Goal: Task Accomplishment & Management: Complete application form

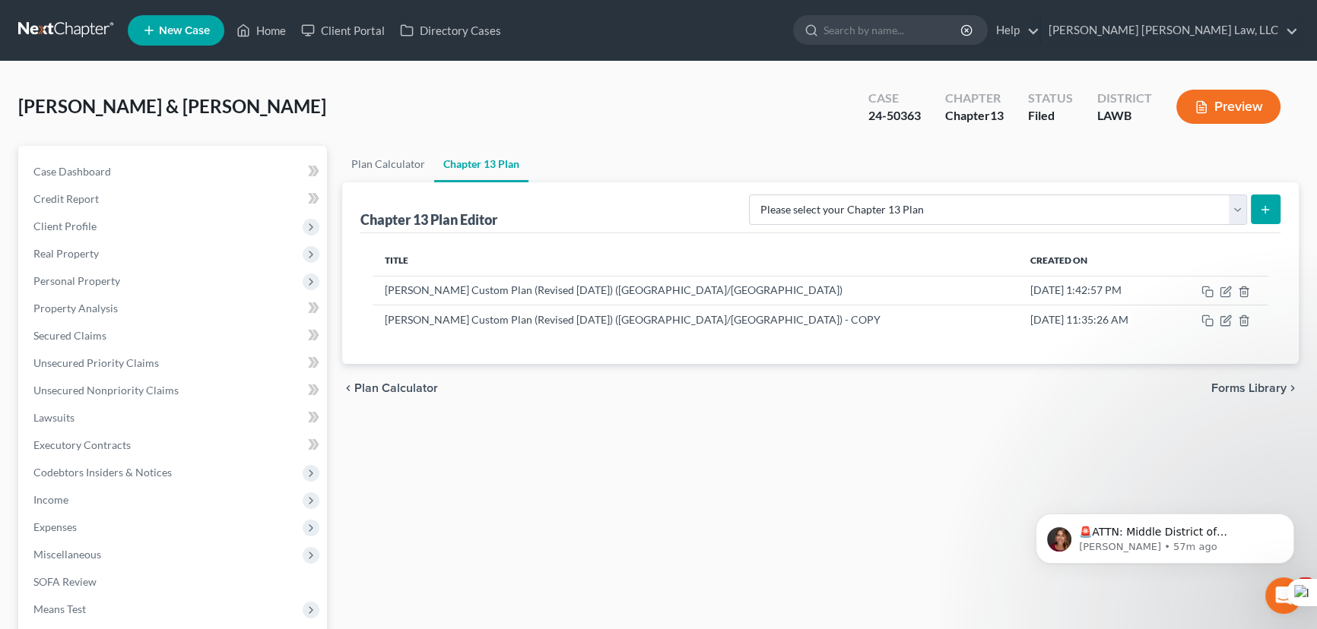
click at [74, 30] on link at bounding box center [66, 30] width 97 height 27
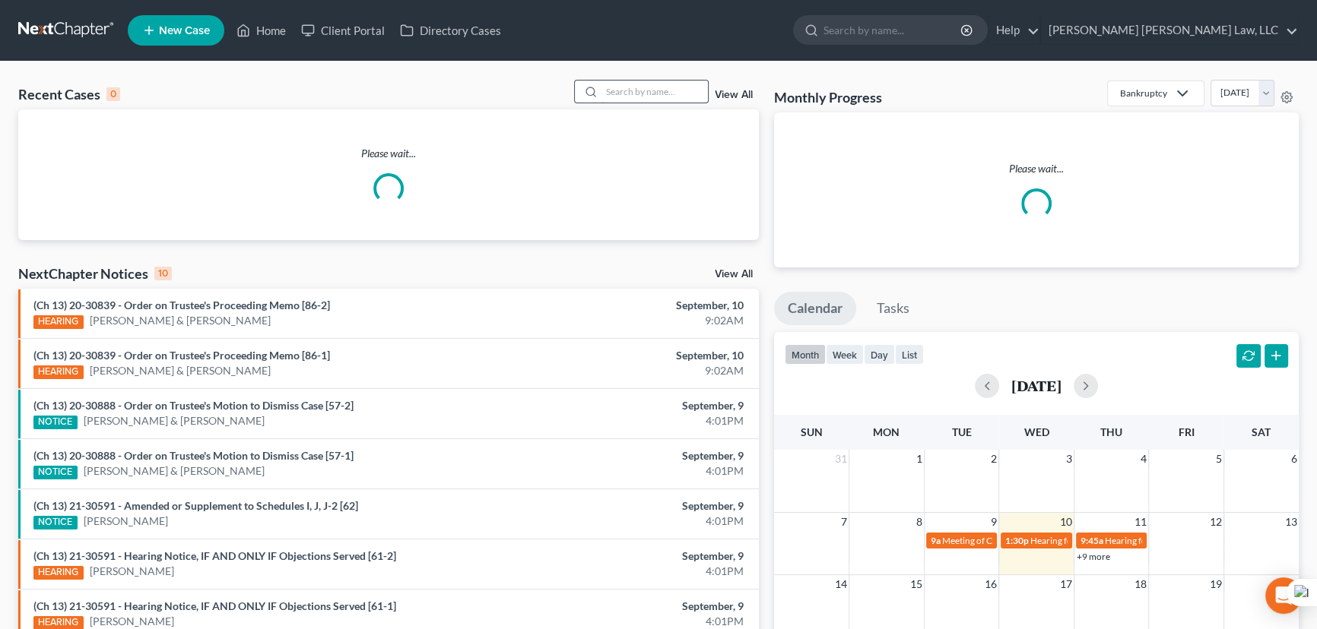
click at [668, 92] on input "search" at bounding box center [654, 92] width 106 height 22
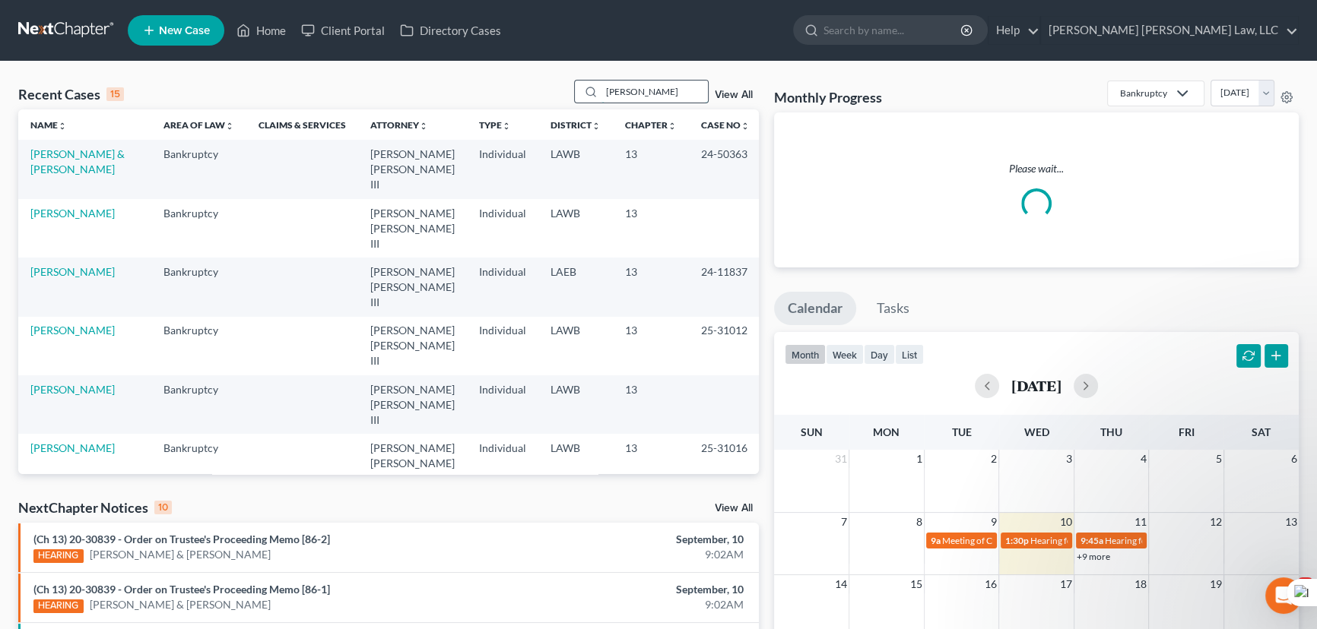
type input "bradley, brenisha"
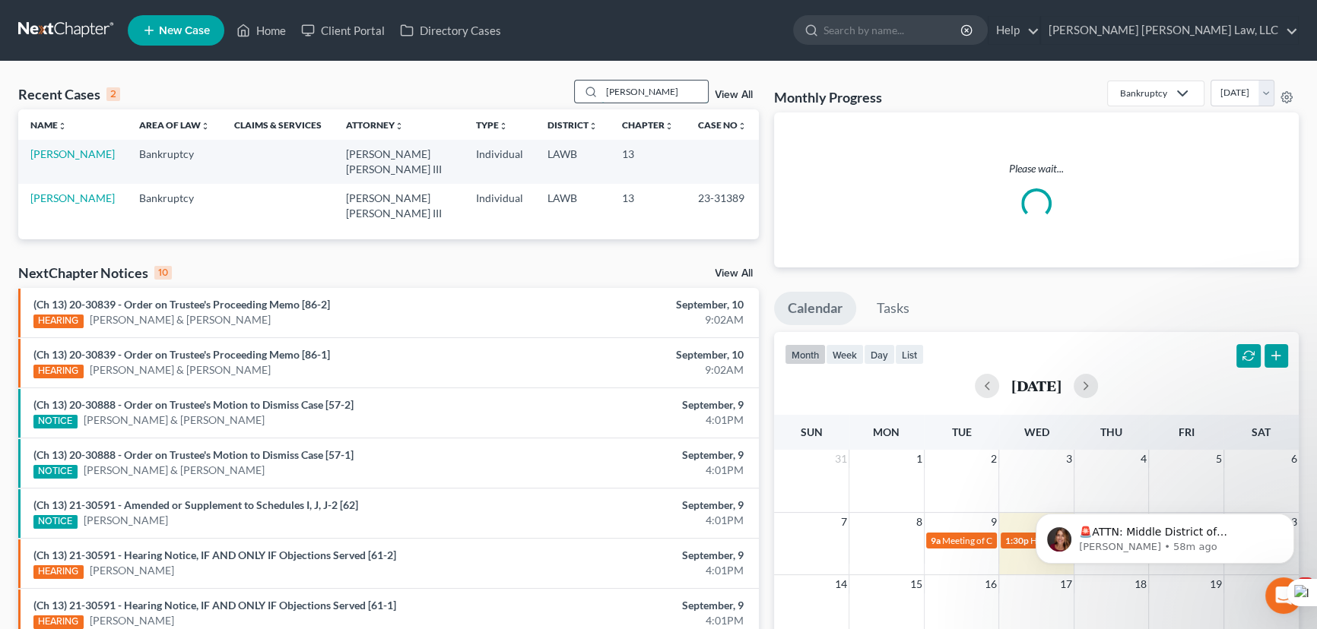
click at [679, 97] on input "bradley, brenisha" at bounding box center [654, 92] width 106 height 22
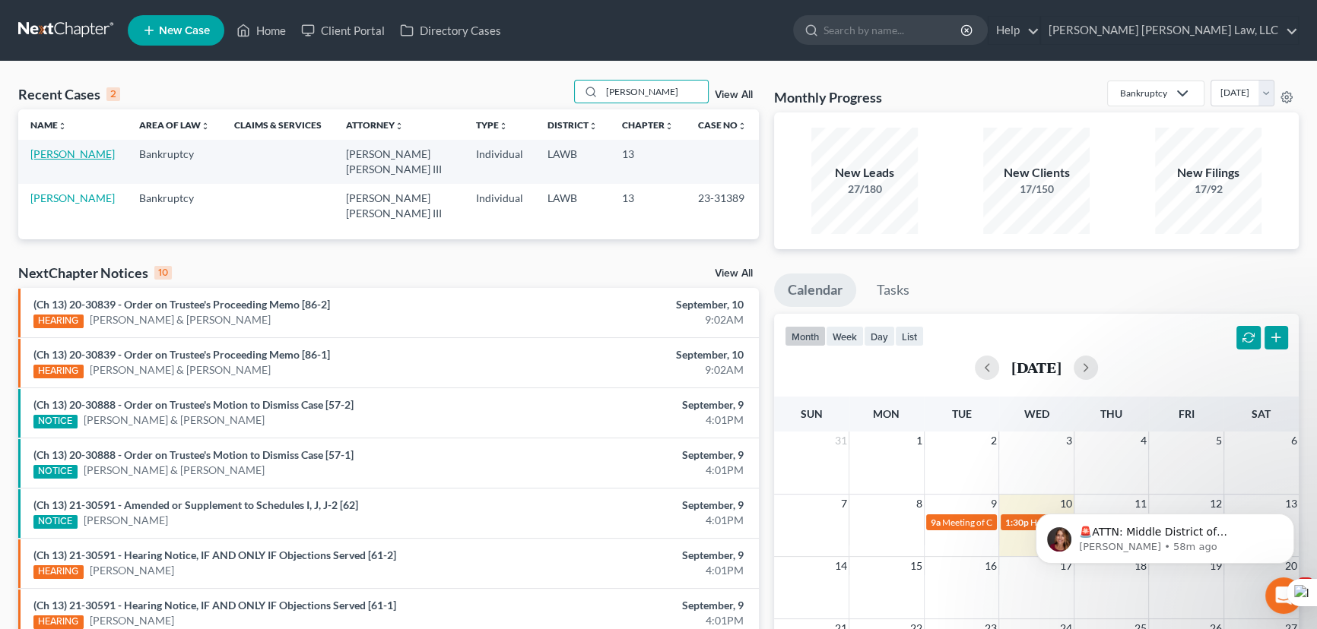
click at [76, 157] on link "[PERSON_NAME]" at bounding box center [72, 153] width 84 height 13
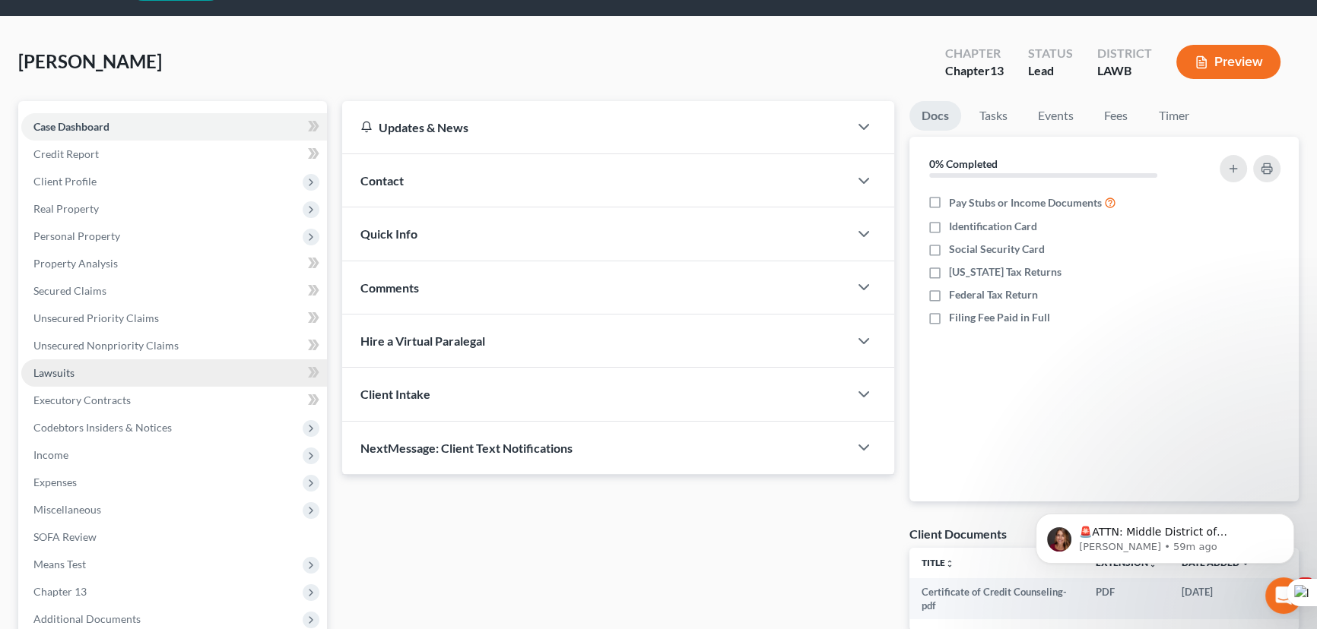
scroll to position [68, 0]
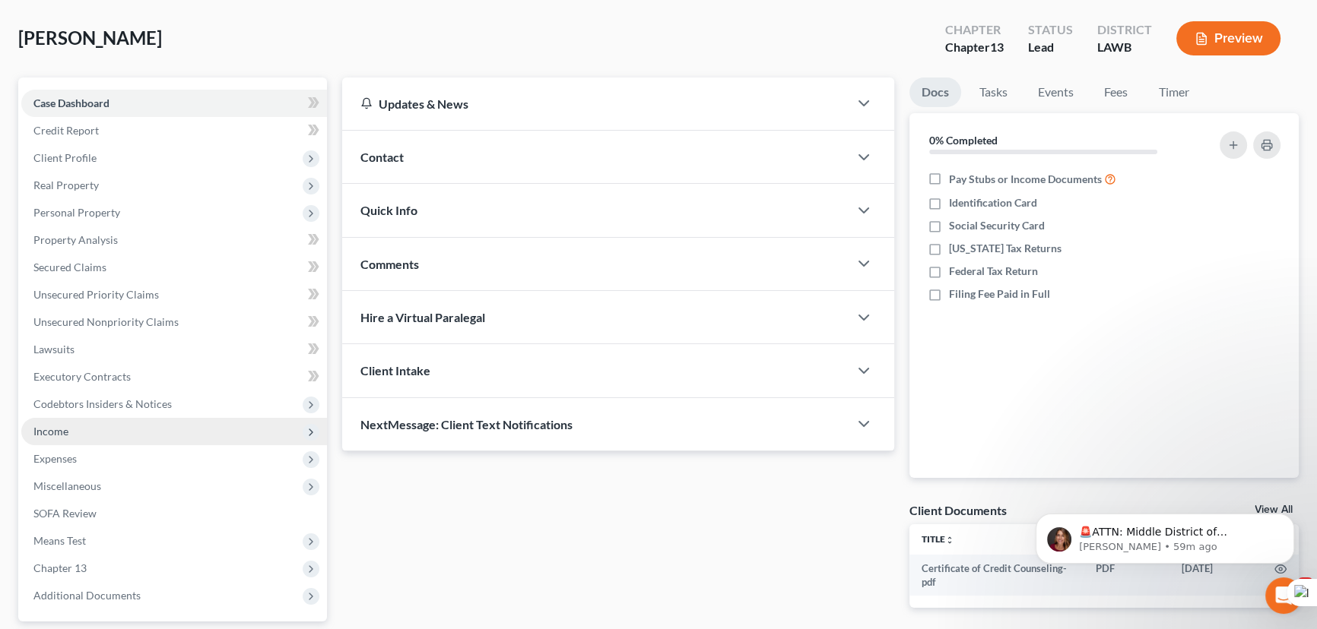
click at [140, 427] on span "Income" at bounding box center [174, 431] width 306 height 27
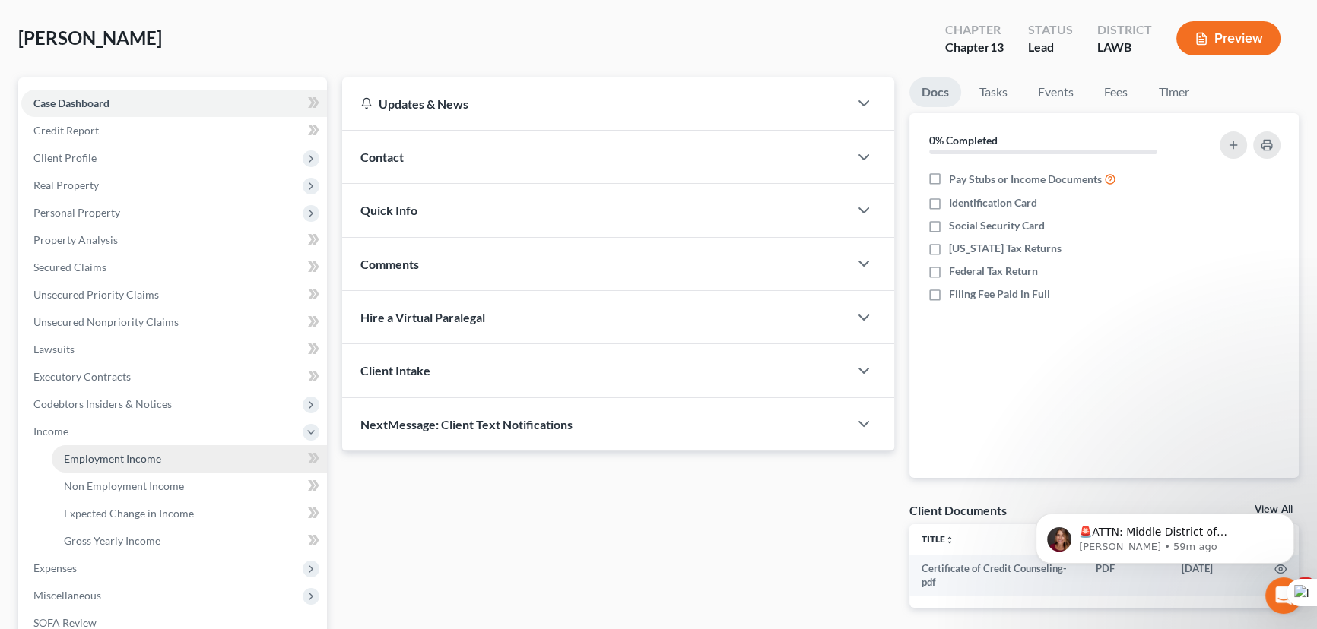
click at [144, 455] on span "Employment Income" at bounding box center [112, 458] width 97 height 13
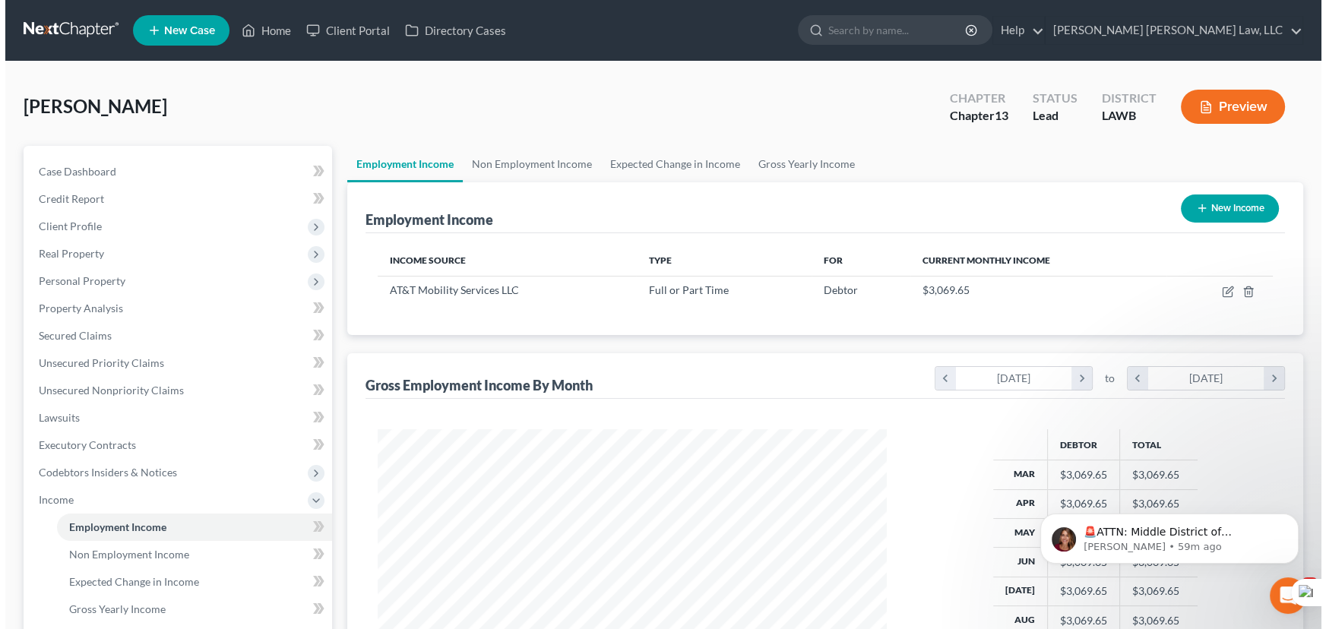
scroll to position [272, 540]
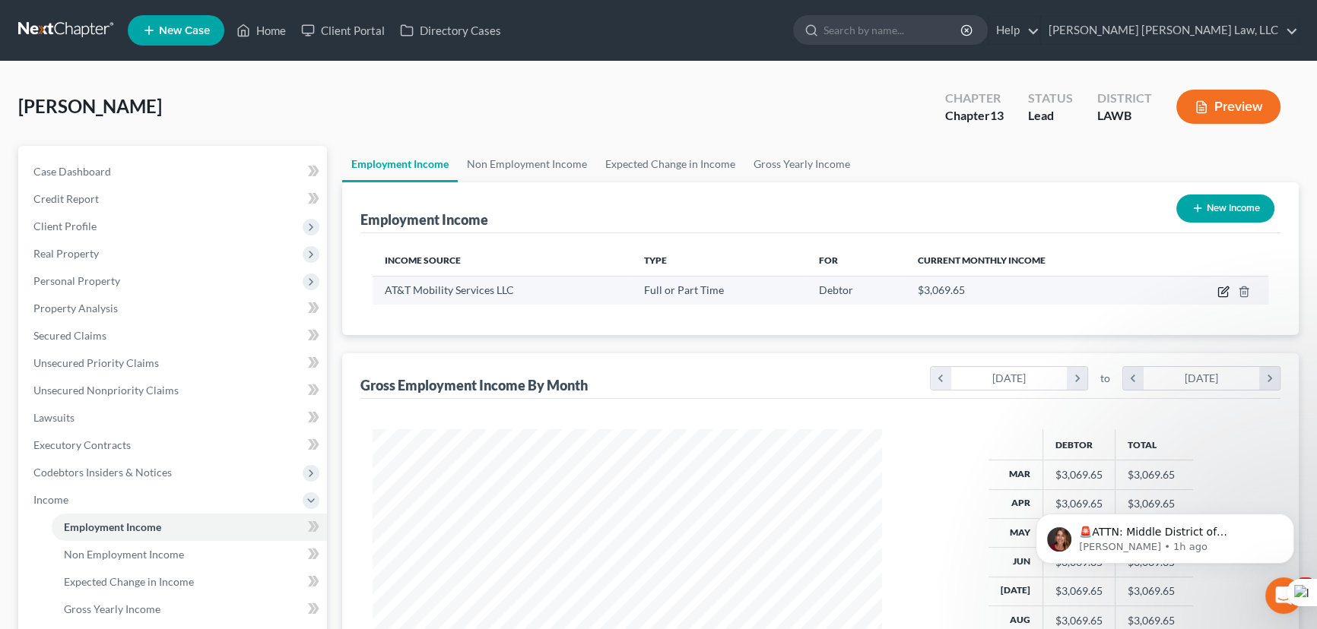
click at [1224, 290] on icon "button" at bounding box center [1224, 290] width 7 height 7
select select "0"
select select "10"
select select "2"
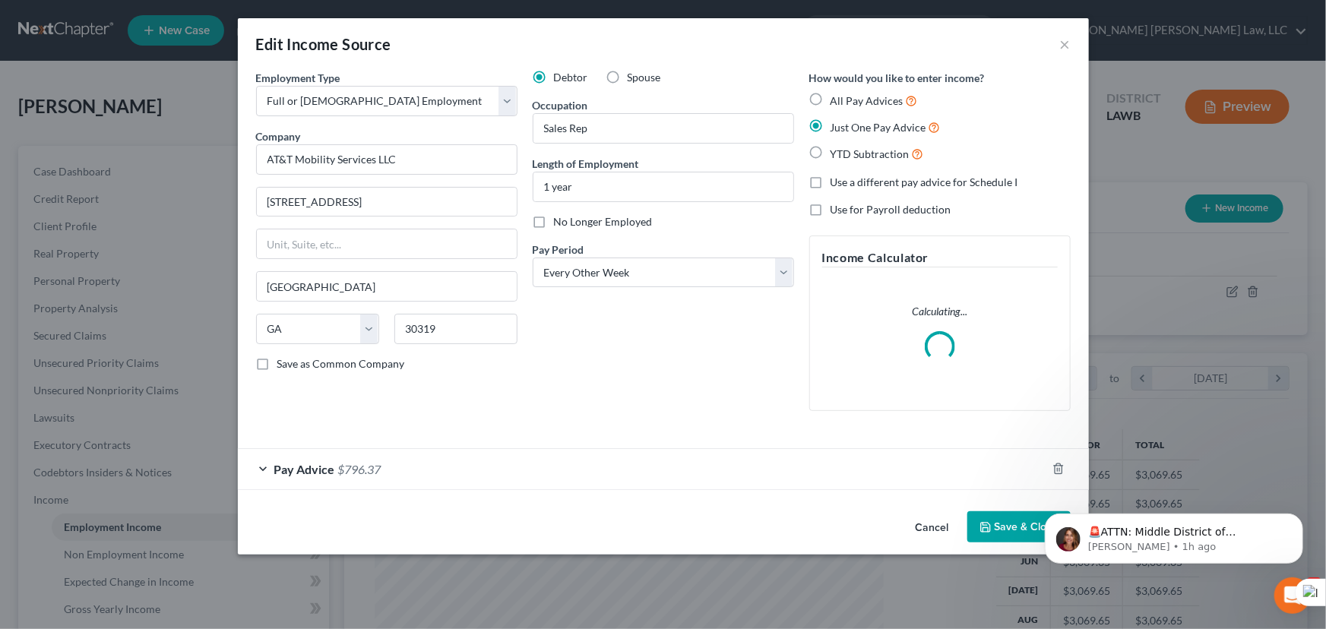
scroll to position [272, 544]
click at [662, 487] on div "Pay Advice $796.37" at bounding box center [642, 469] width 809 height 40
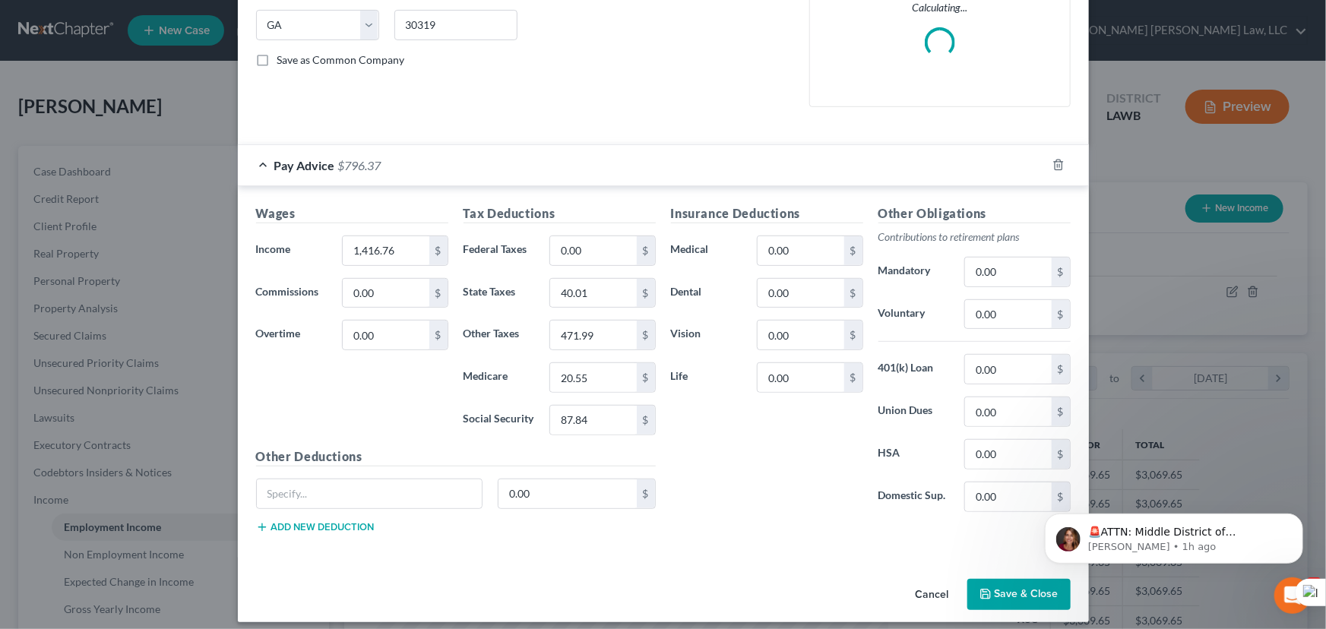
scroll to position [313, 0]
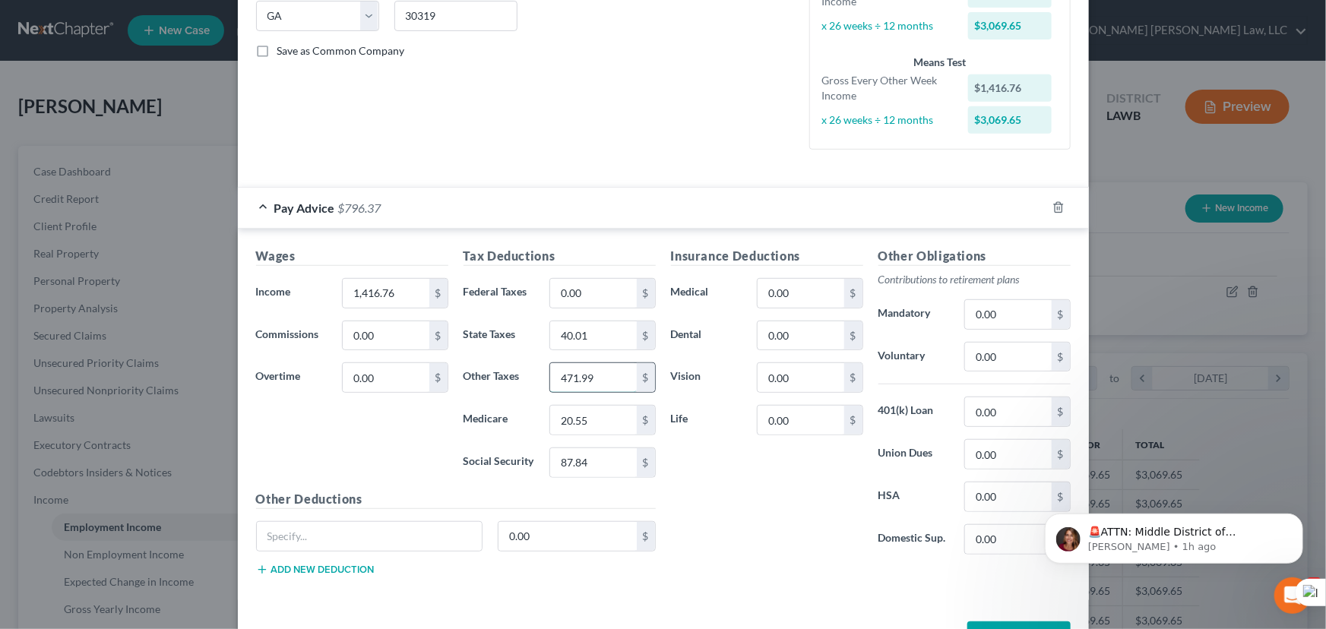
click at [614, 374] on input "471.99" at bounding box center [593, 377] width 86 height 29
type input "157.9"
click at [1003, 624] on button "Save & Close" at bounding box center [1019, 638] width 103 height 32
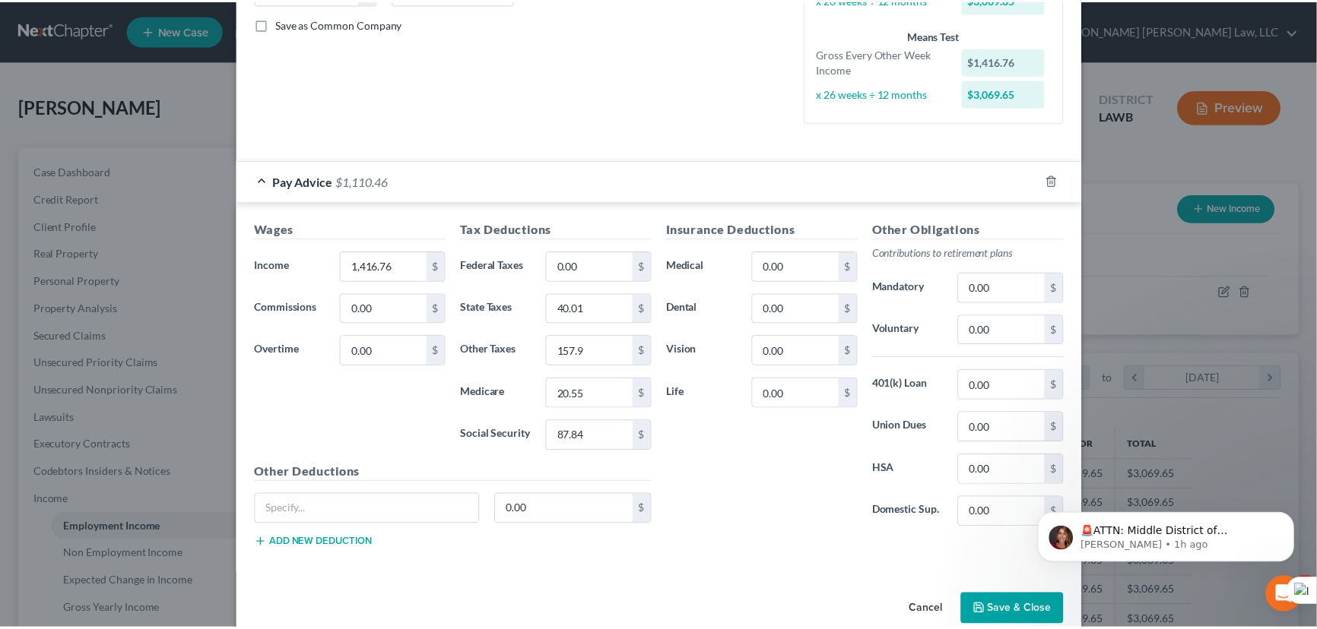
scroll to position [365, 0]
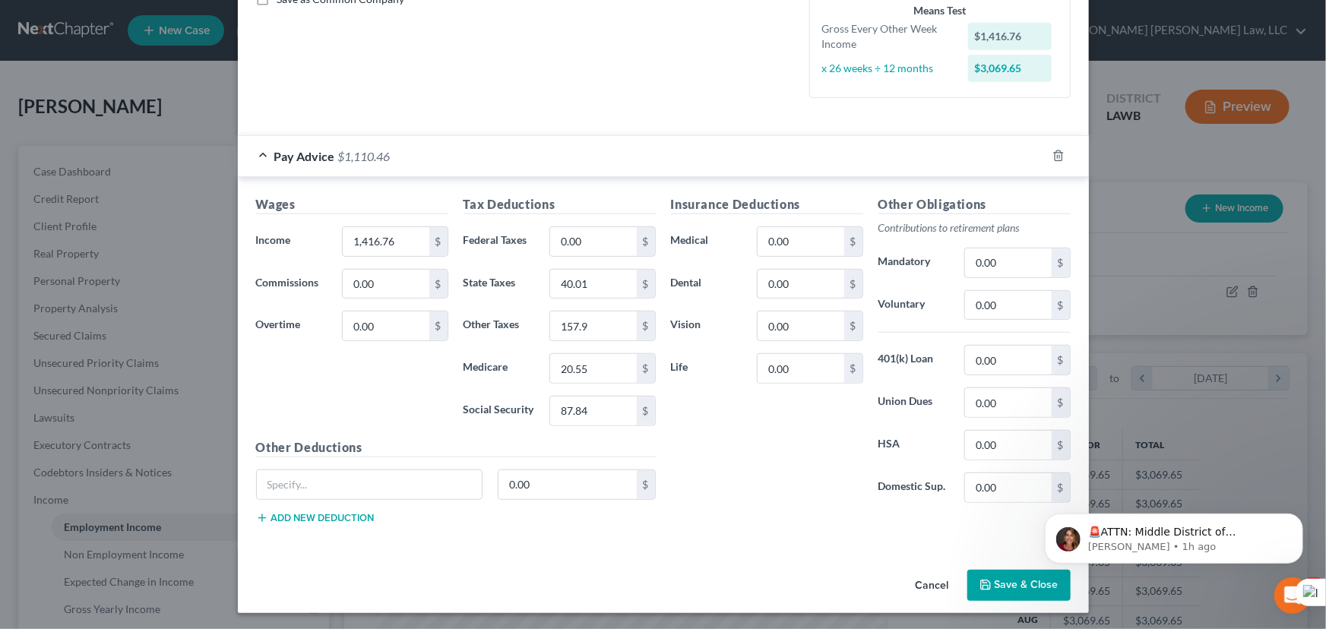
click at [1009, 575] on div "Edit Income Source × Employment Type * Select Full or Part Time Employment Self…" at bounding box center [663, 314] width 1326 height 629
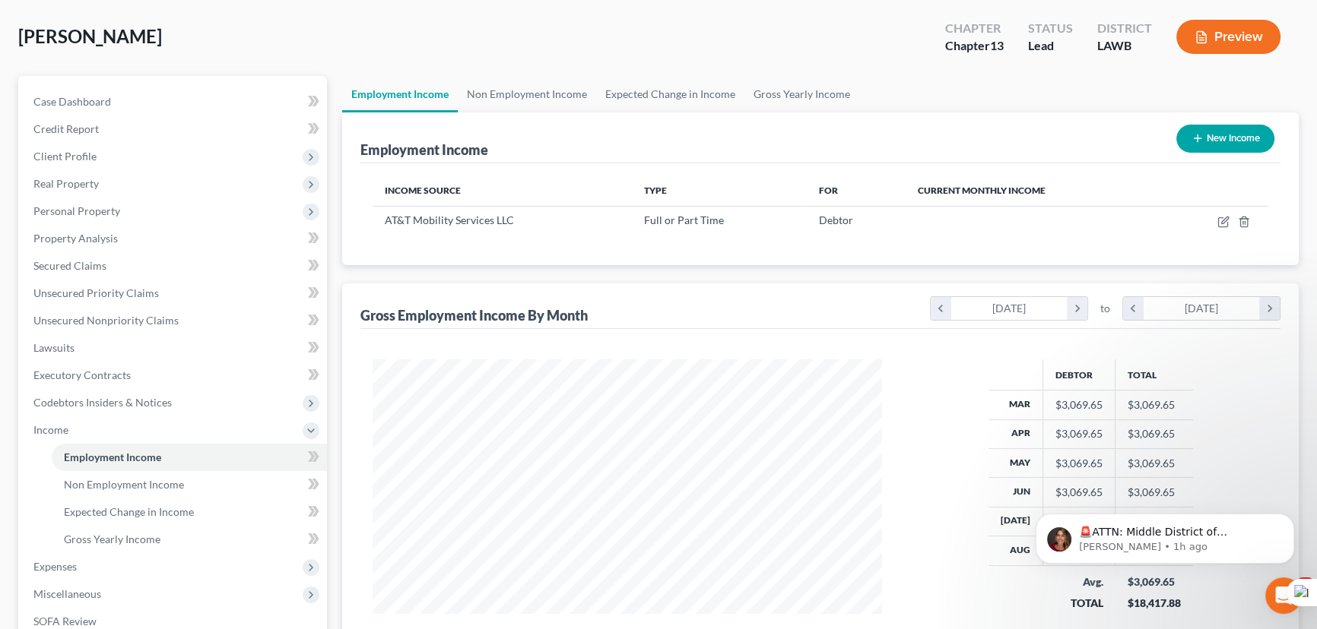
scroll to position [138, 0]
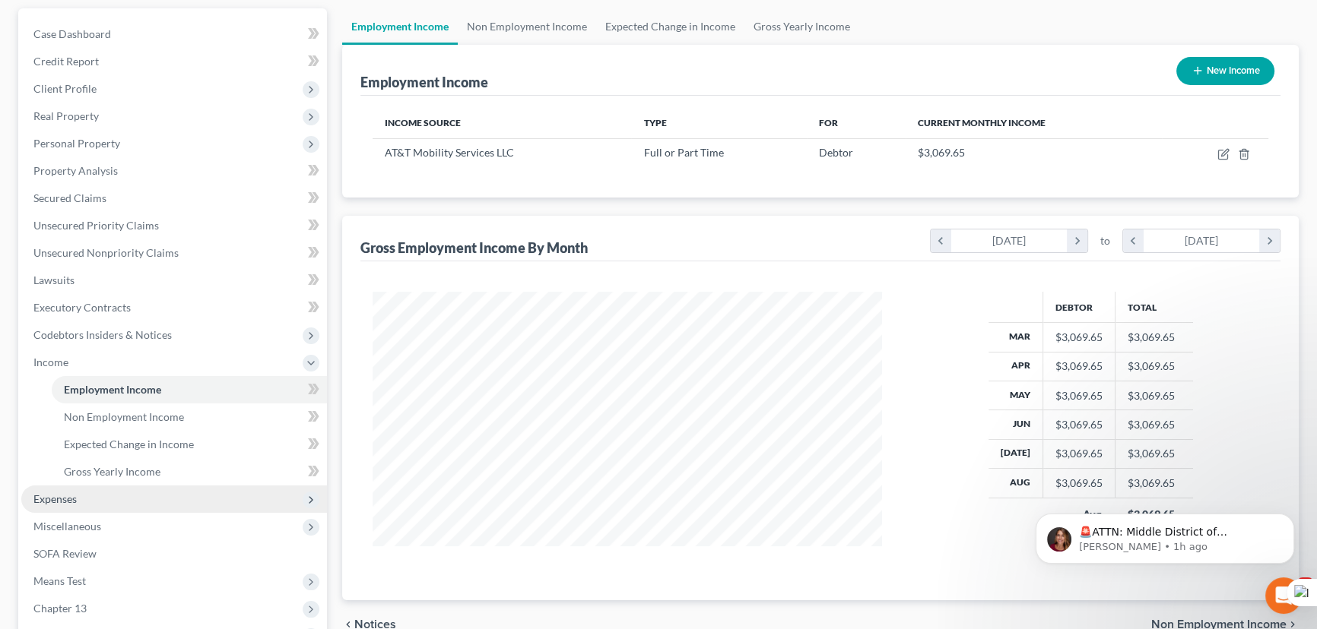
click at [110, 496] on span "Expenses" at bounding box center [174, 499] width 306 height 27
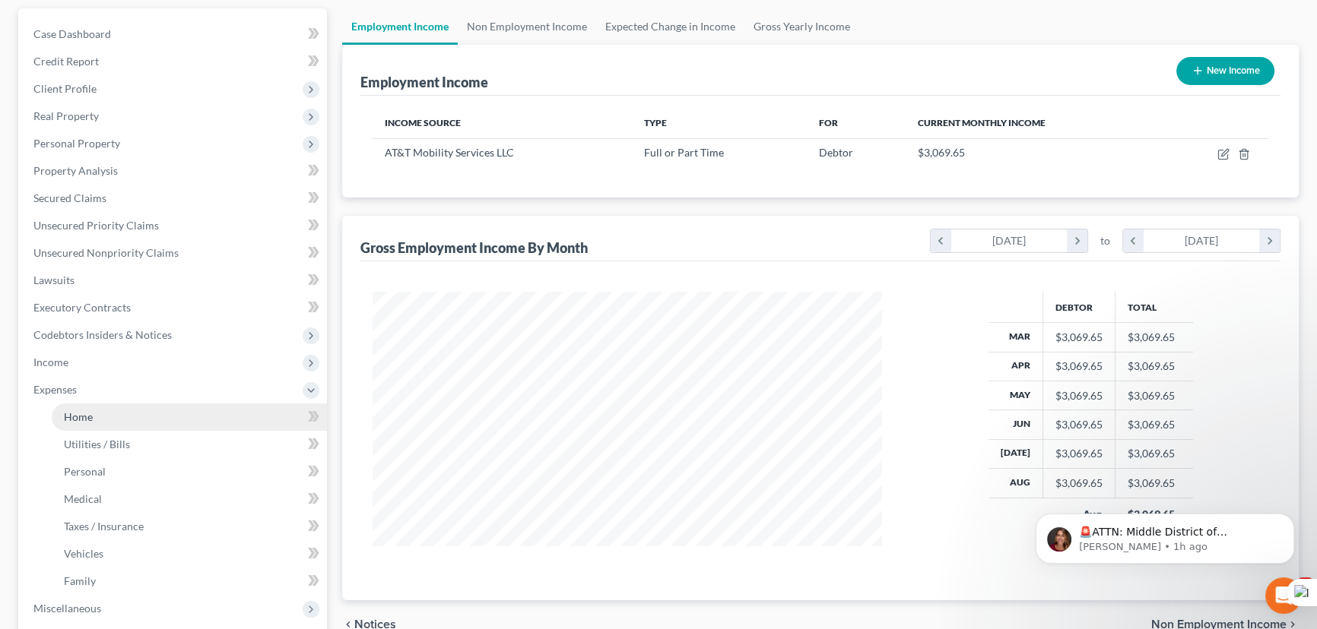
click at [109, 411] on link "Home" at bounding box center [189, 417] width 275 height 27
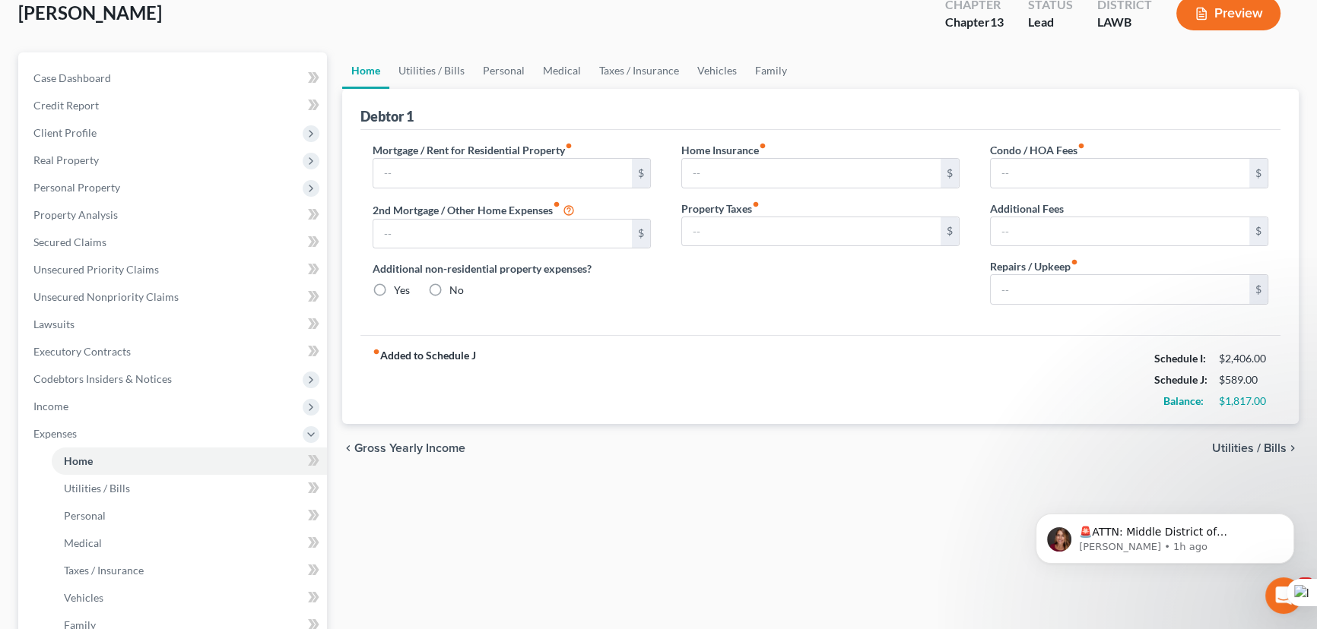
type input "694.00"
type input "0.00"
radio input "true"
type input "0.00"
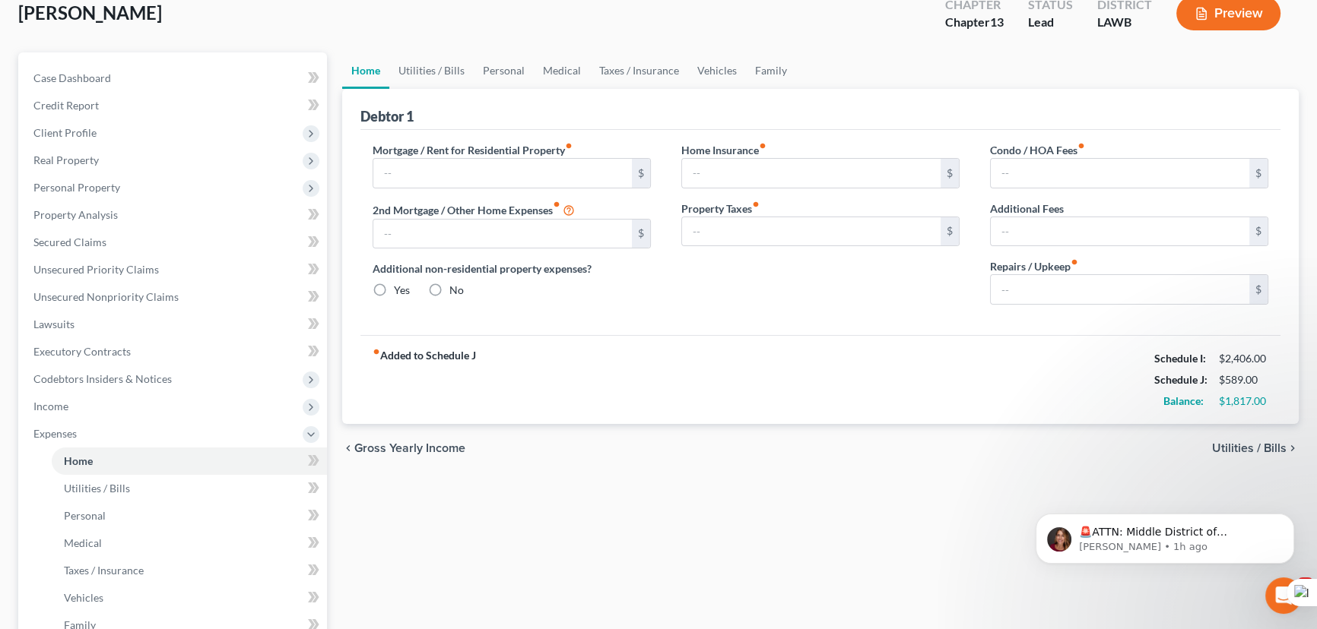
type input "0.00"
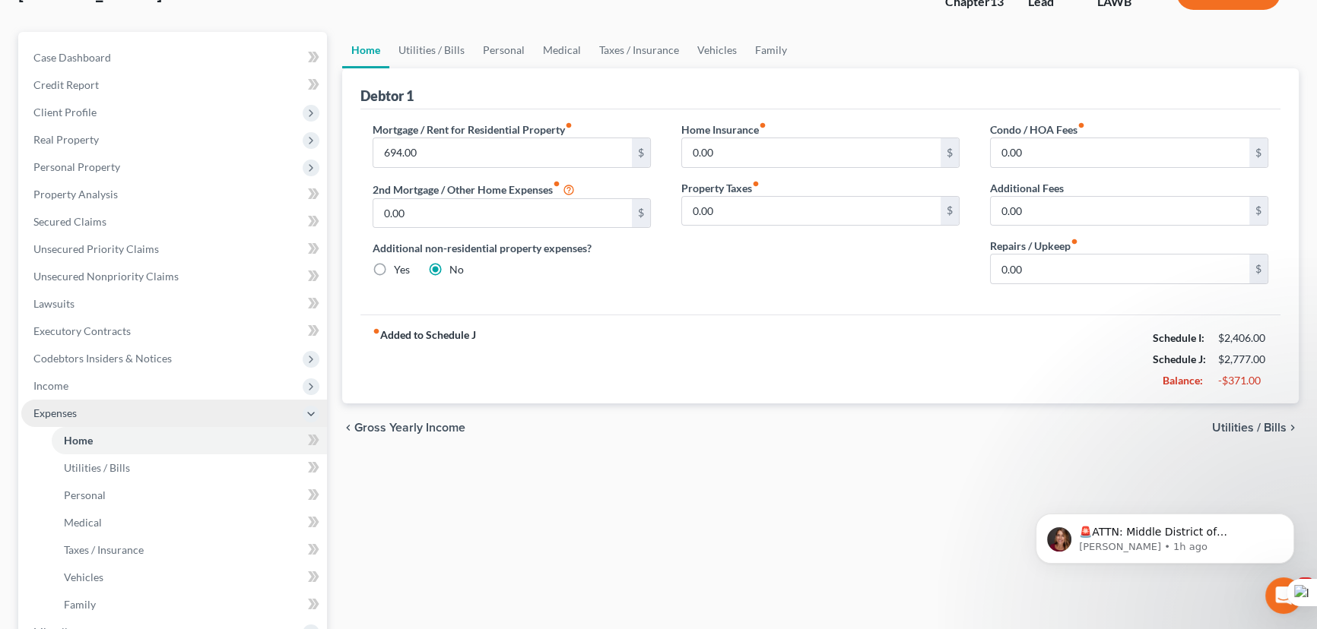
scroll to position [138, 0]
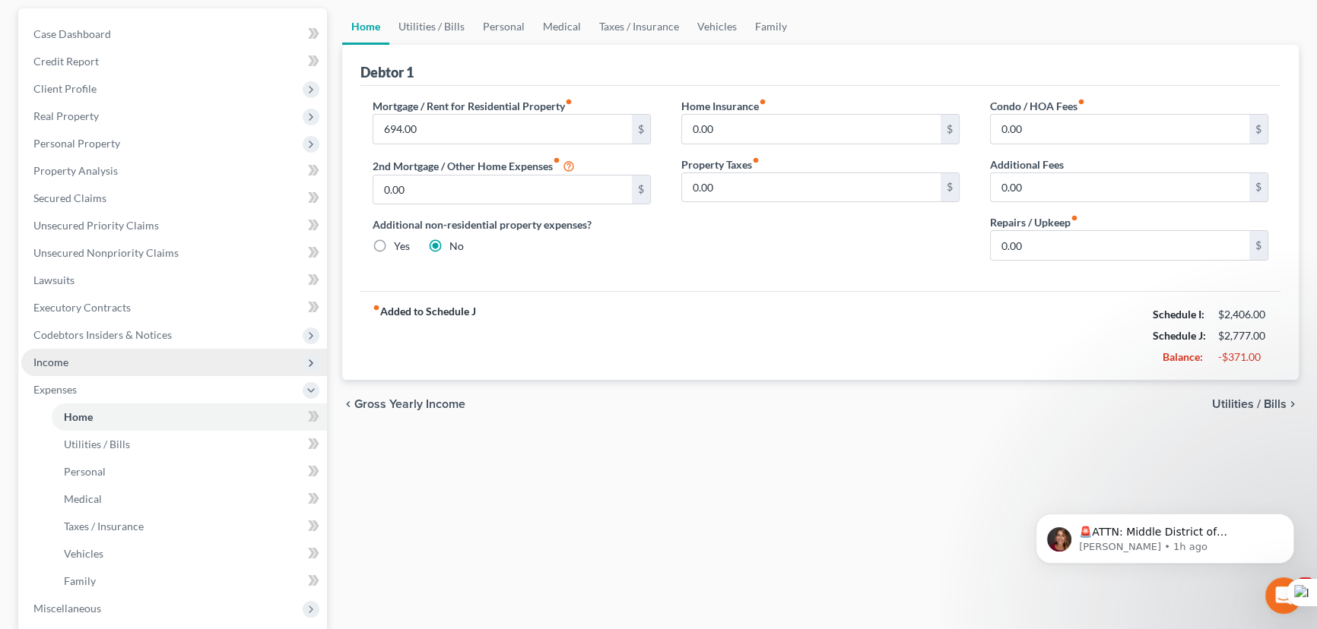
click at [166, 366] on span "Income" at bounding box center [174, 362] width 306 height 27
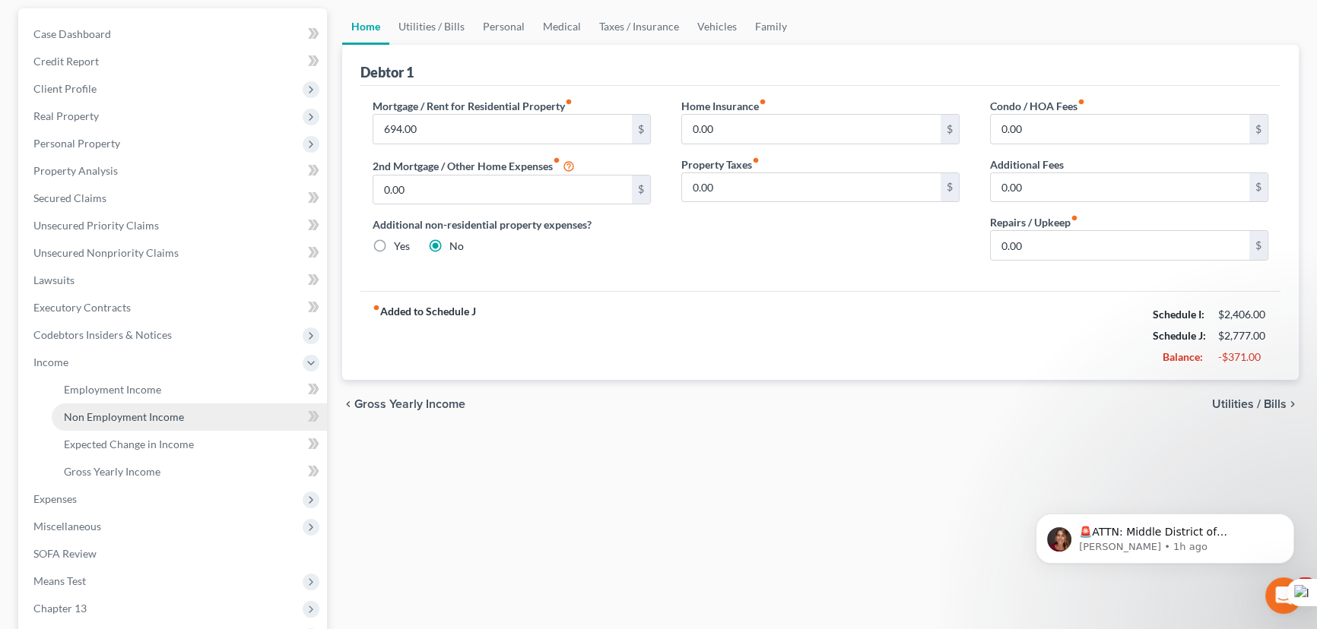
click at [166, 411] on span "Non Employment Income" at bounding box center [124, 416] width 120 height 13
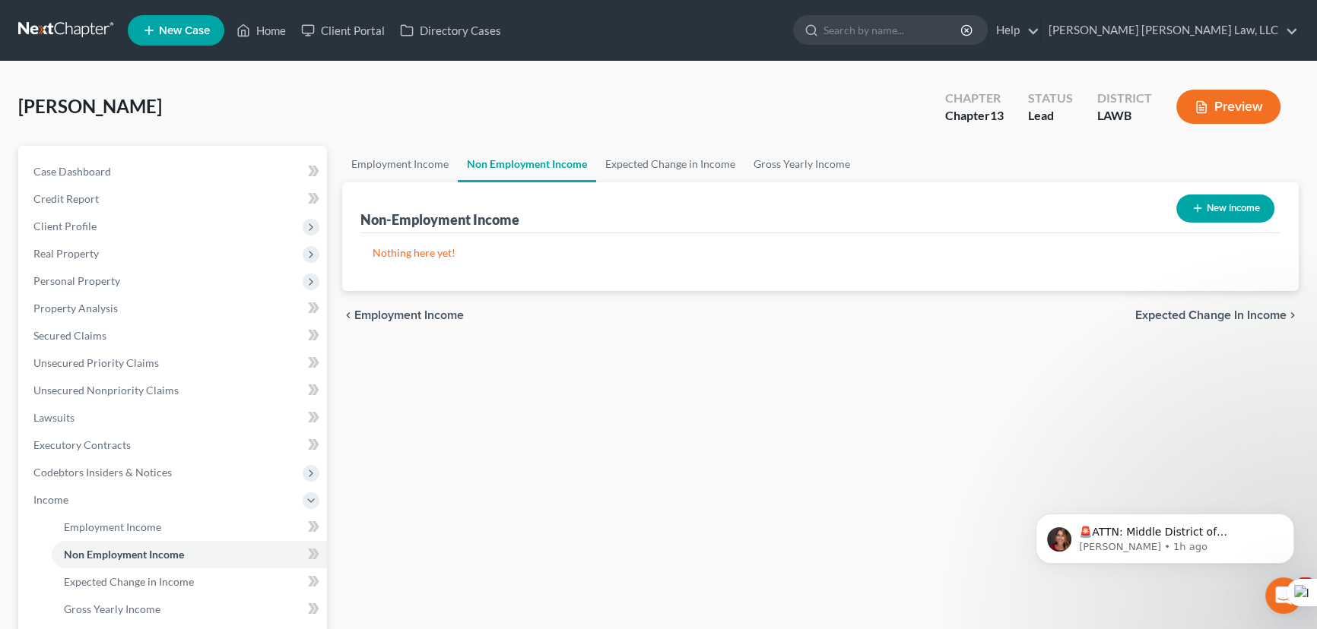
click at [1225, 210] on button "New Income" at bounding box center [1225, 209] width 98 height 28
select select "0"
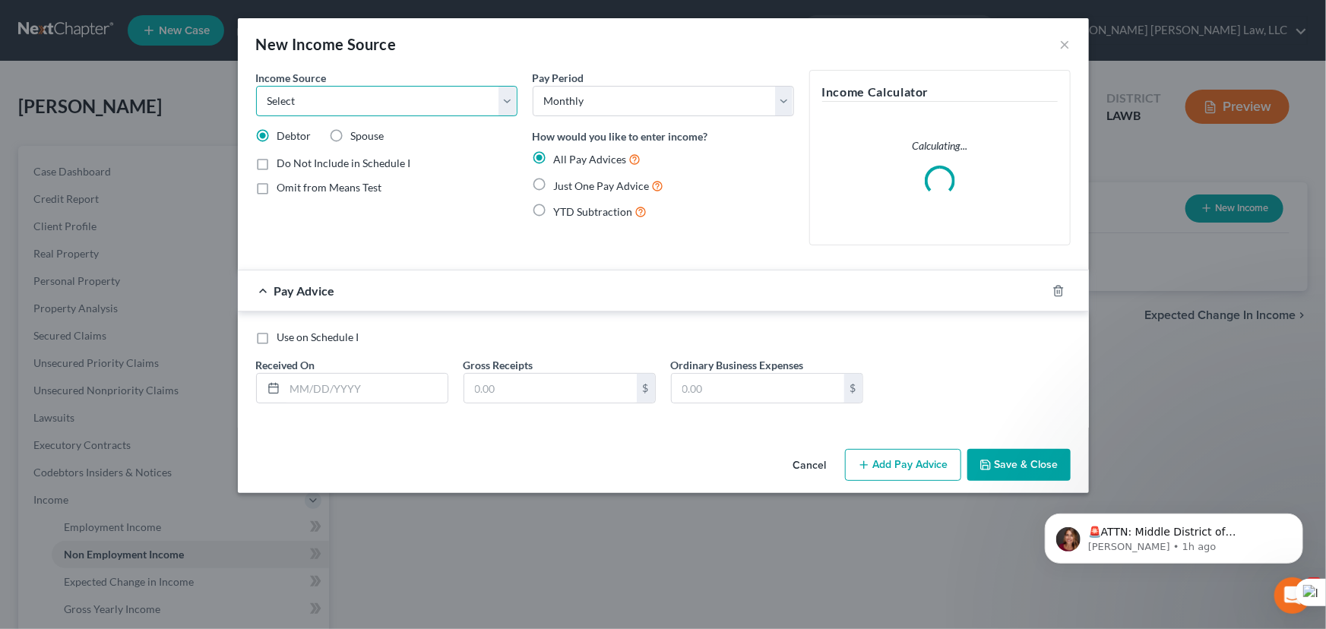
click at [312, 90] on select "Select Unemployment Disability (from employer) Pension Retirement Social Securi…" at bounding box center [386, 101] width 261 height 30
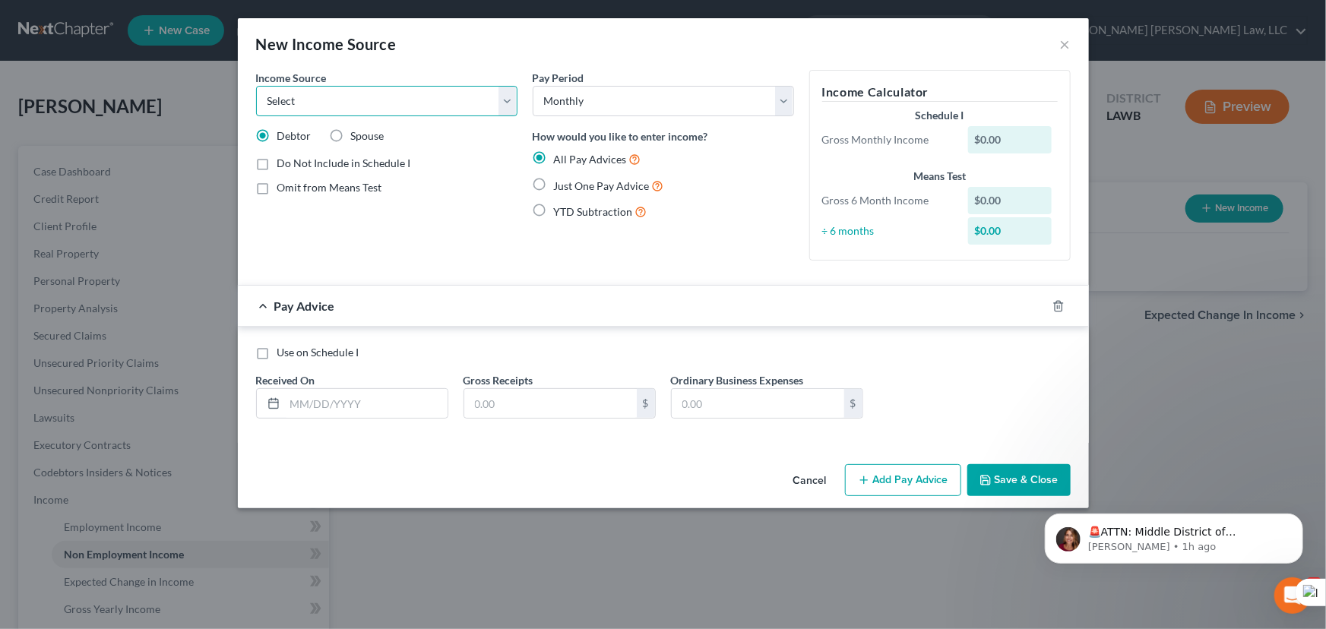
select select "13"
click at [256, 86] on select "Select Unemployment Disability (from employer) Pension Retirement Social Securi…" at bounding box center [386, 101] width 261 height 30
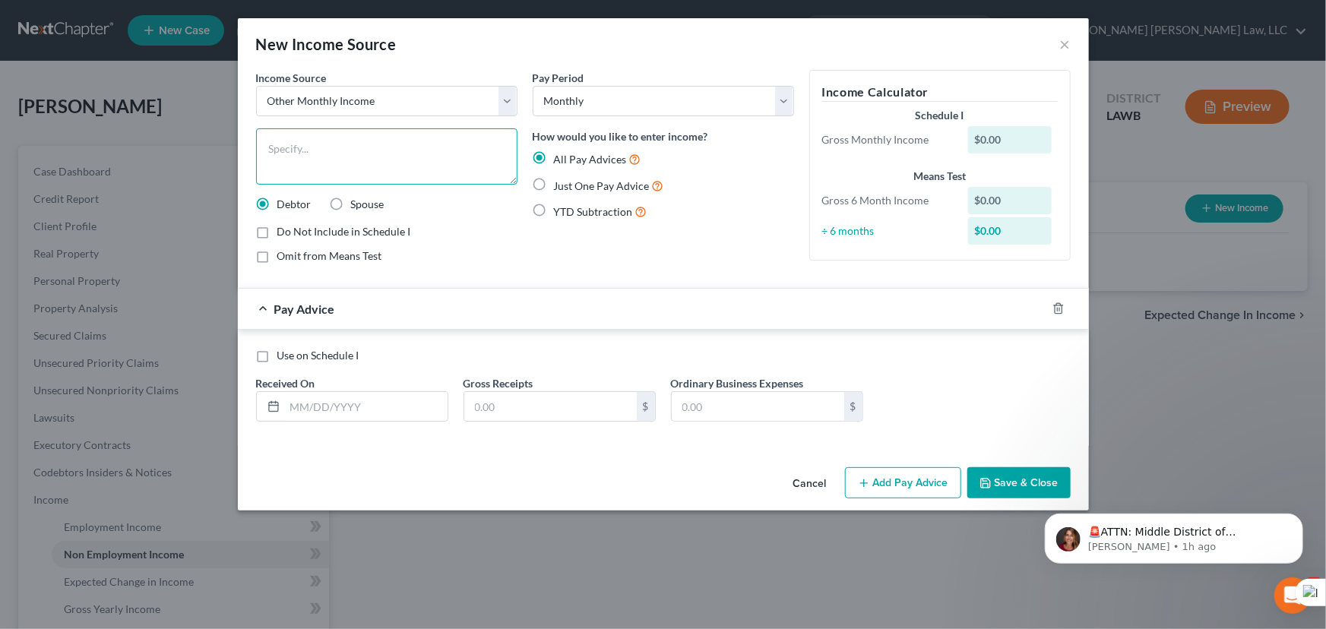
click at [370, 169] on textarea at bounding box center [386, 156] width 261 height 56
type textarea "Family Contributions"
click at [554, 182] on label "Just One Pay Advice" at bounding box center [609, 185] width 110 height 17
click at [560, 182] on input "Just One Pay Advice" at bounding box center [565, 182] width 10 height 10
radio input "true"
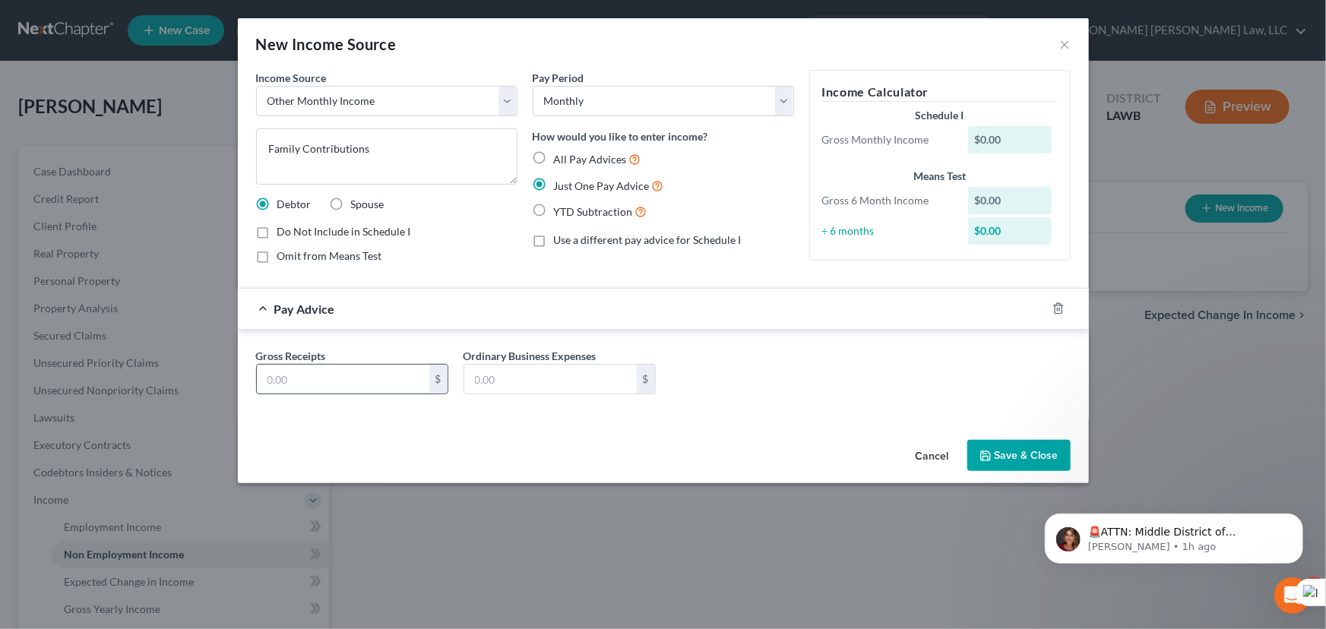
click at [352, 369] on input "text" at bounding box center [343, 379] width 173 height 29
type input "350"
click at [987, 450] on icon "button" at bounding box center [986, 456] width 12 height 12
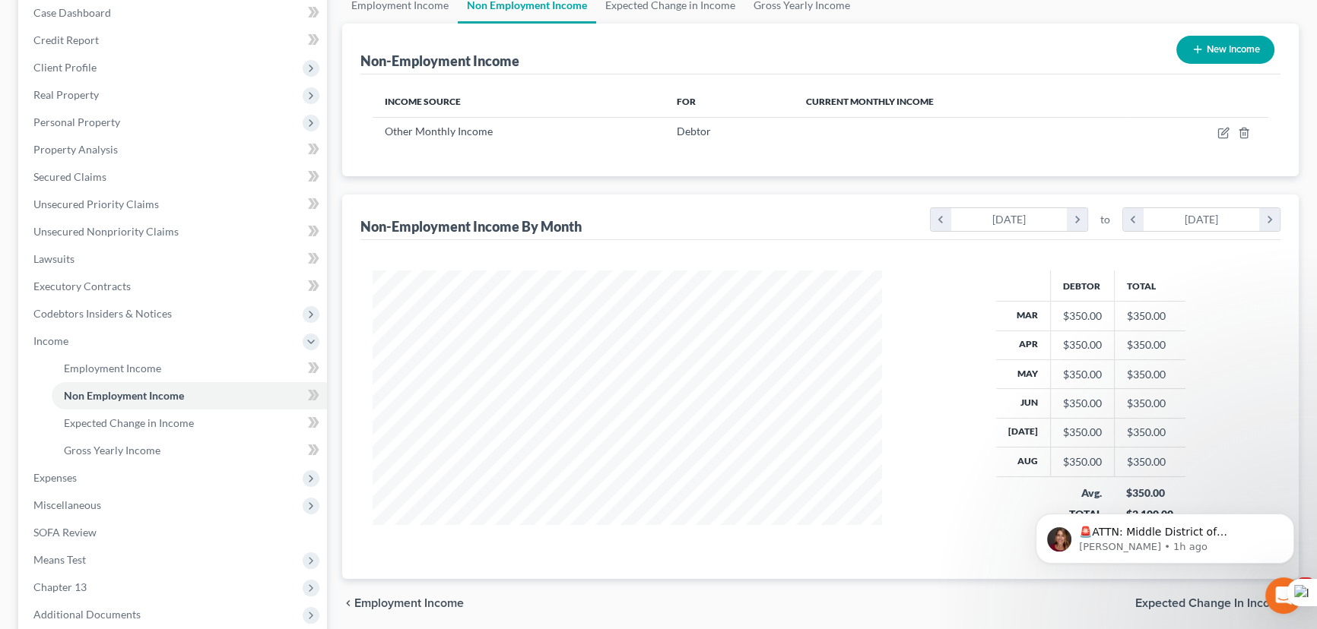
scroll to position [276, 0]
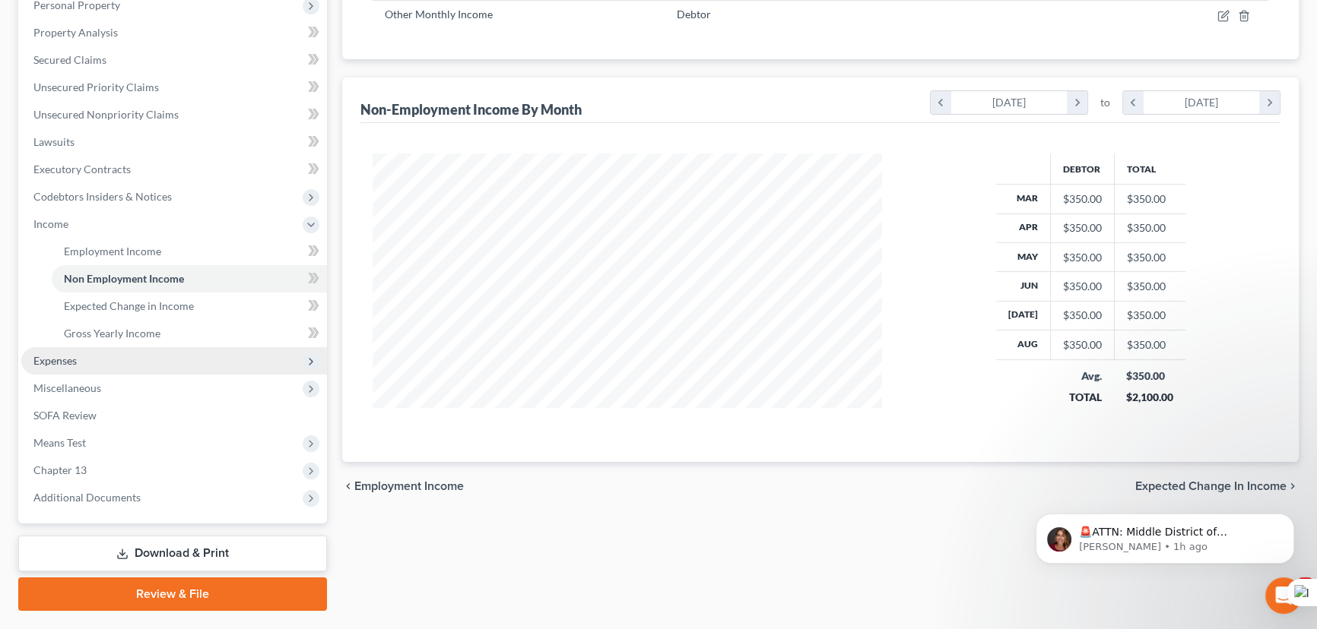
click at [191, 357] on span "Expenses" at bounding box center [174, 360] width 306 height 27
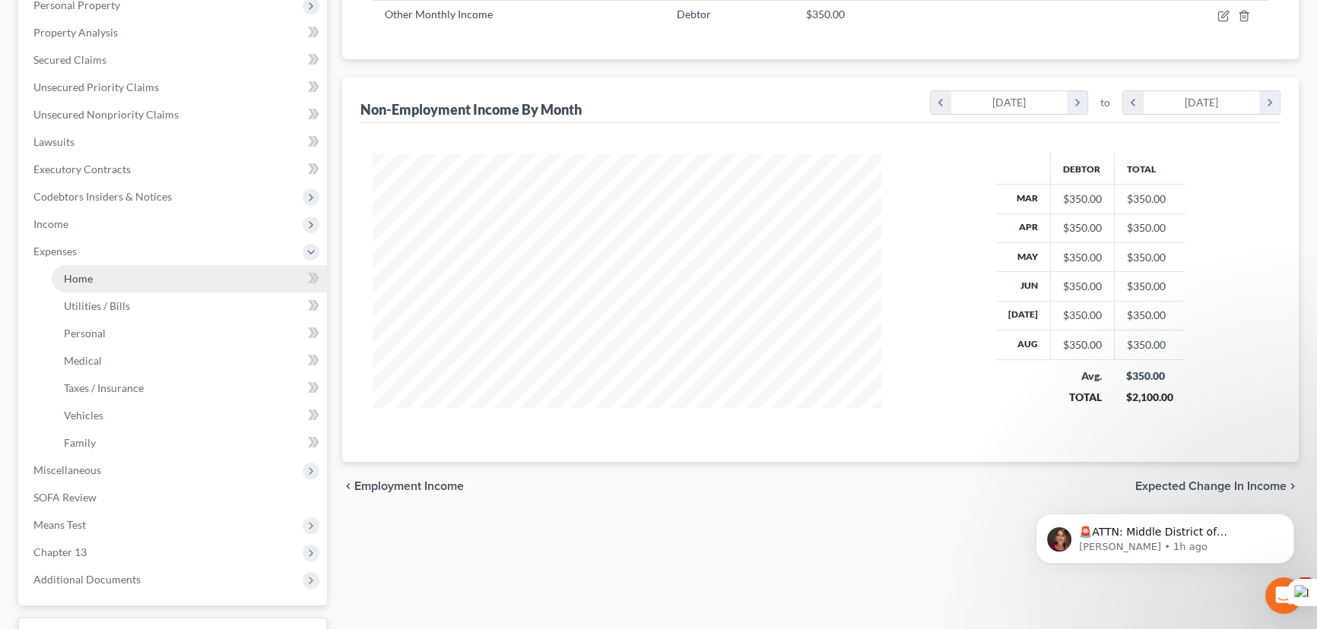
click at [166, 273] on link "Home" at bounding box center [189, 278] width 275 height 27
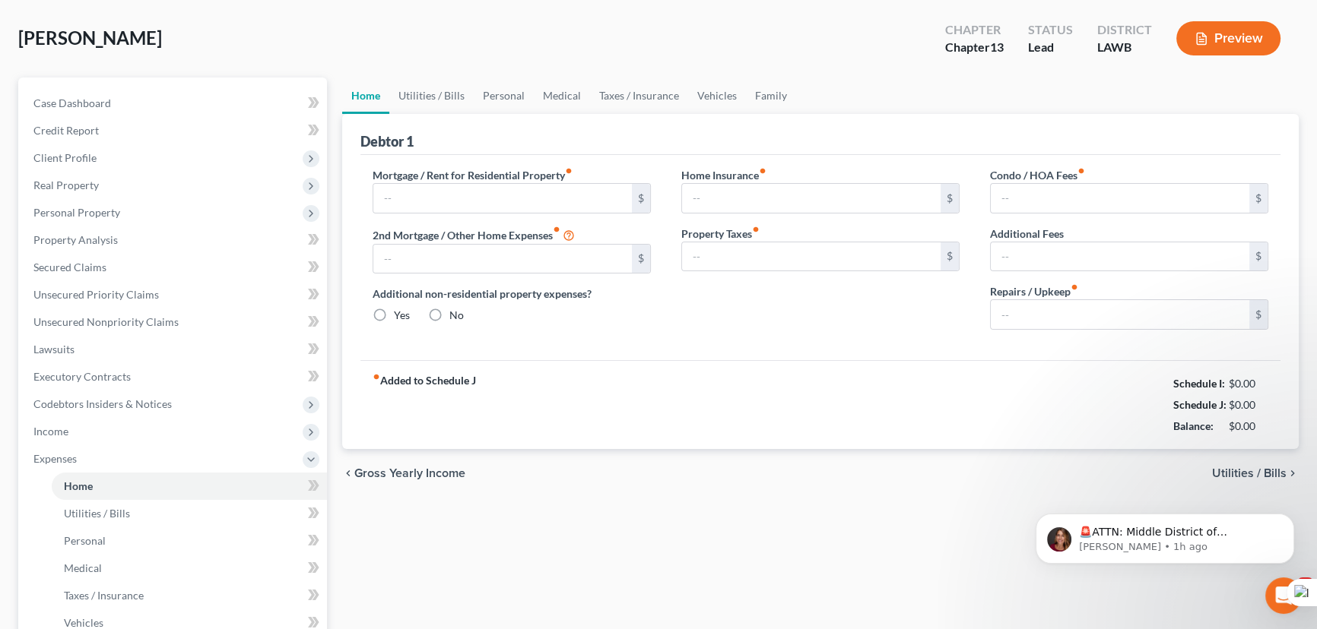
type input "694.00"
type input "0.00"
radio input "true"
type input "0.00"
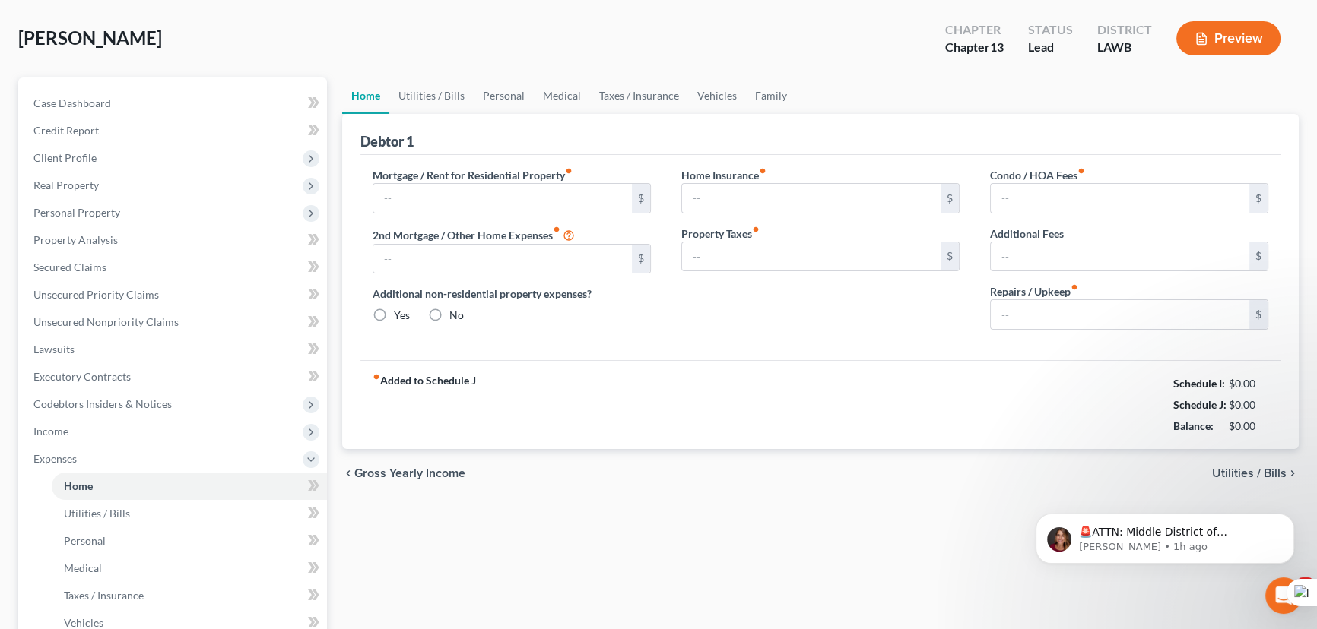
type input "0.00"
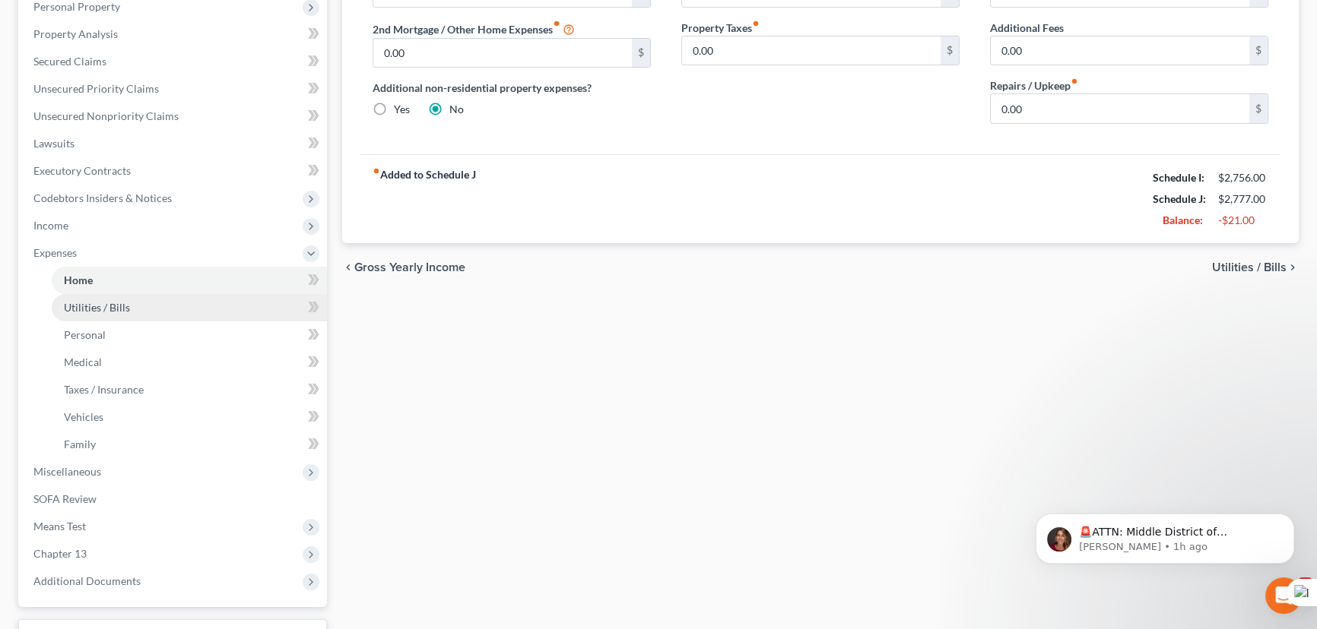
scroll to position [276, 0]
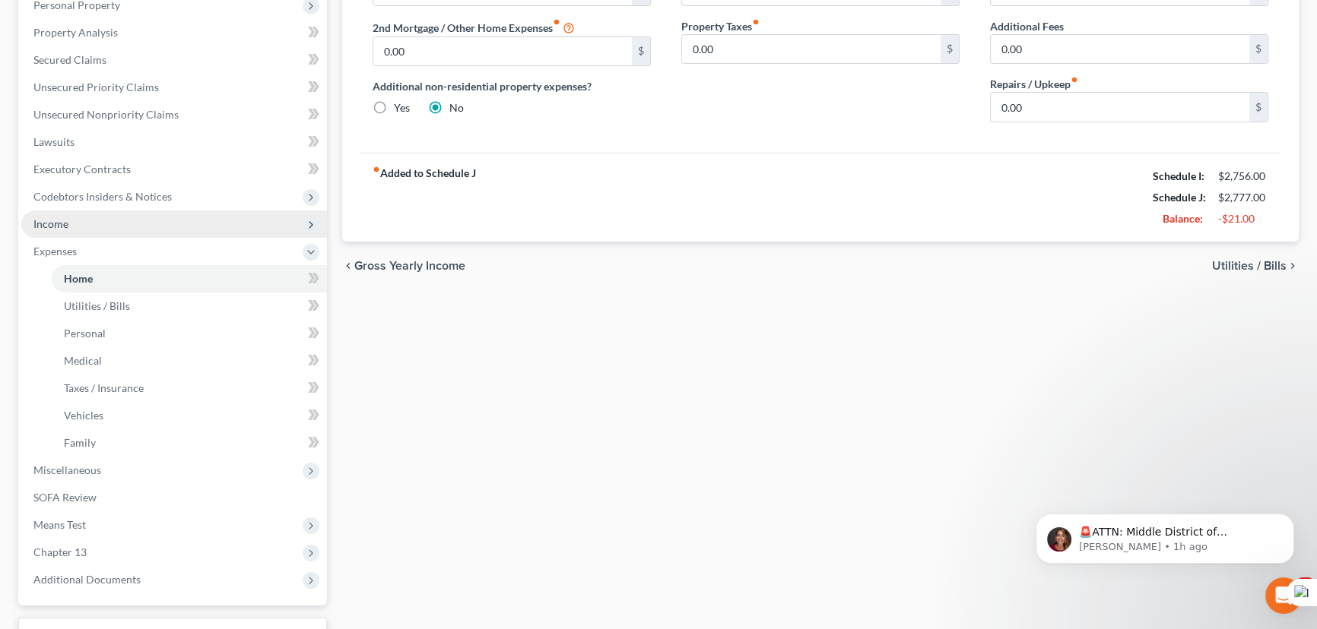
click at [155, 225] on span "Income" at bounding box center [174, 224] width 306 height 27
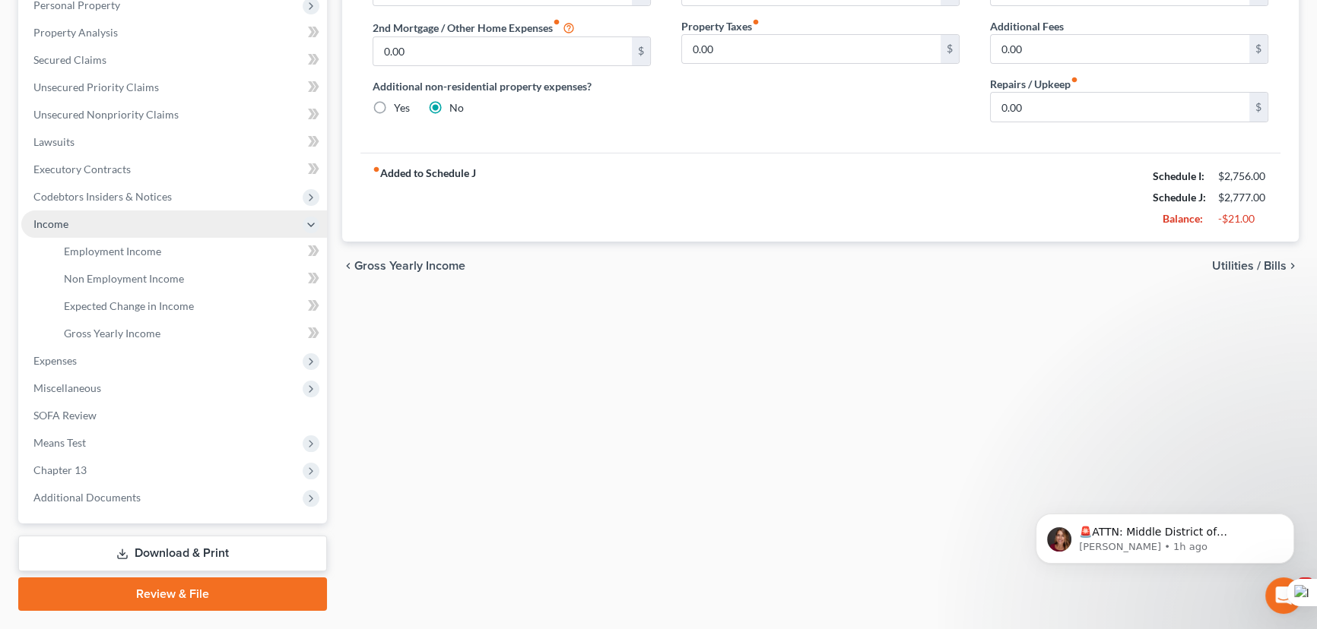
click at [166, 231] on span "Income" at bounding box center [174, 224] width 306 height 27
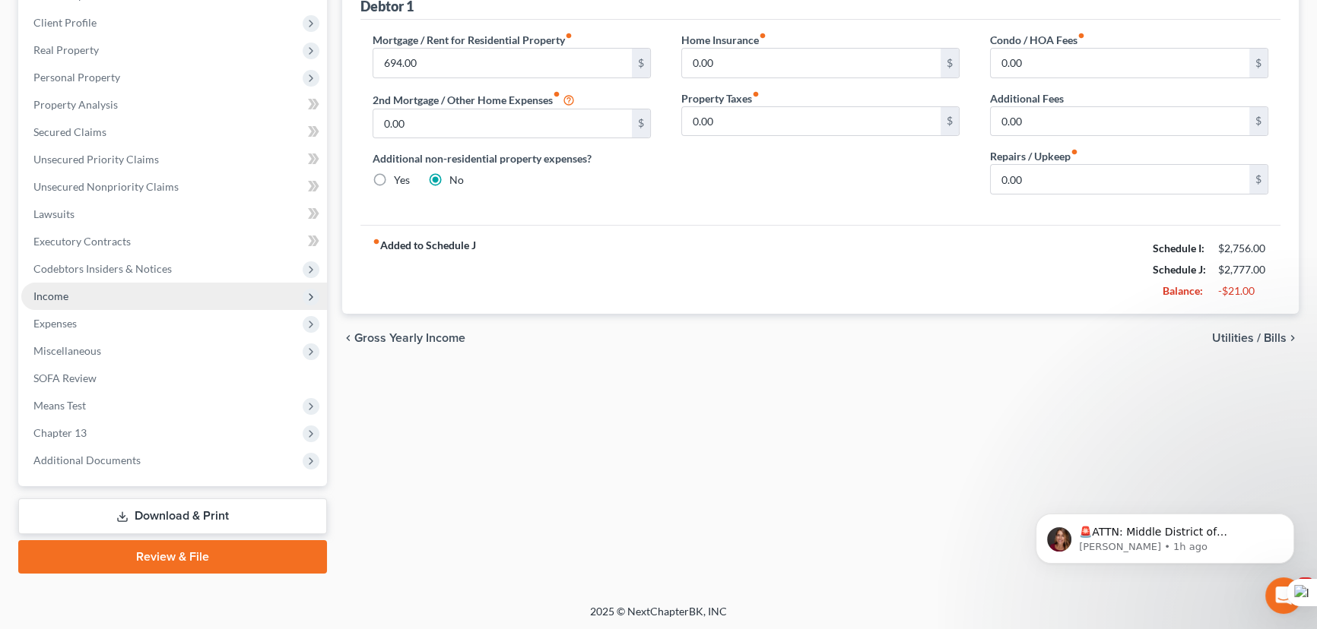
click at [146, 297] on span "Income" at bounding box center [174, 296] width 306 height 27
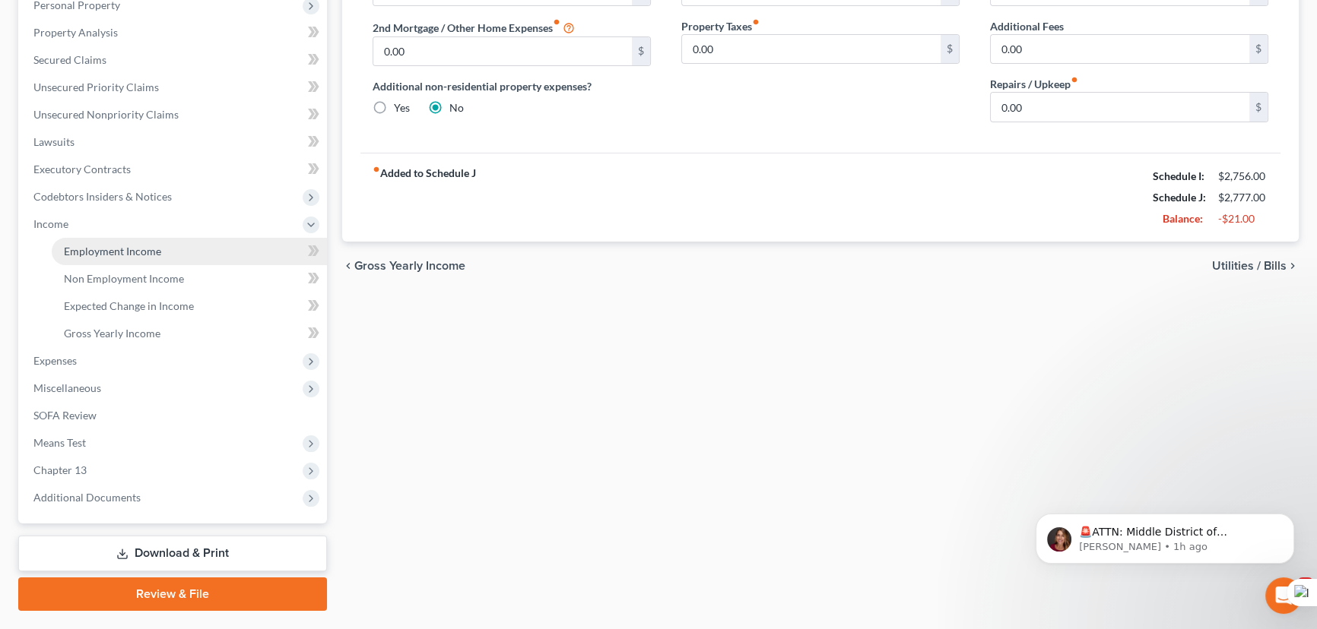
click at [158, 241] on link "Employment Income" at bounding box center [189, 251] width 275 height 27
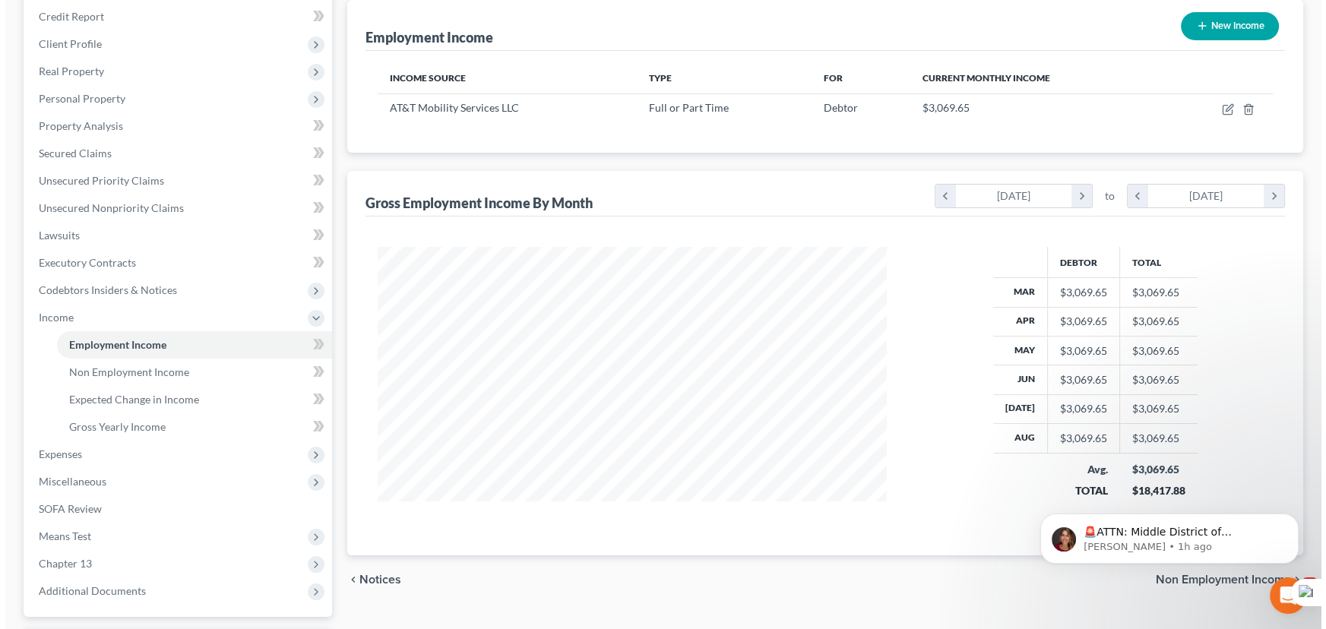
scroll to position [207, 0]
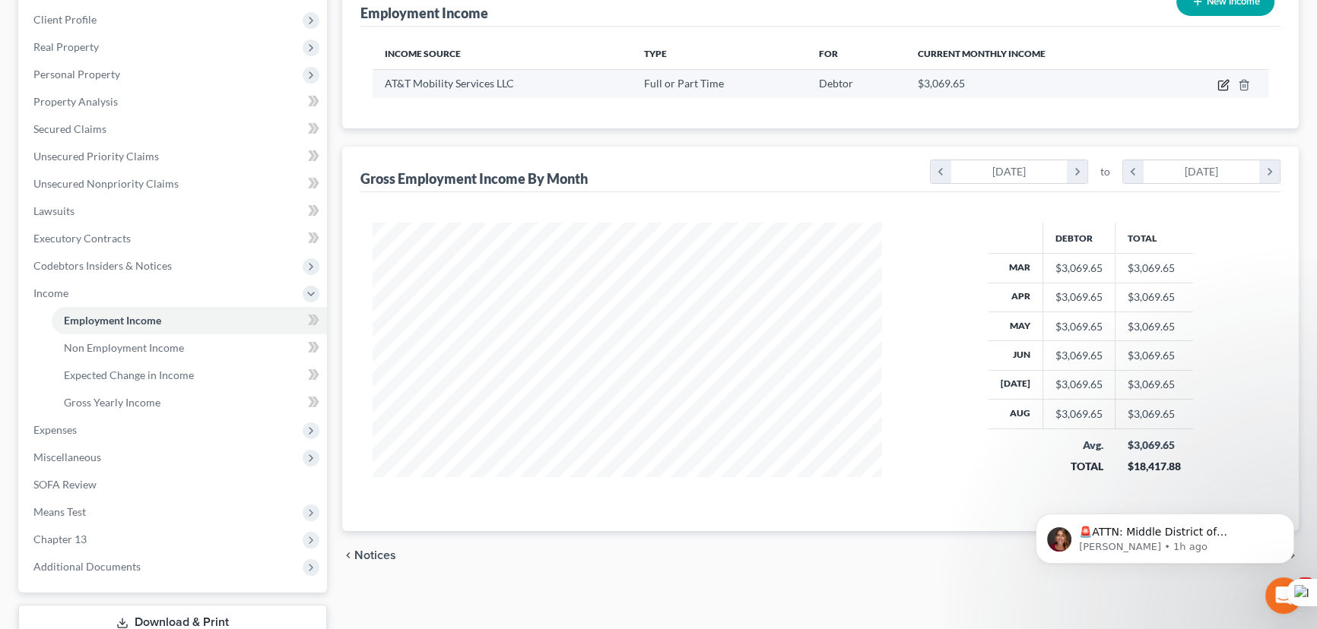
click at [1227, 80] on icon "button" at bounding box center [1223, 85] width 12 height 12
select select "0"
select select "10"
select select "2"
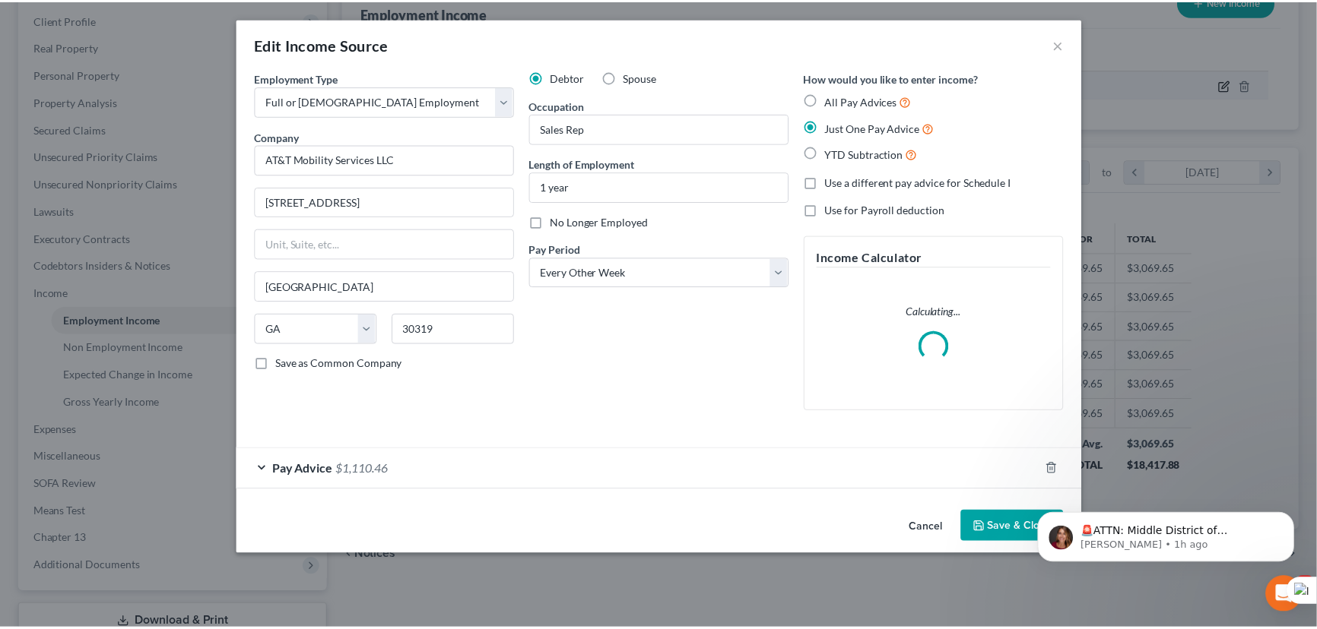
scroll to position [272, 544]
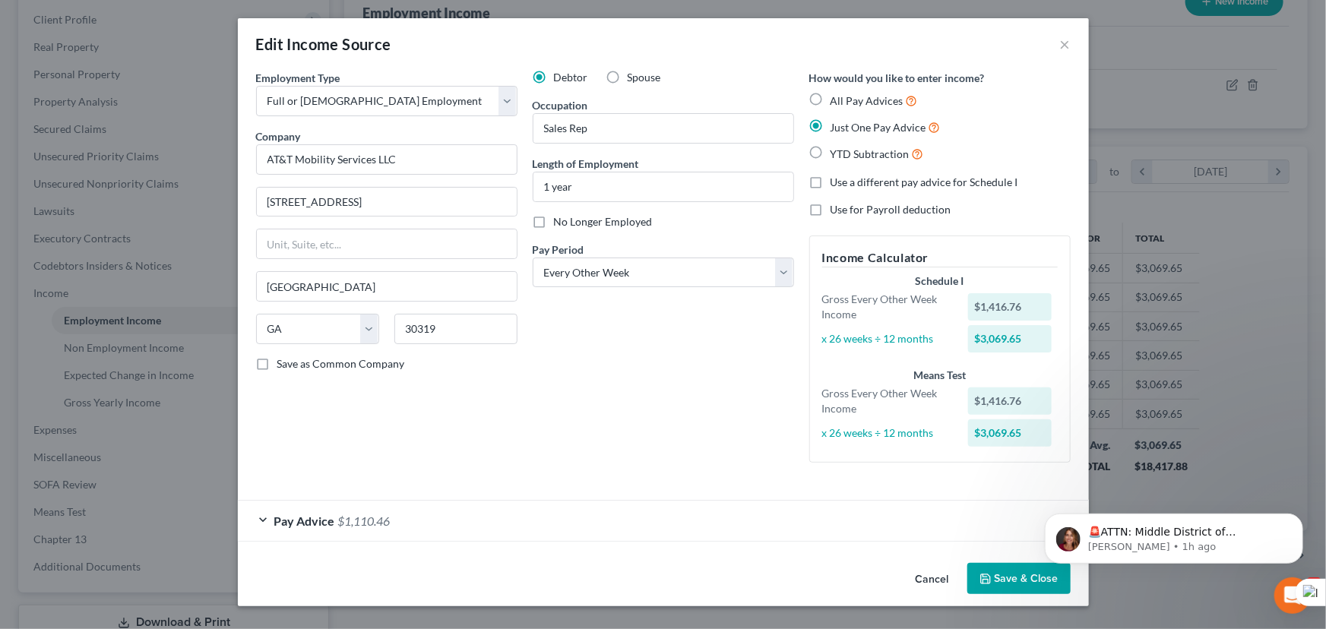
click at [1019, 563] on button "Save & Close" at bounding box center [1019, 579] width 103 height 32
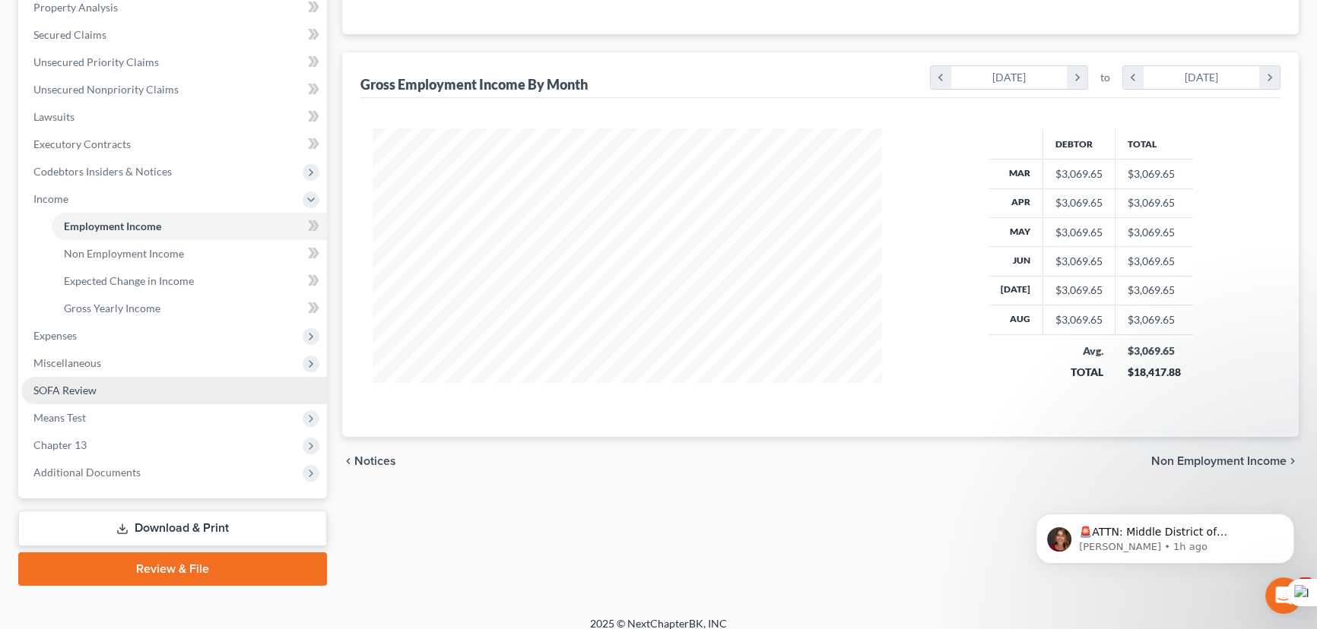
scroll to position [313, 0]
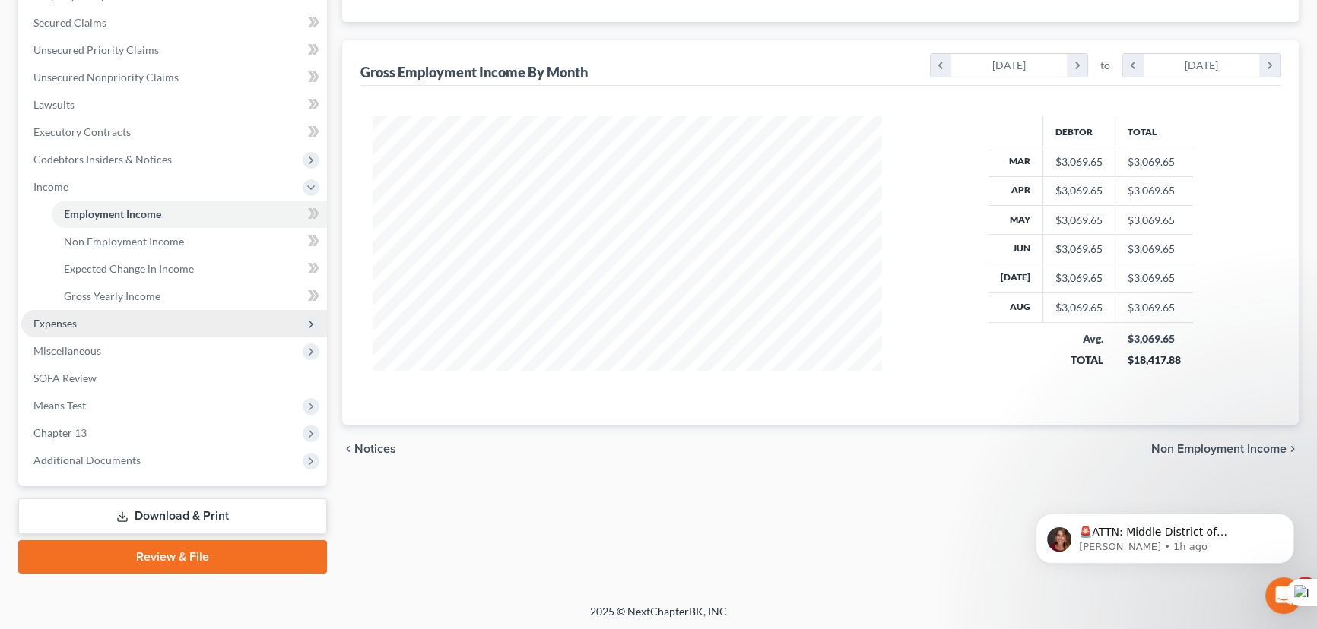
click at [113, 332] on span "Expenses" at bounding box center [174, 323] width 306 height 27
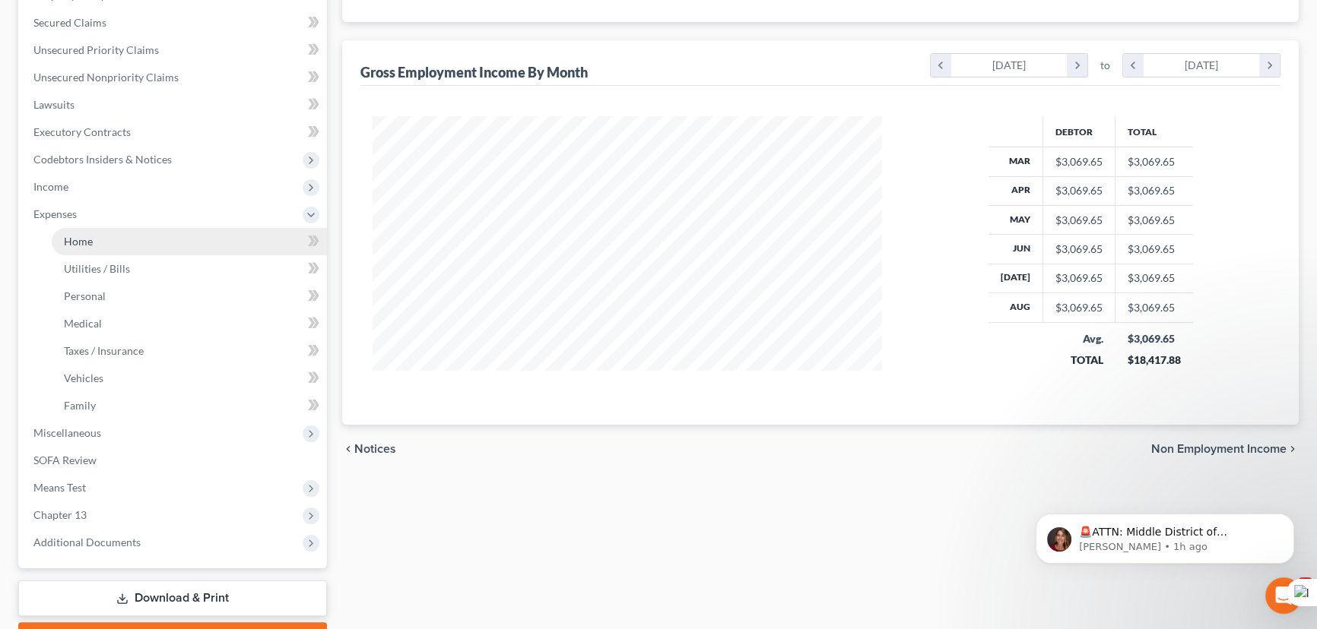
click at [122, 243] on link "Home" at bounding box center [189, 241] width 275 height 27
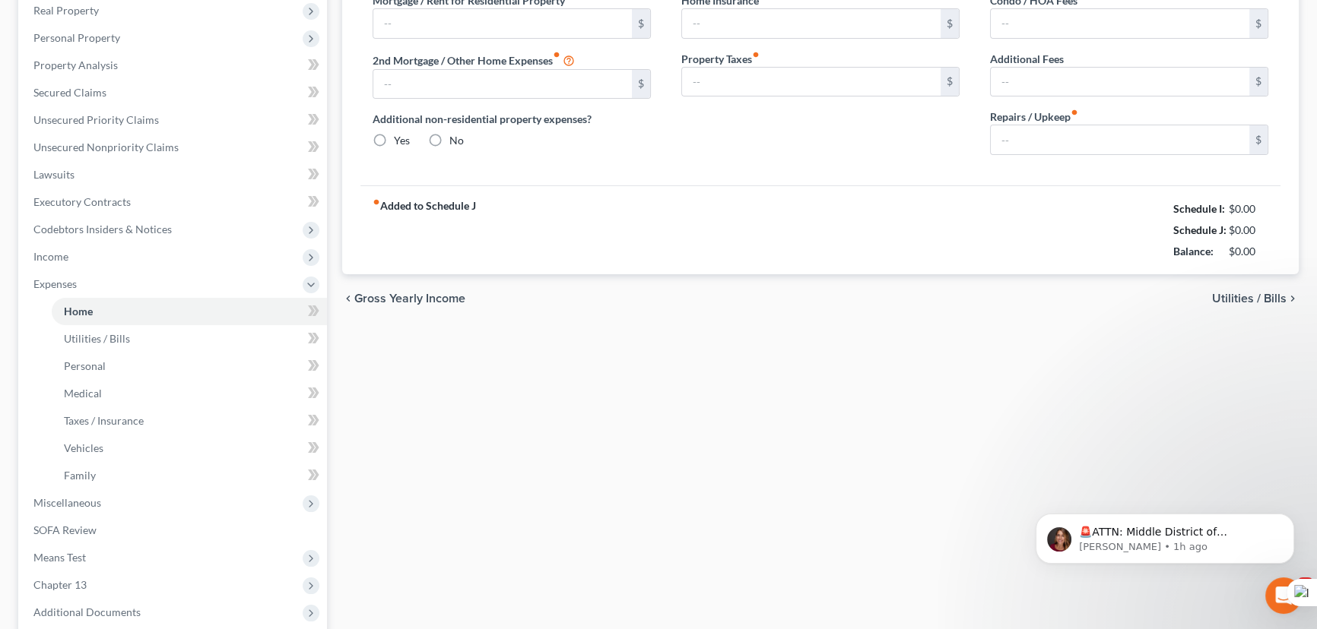
type input "694.00"
type input "0.00"
radio input "true"
type input "0.00"
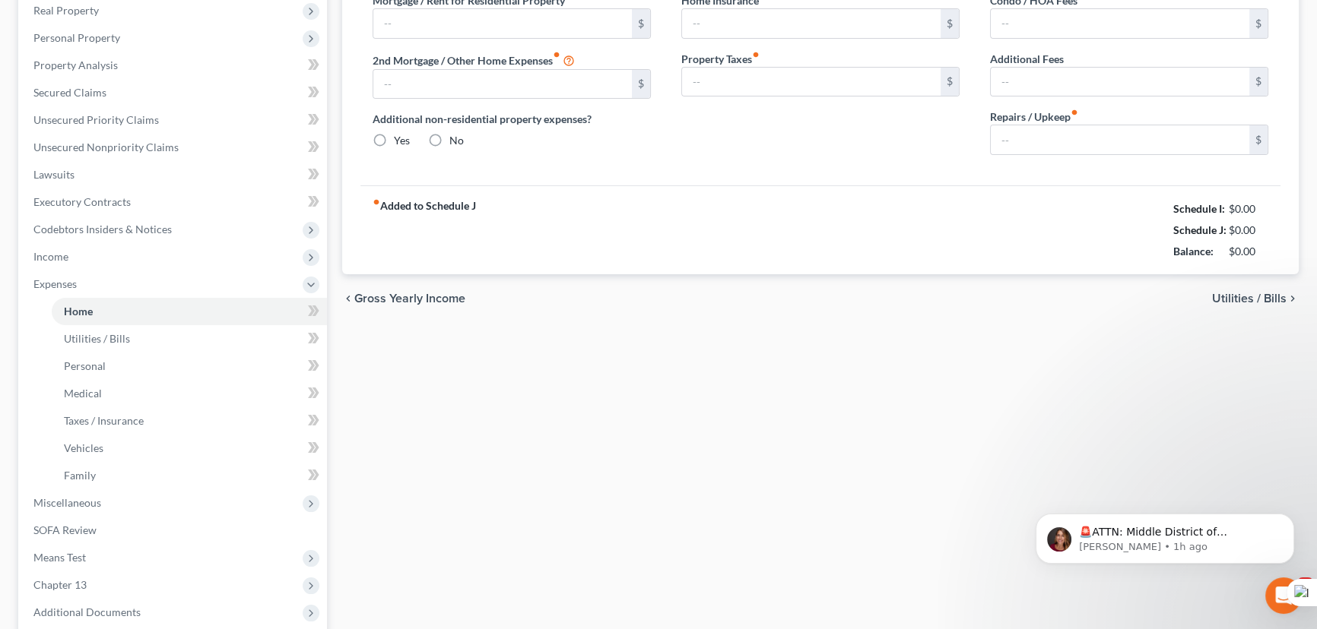
type input "0.00"
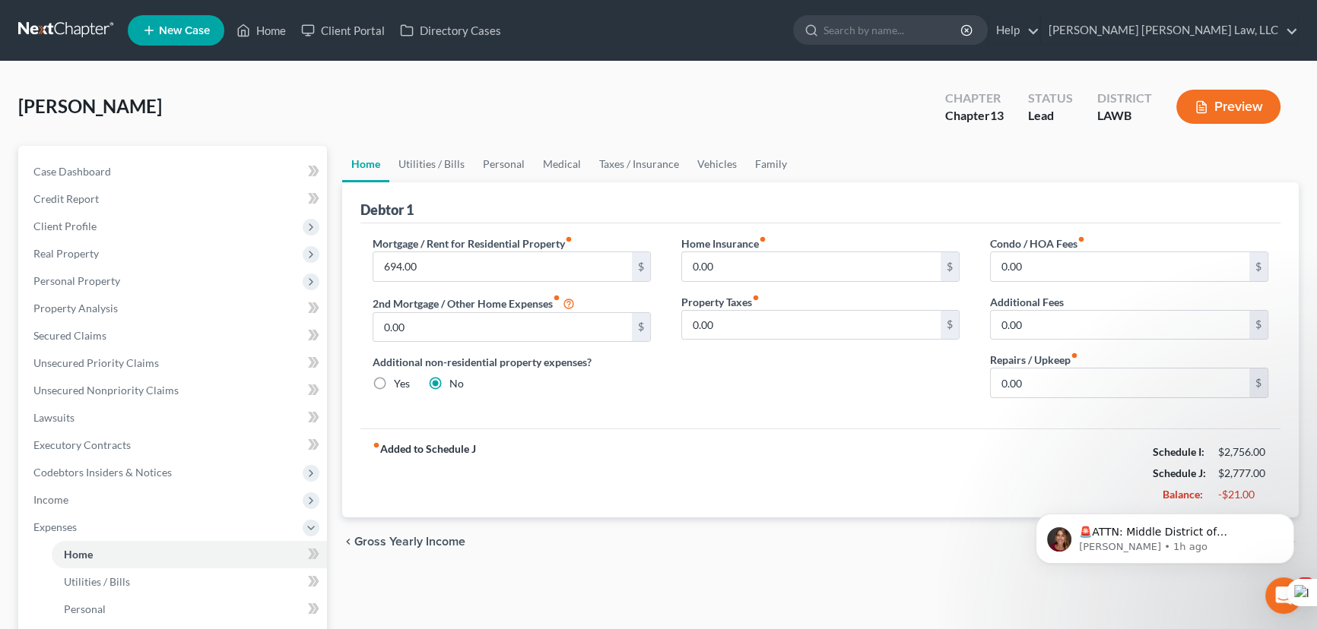
click at [47, 26] on link at bounding box center [66, 30] width 97 height 27
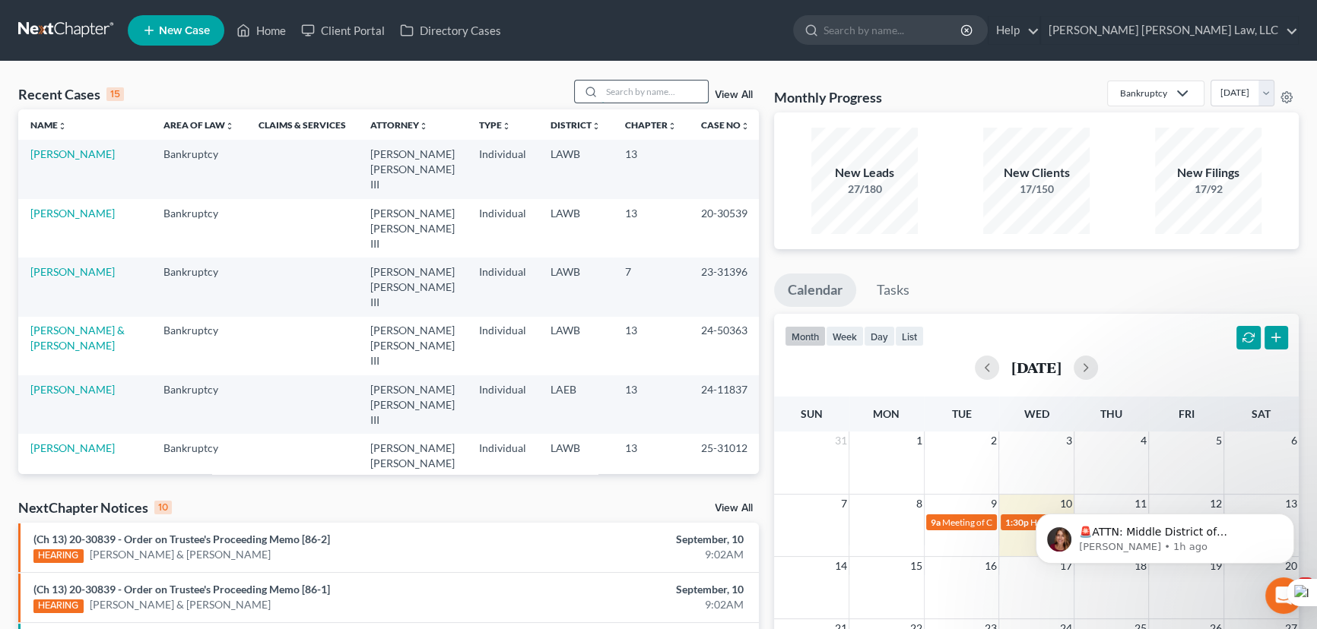
click at [680, 99] on input "search" at bounding box center [654, 92] width 106 height 22
type input "[PERSON_NAME]"
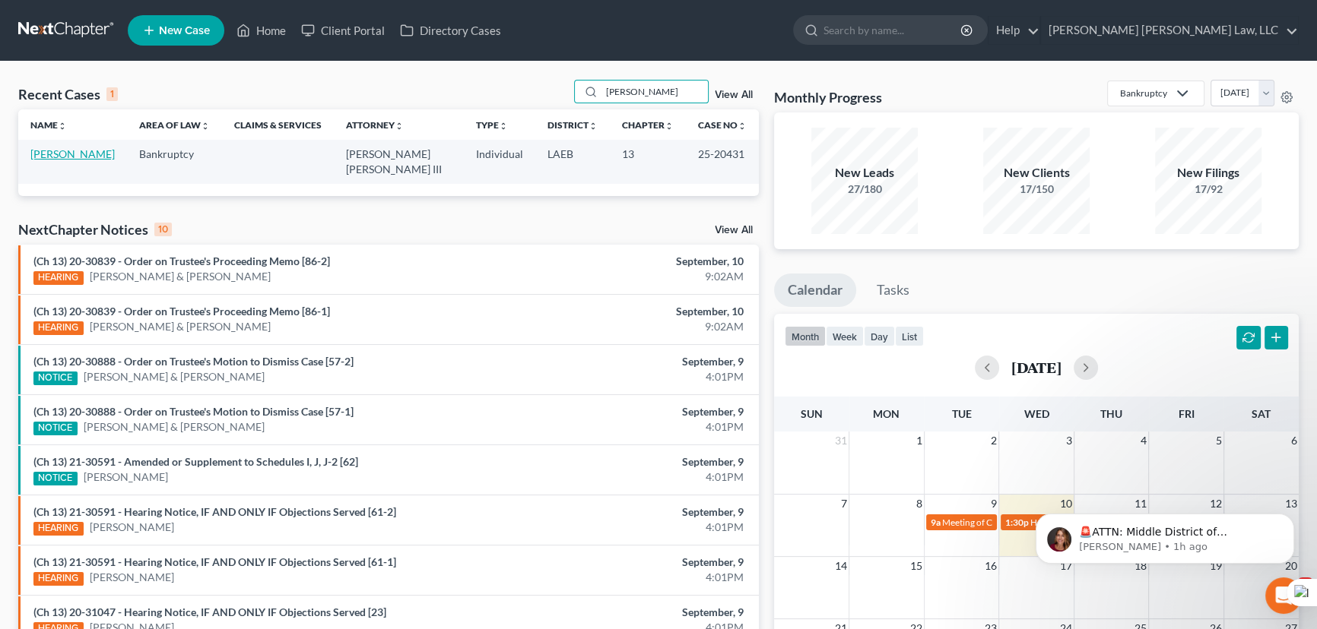
click at [93, 154] on link "[PERSON_NAME]" at bounding box center [72, 153] width 84 height 13
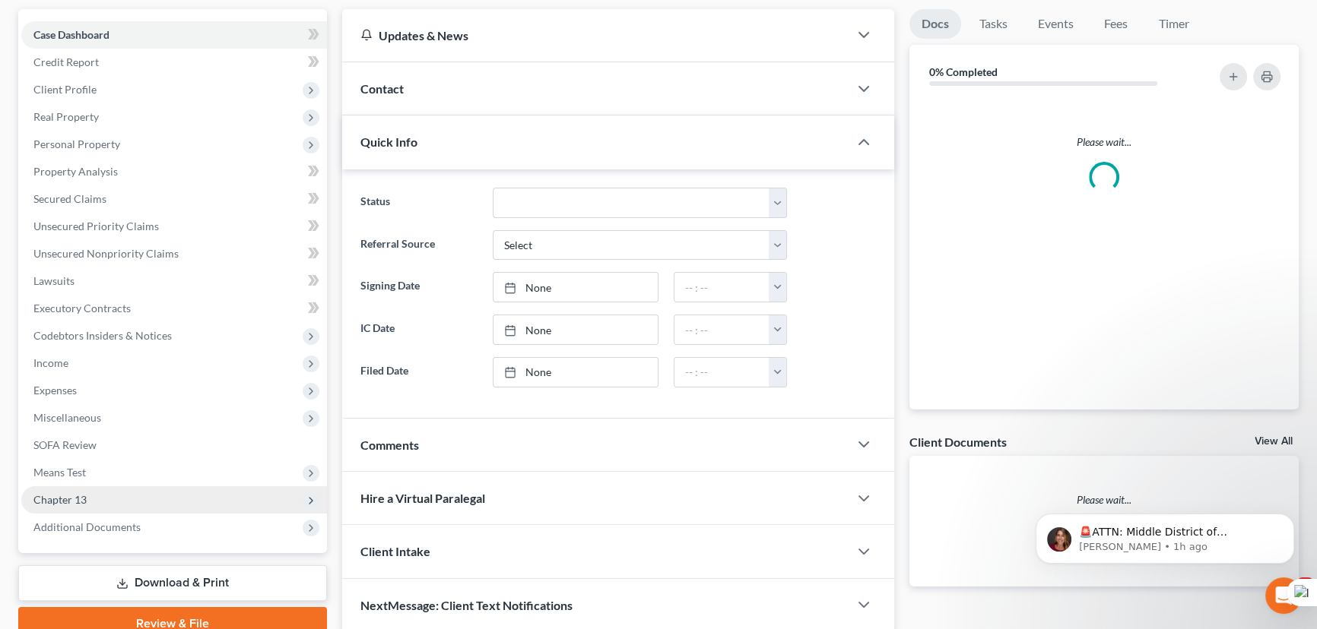
scroll to position [204, 0]
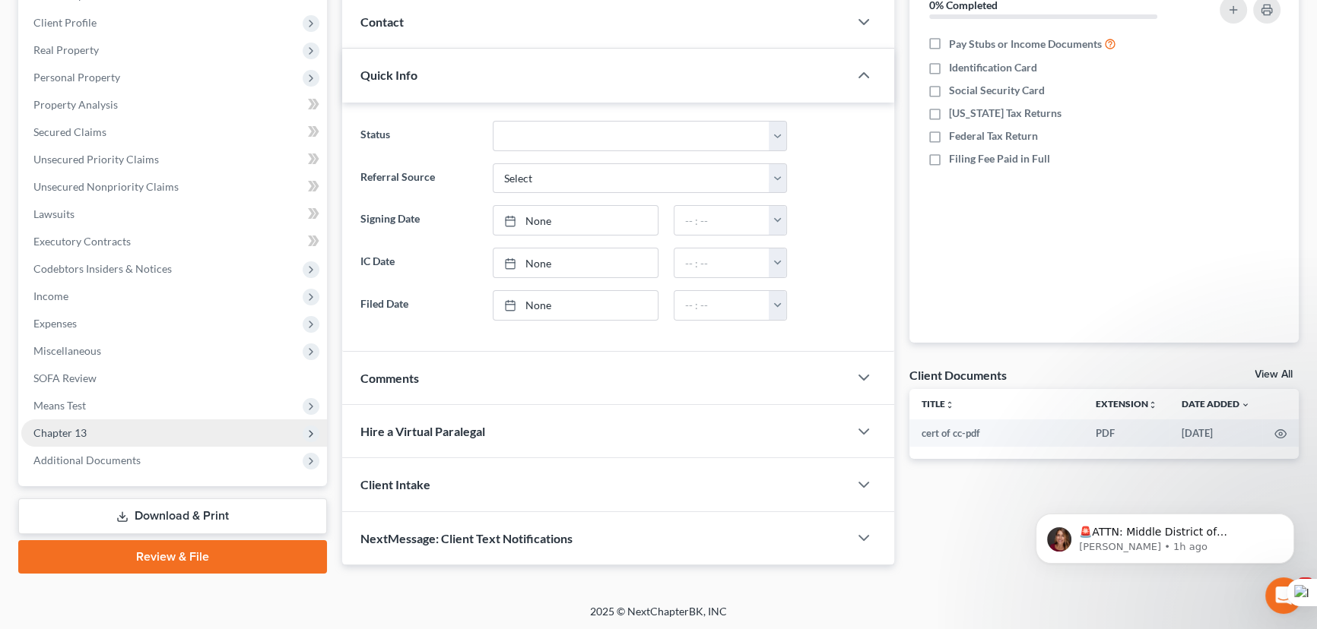
click at [154, 432] on span "Chapter 13" at bounding box center [174, 433] width 306 height 27
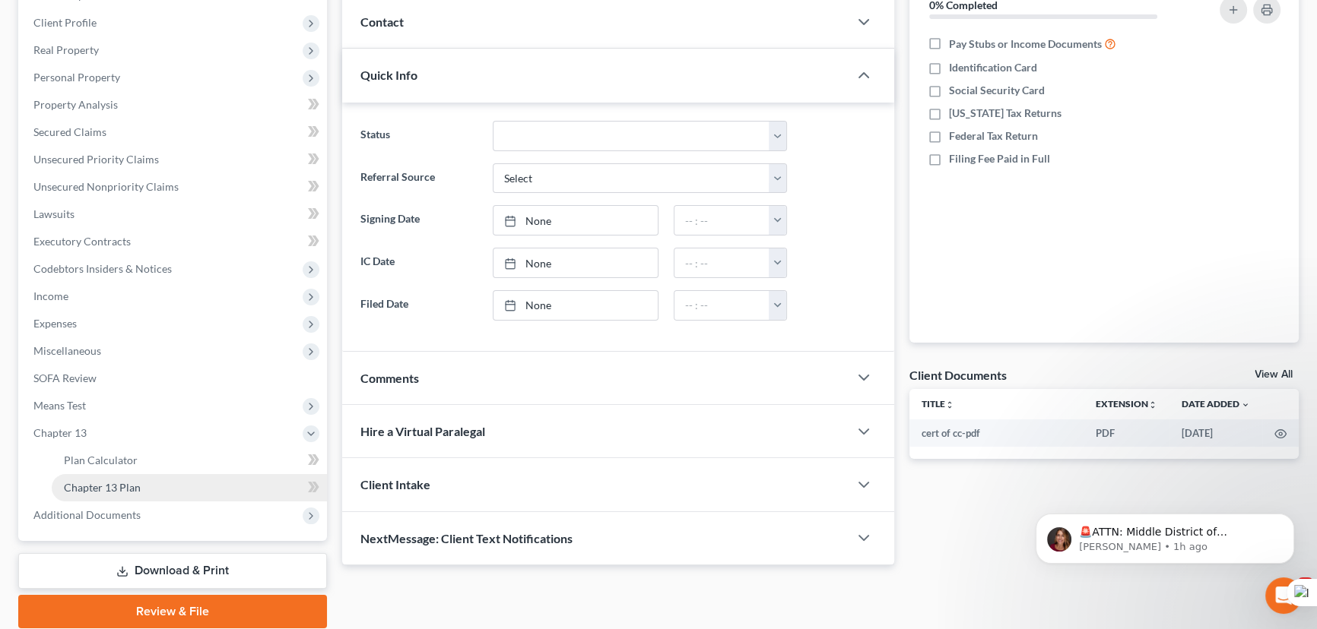
click at [150, 480] on link "Chapter 13 Plan" at bounding box center [189, 487] width 275 height 27
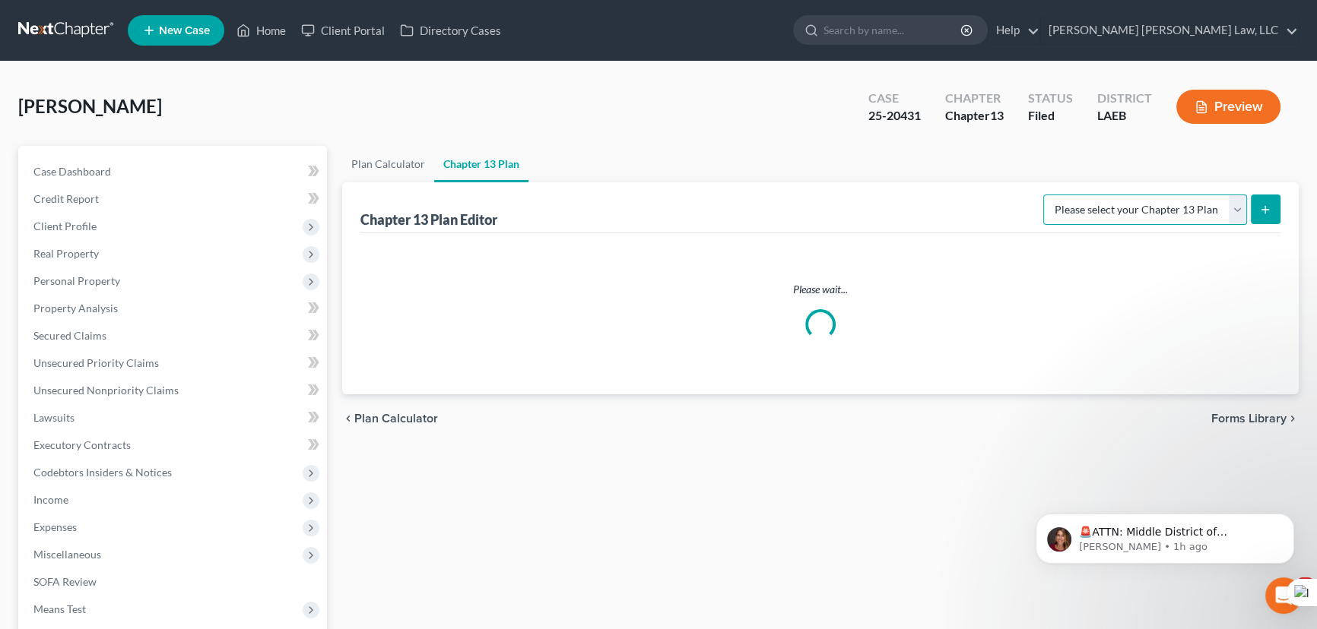
click at [1122, 217] on select "Please select your Chapter 13 Plan" at bounding box center [1145, 210] width 204 height 30
click at [1020, 163] on ul "Plan Calculator Chapter 13 Plan" at bounding box center [820, 164] width 956 height 36
click at [1133, 203] on select "Please select your Chapter 13 Plan" at bounding box center [1145, 210] width 204 height 30
click at [1110, 164] on ul "Plan Calculator Chapter 13 Plan" at bounding box center [820, 164] width 956 height 36
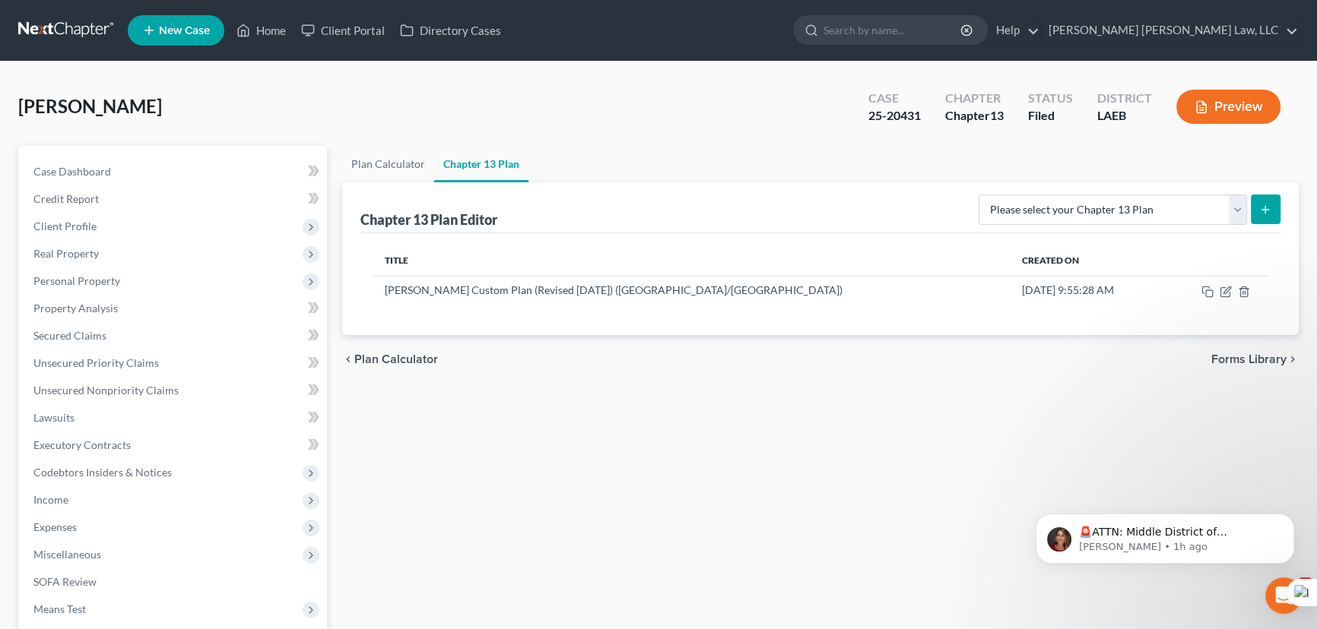
click at [972, 212] on div "Please select your Chapter 13 Plan Eastern District of Louisiana Eastern Distri…" at bounding box center [1126, 209] width 308 height 40
click at [969, 230] on div "Chapter 13 Plan Editor Please select your Chapter 13 Plan Eastern District of L…" at bounding box center [820, 207] width 920 height 51
click at [1025, 208] on select "Please select your Chapter 13 Plan Eastern District of Louisiana Eastern Distri…" at bounding box center [1112, 210] width 268 height 30
click at [1133, 199] on select "Please select your Chapter 13 Plan Eastern District of Louisiana Eastern Distri…" at bounding box center [1112, 210] width 268 height 30
select select "1"
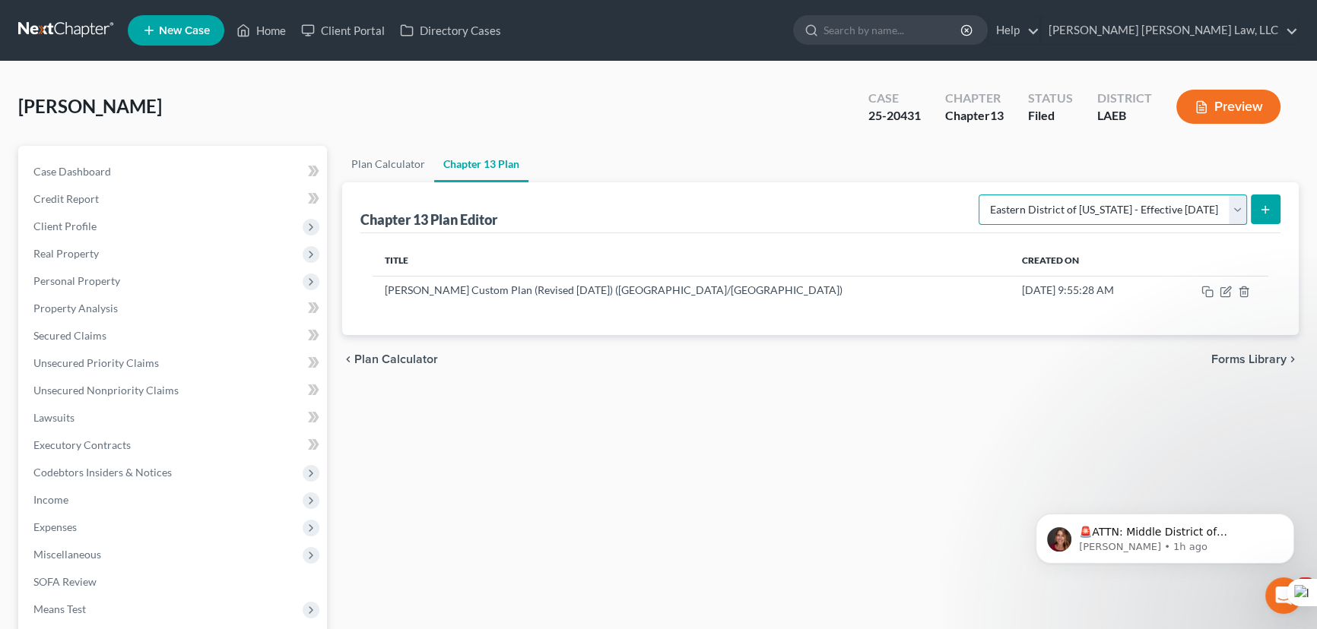
click at [978, 195] on select "Please select your Chapter 13 Plan Eastern District of Louisiana Eastern Distri…" at bounding box center [1112, 210] width 268 height 30
click at [1268, 204] on icon "submit" at bounding box center [1265, 210] width 12 height 12
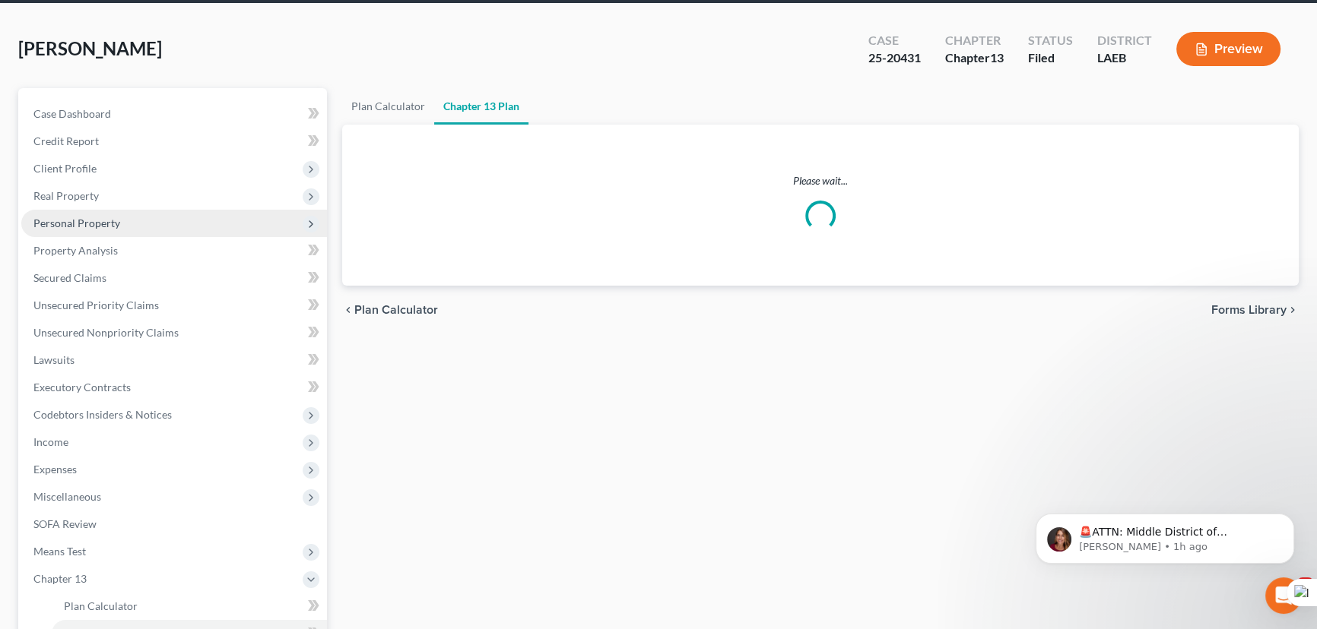
scroll to position [138, 0]
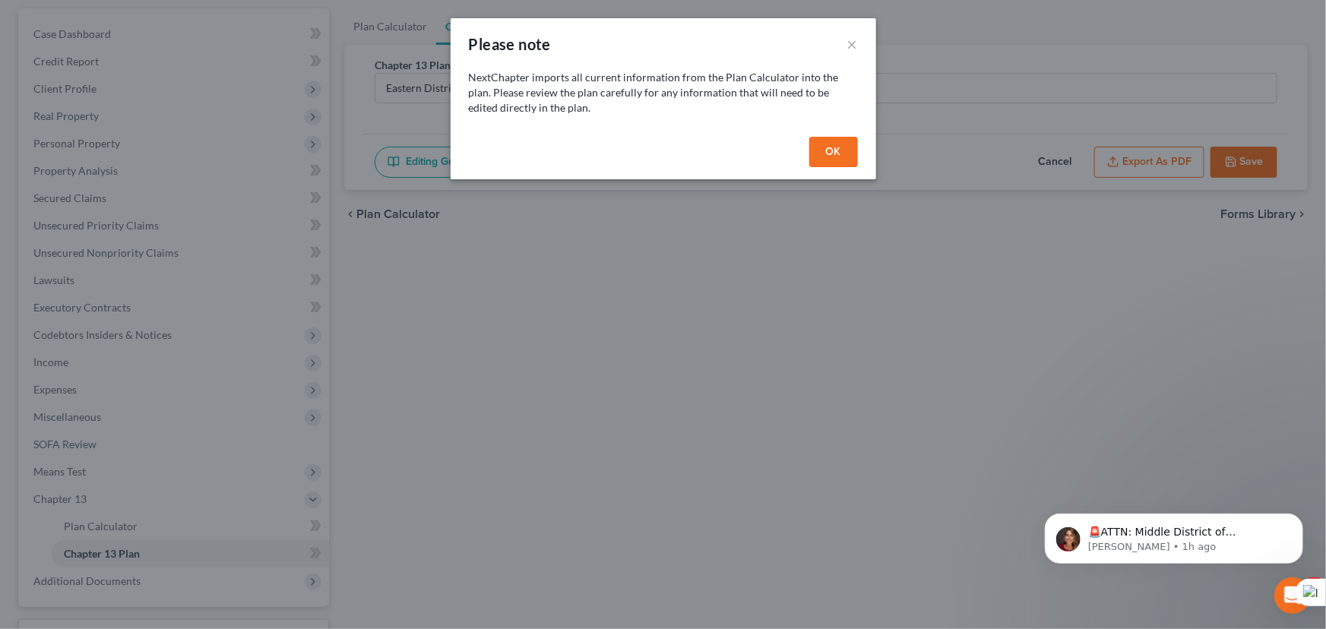
click at [822, 148] on button "OK" at bounding box center [834, 152] width 49 height 30
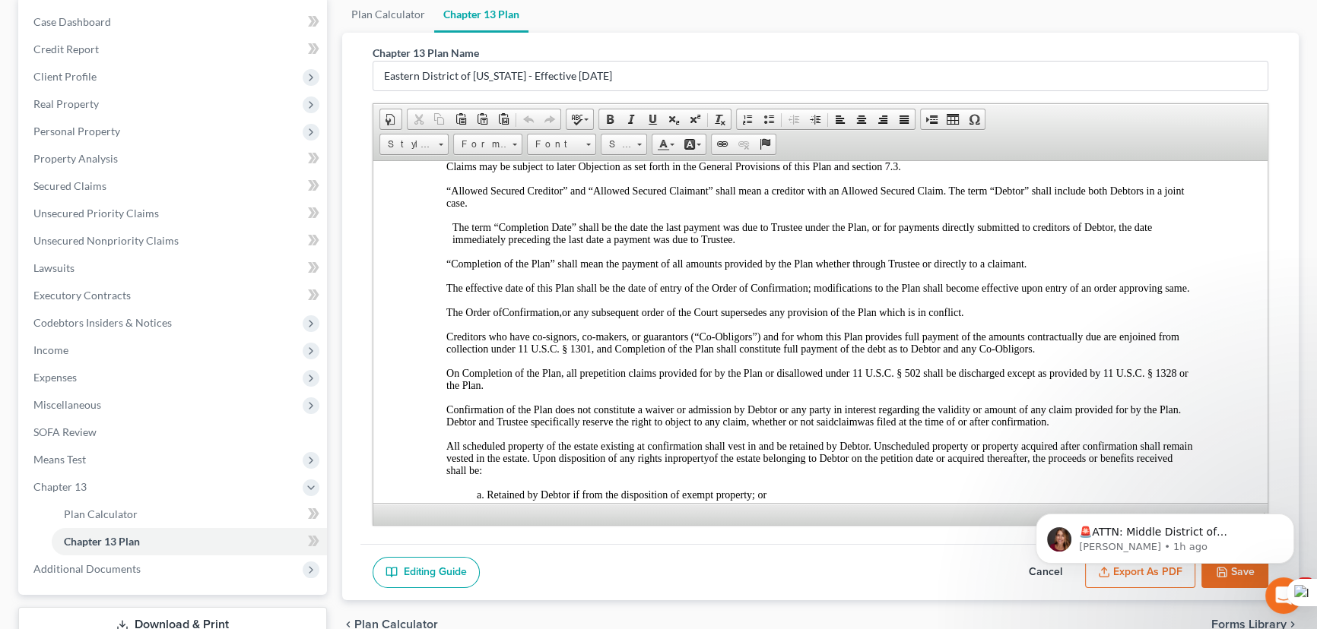
scroll to position [258, 0]
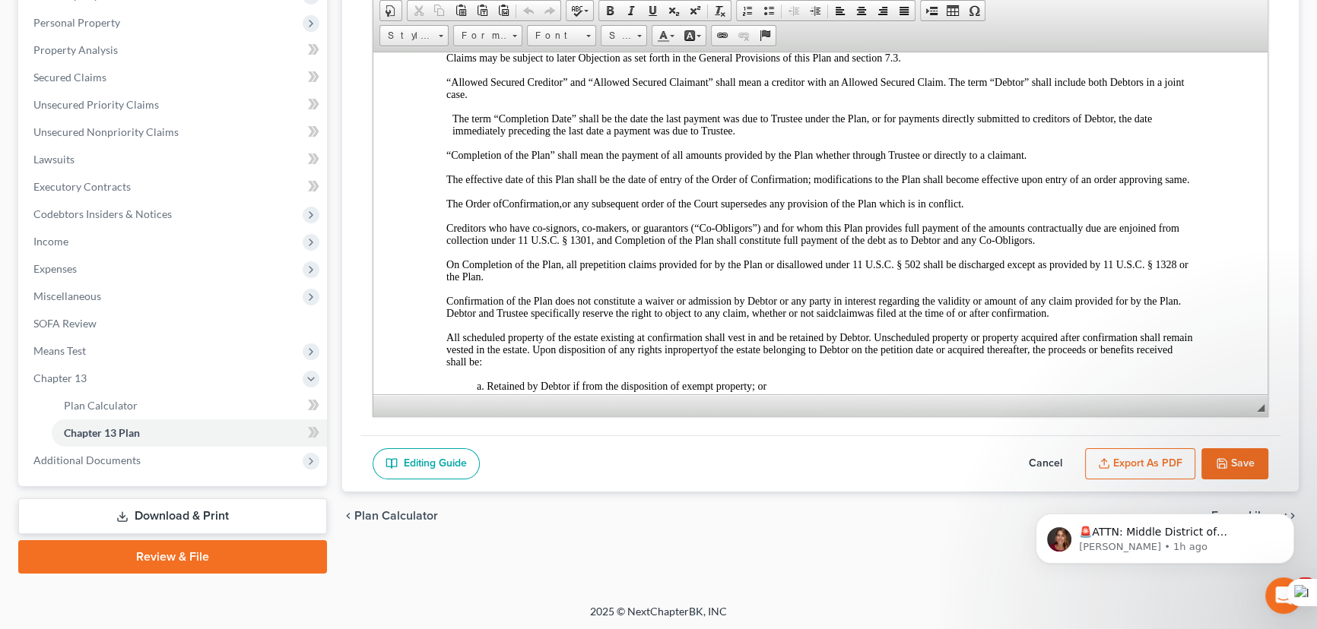
click at [1237, 462] on button "Save" at bounding box center [1234, 464] width 67 height 32
select select "1"
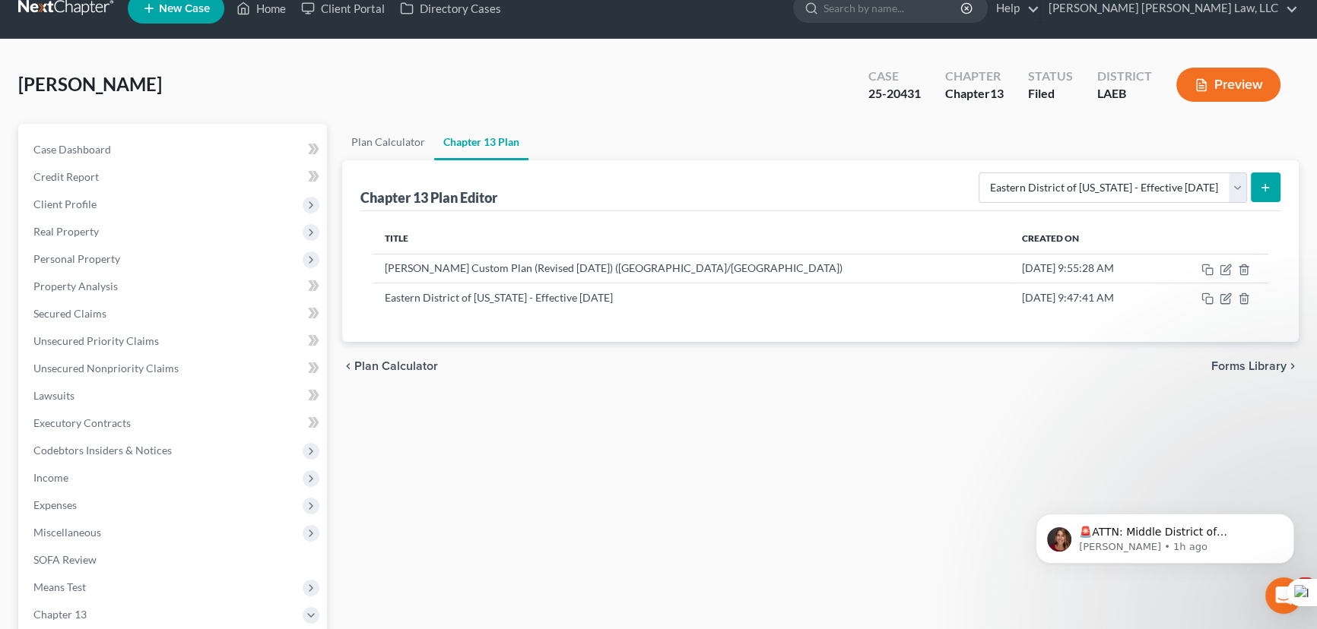
scroll to position [0, 0]
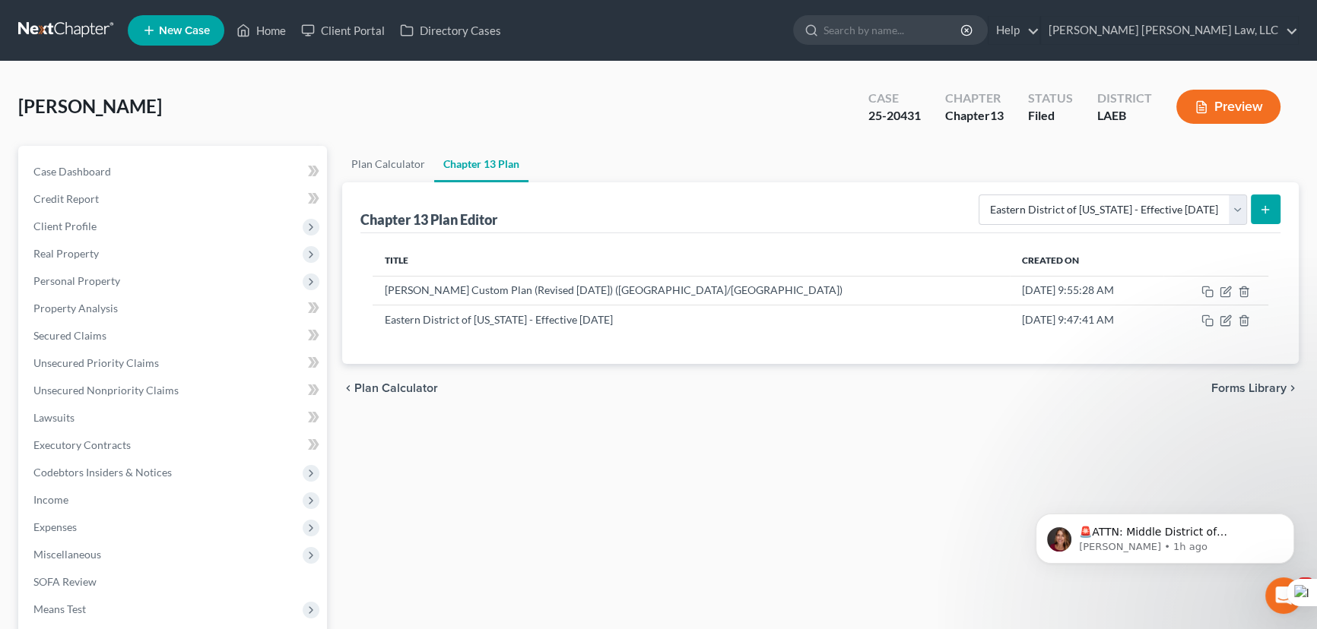
click at [90, 34] on link at bounding box center [66, 30] width 97 height 27
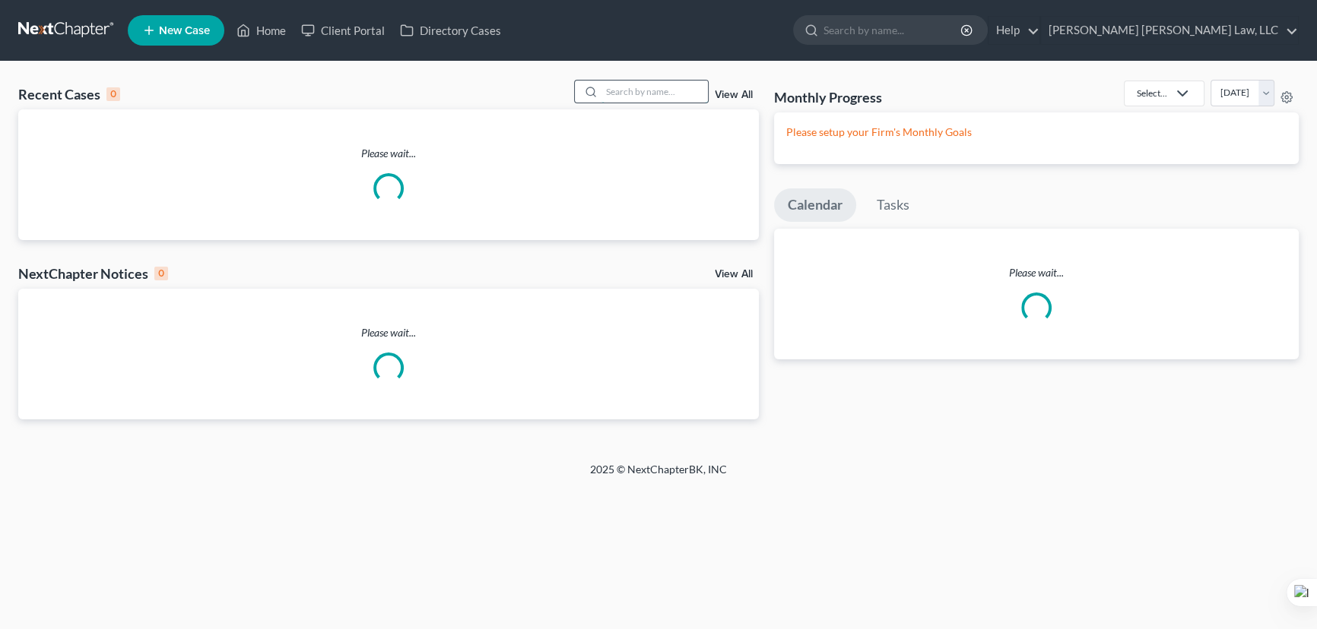
click at [627, 81] on input "search" at bounding box center [654, 92] width 106 height 22
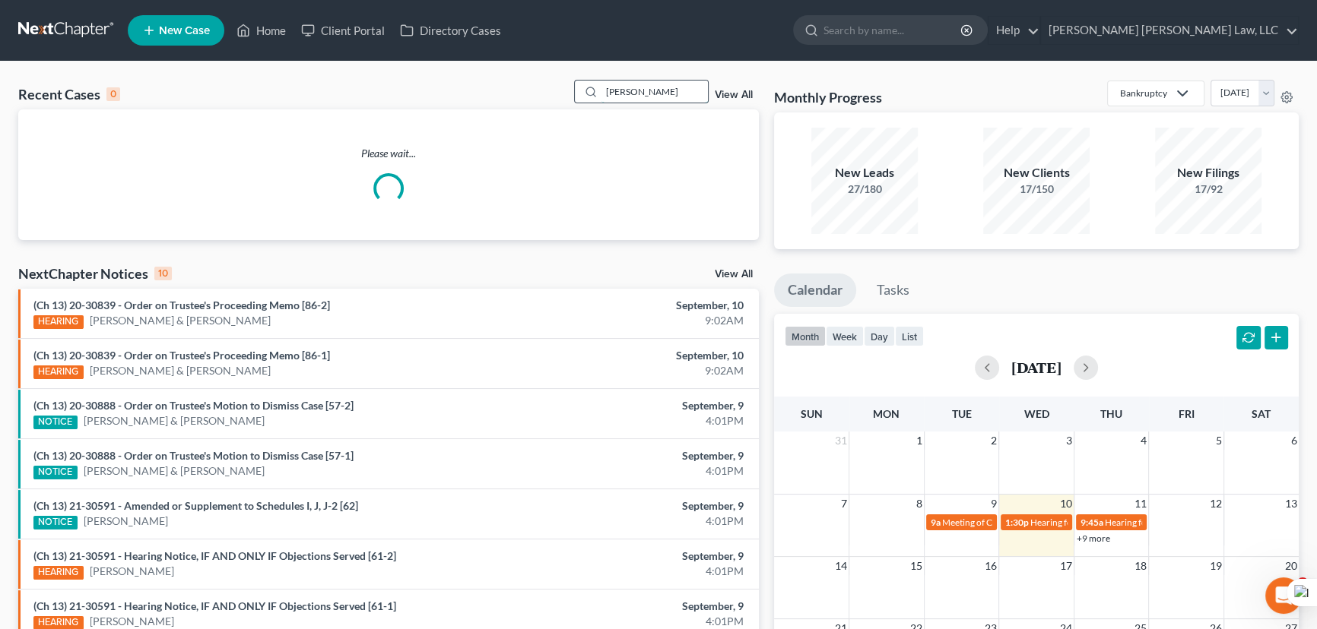
type input "bradley"
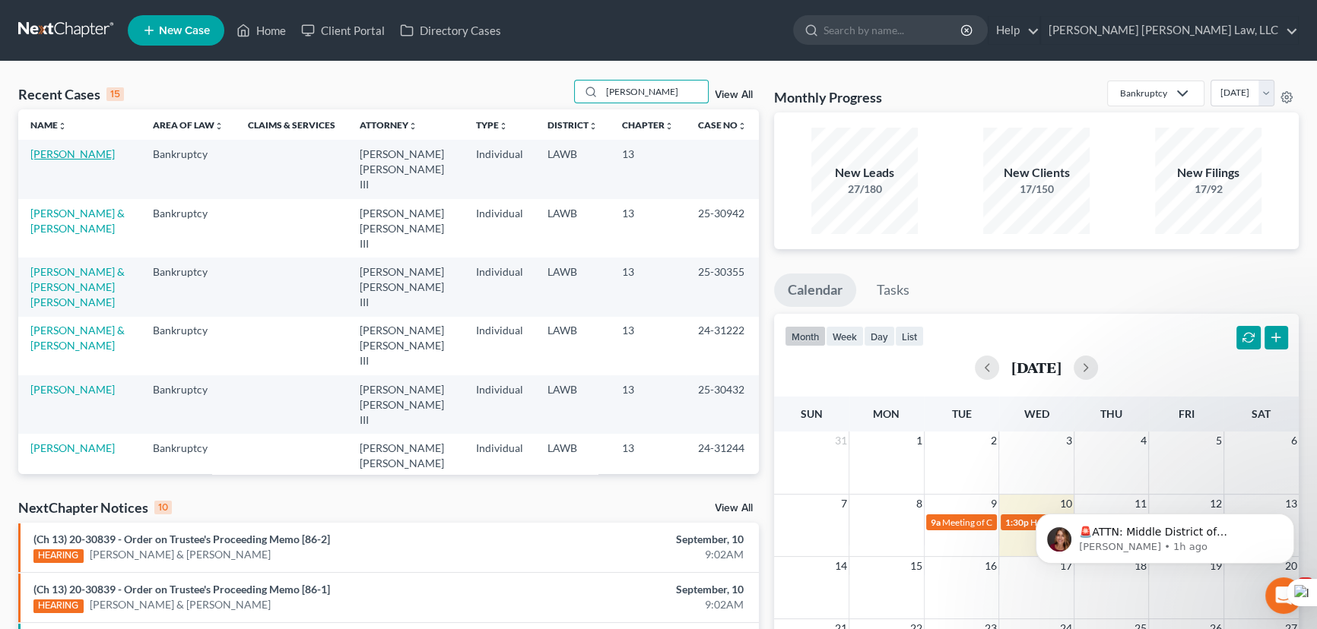
click at [84, 159] on link "Bradley, Brenisha" at bounding box center [72, 153] width 84 height 13
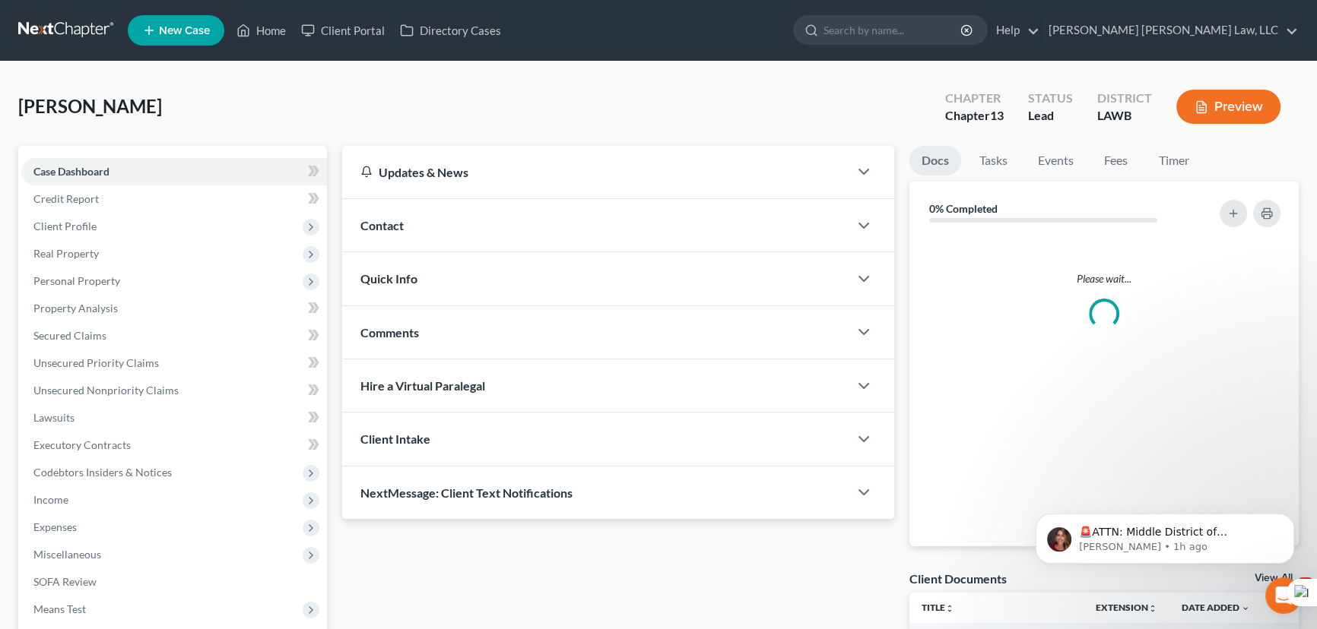
scroll to position [204, 0]
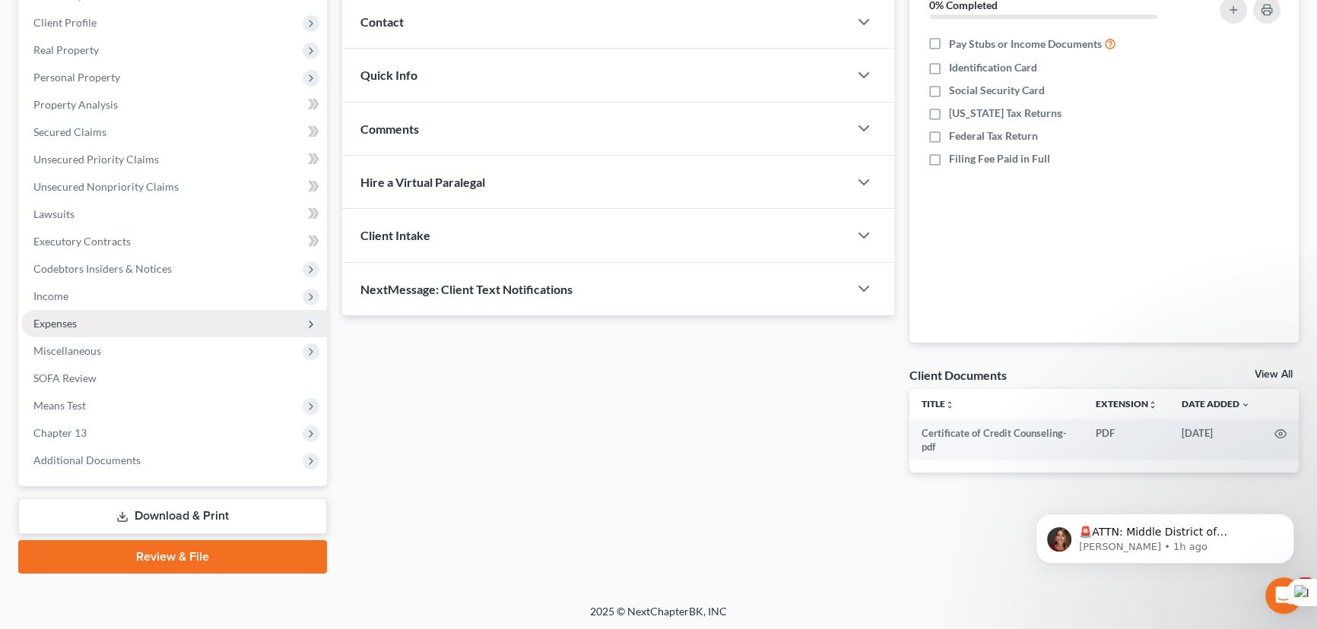
click at [97, 314] on span "Expenses" at bounding box center [174, 323] width 306 height 27
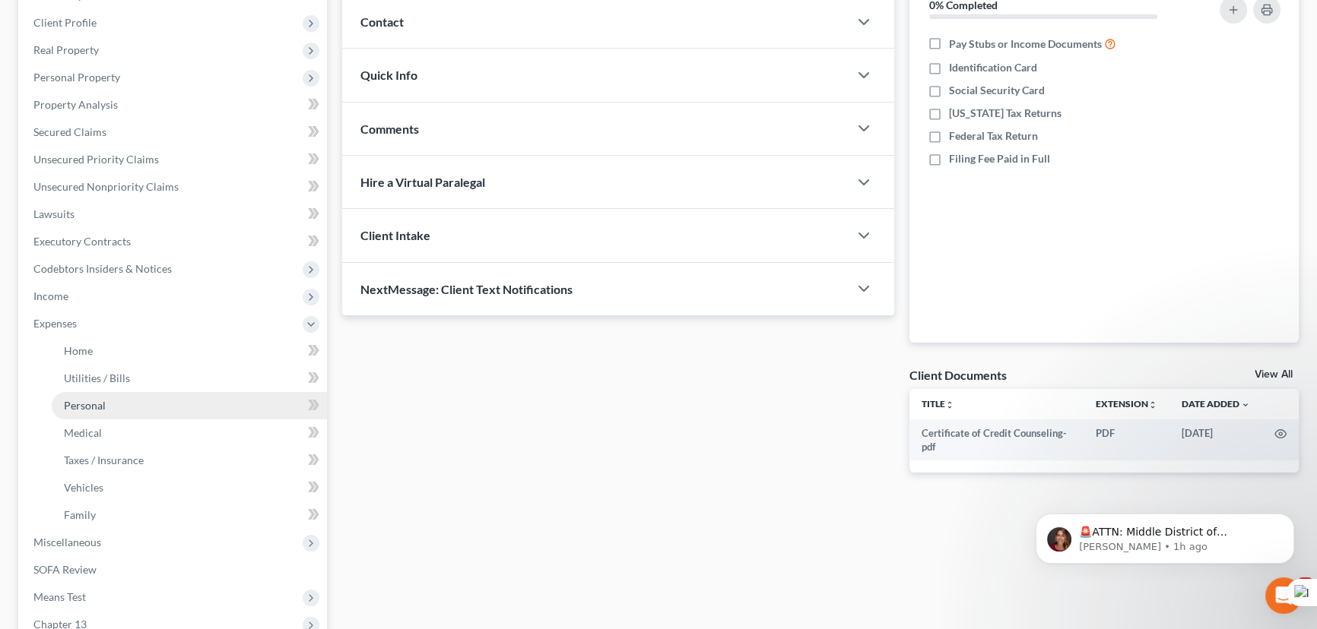
click at [118, 395] on link "Personal" at bounding box center [189, 405] width 275 height 27
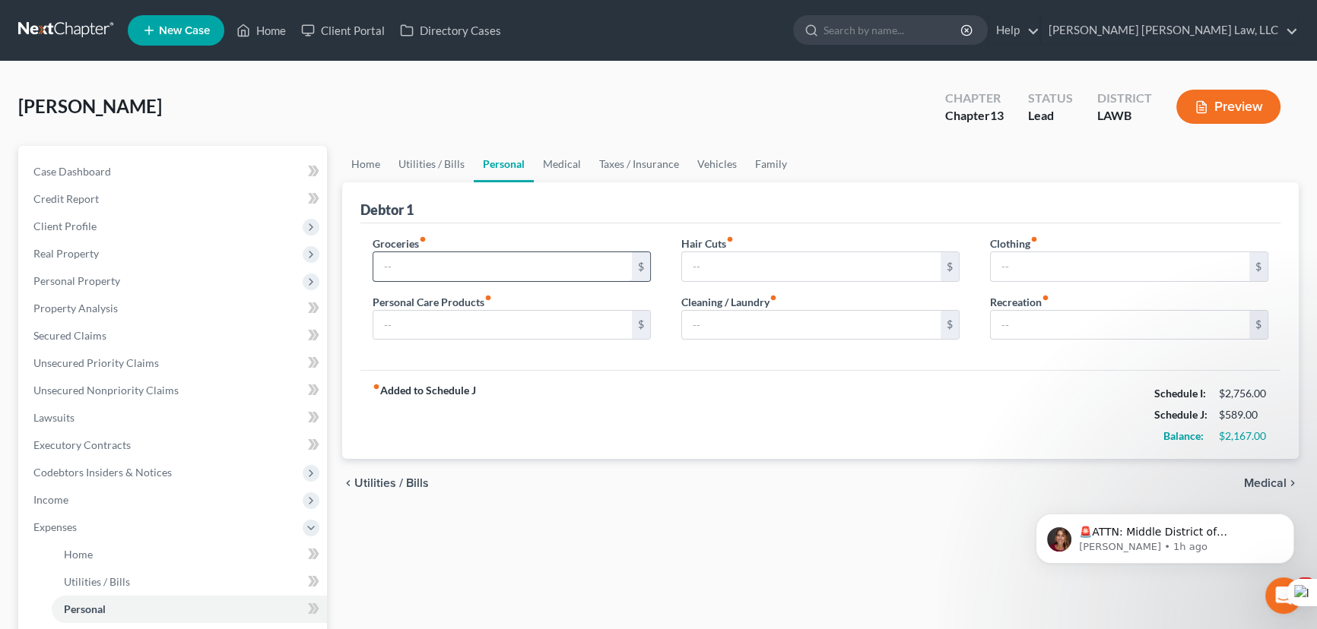
type input "500.00"
type input "0.00"
type input "150.00"
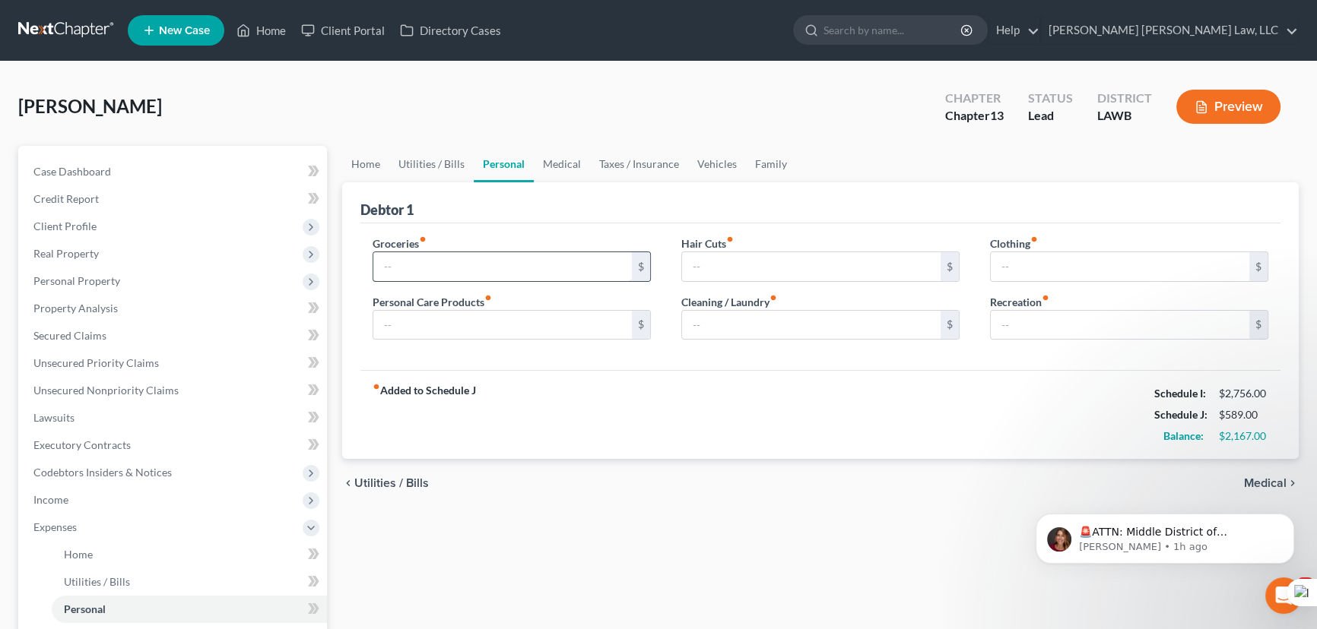
type input "0.00"
click at [552, 163] on link "Medical" at bounding box center [562, 164] width 56 height 36
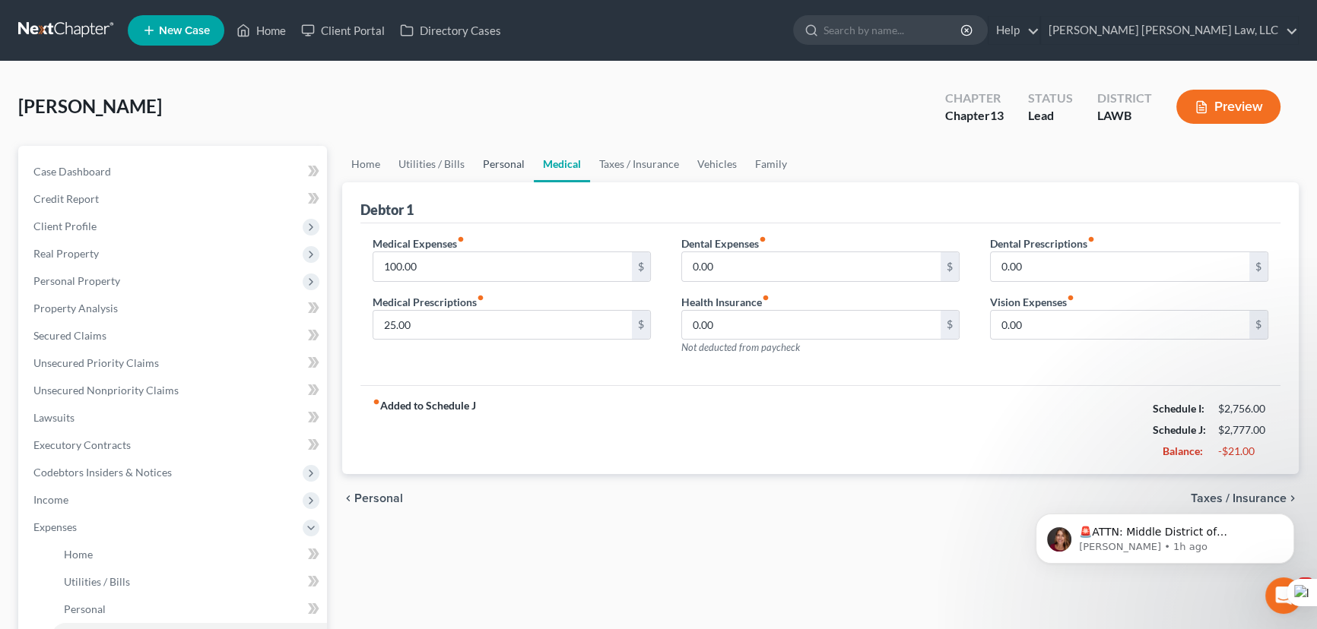
click at [489, 166] on link "Personal" at bounding box center [504, 164] width 60 height 36
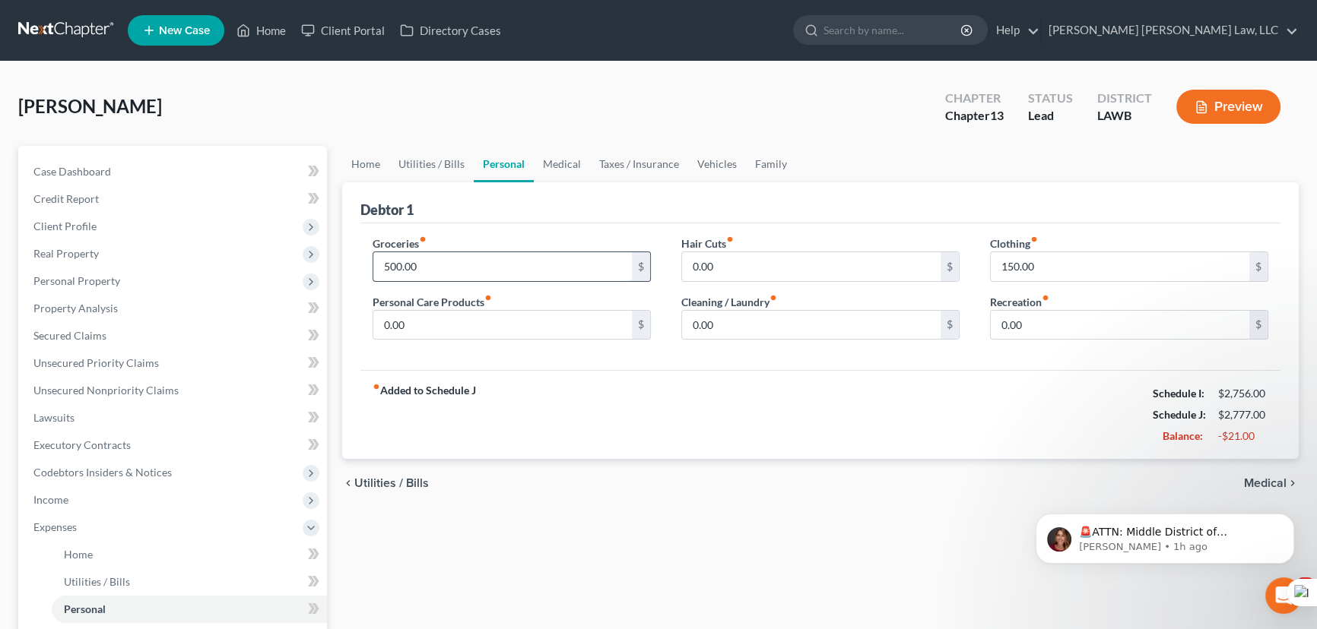
click at [456, 258] on input "500.00" at bounding box center [502, 266] width 258 height 29
click at [480, 220] on div "Debtor 1" at bounding box center [820, 202] width 920 height 41
click at [461, 262] on input "500.00" at bounding box center [502, 266] width 258 height 29
click at [490, 228] on div "Groceries fiber_manual_record 500.00 $ Personal Care Products fiber_manual_reco…" at bounding box center [820, 296] width 920 height 147
click at [481, 261] on input "500.00" at bounding box center [502, 266] width 258 height 29
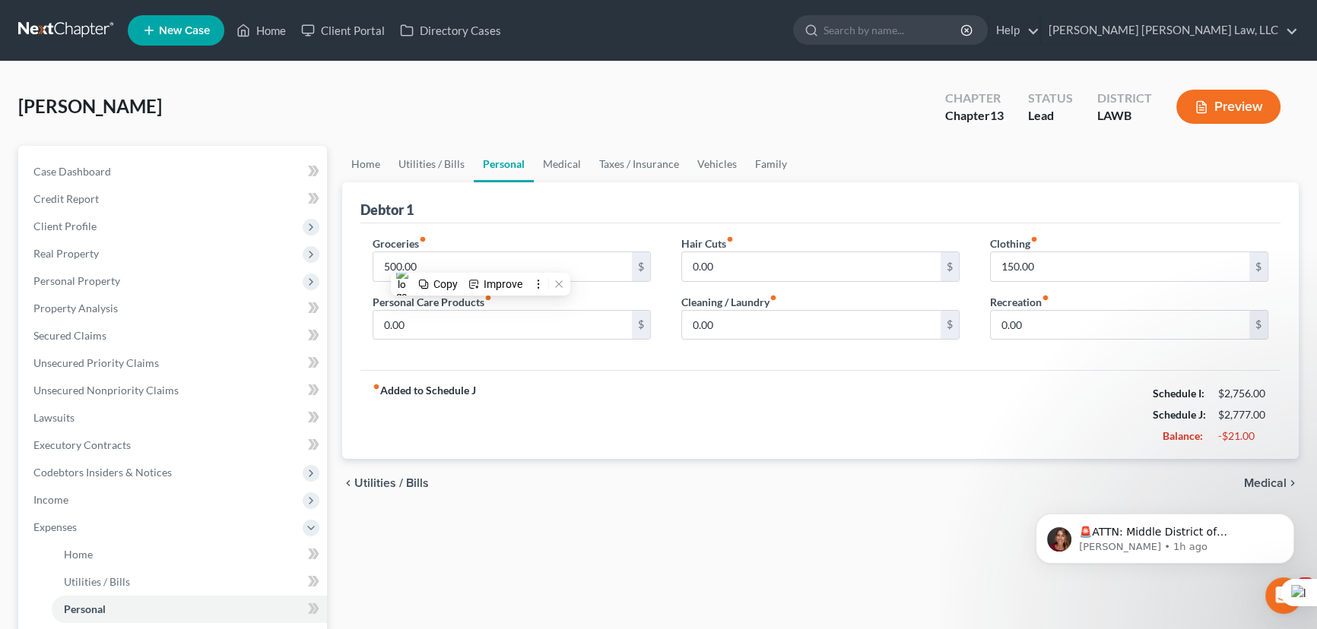
click at [504, 228] on div "Groceries fiber_manual_record 500.00 $ Personal Care Products fiber_manual_reco…" at bounding box center [820, 296] width 920 height 147
click at [495, 268] on input "500.00" at bounding box center [502, 266] width 258 height 29
click at [517, 215] on div "Debtor 1" at bounding box center [820, 202] width 920 height 41
click at [502, 255] on input "500.00" at bounding box center [502, 266] width 258 height 29
click at [514, 223] on div "Groceries fiber_manual_record 500.00 $ Personal Care Products fiber_manual_reco…" at bounding box center [820, 296] width 920 height 147
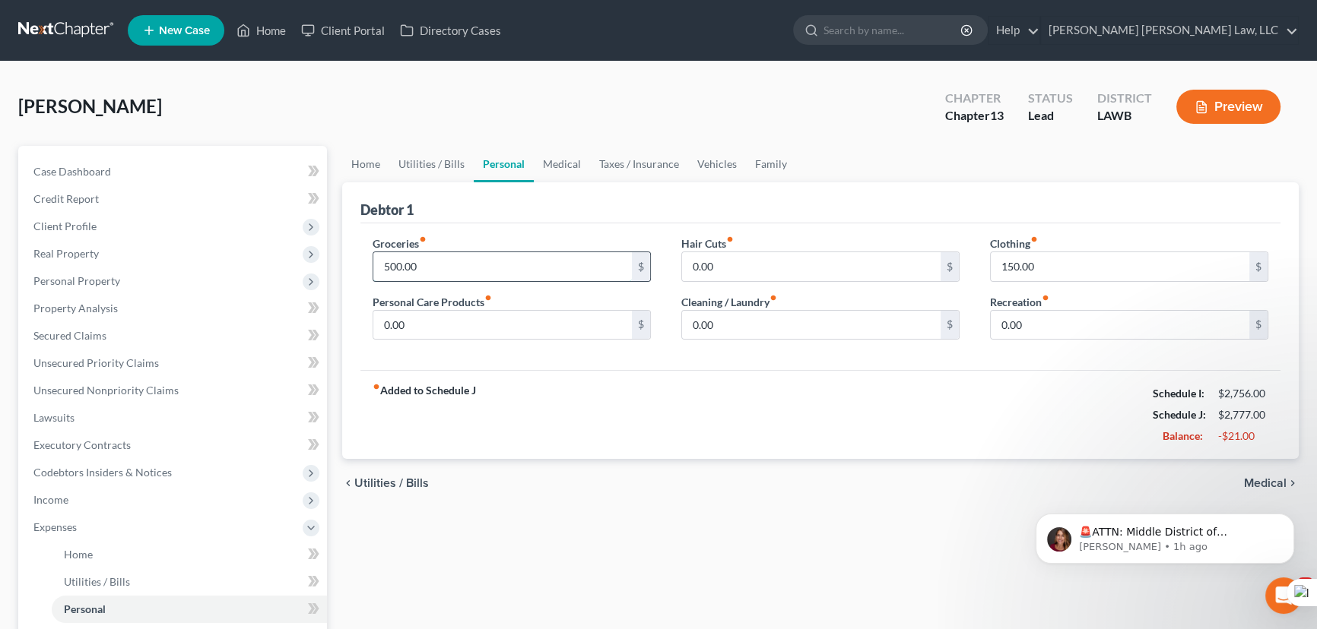
click at [506, 253] on input "500.00" at bounding box center [502, 266] width 258 height 29
click at [514, 223] on div "Groceries fiber_manual_record 500.00 $ Personal Care Products fiber_manual_reco…" at bounding box center [820, 296] width 920 height 147
click at [507, 256] on input "500.00" at bounding box center [502, 266] width 258 height 29
click at [498, 245] on div "Groceries fiber_manual_record 500.00 $" at bounding box center [511, 259] width 278 height 46
click at [458, 274] on input "500.00" at bounding box center [502, 266] width 258 height 29
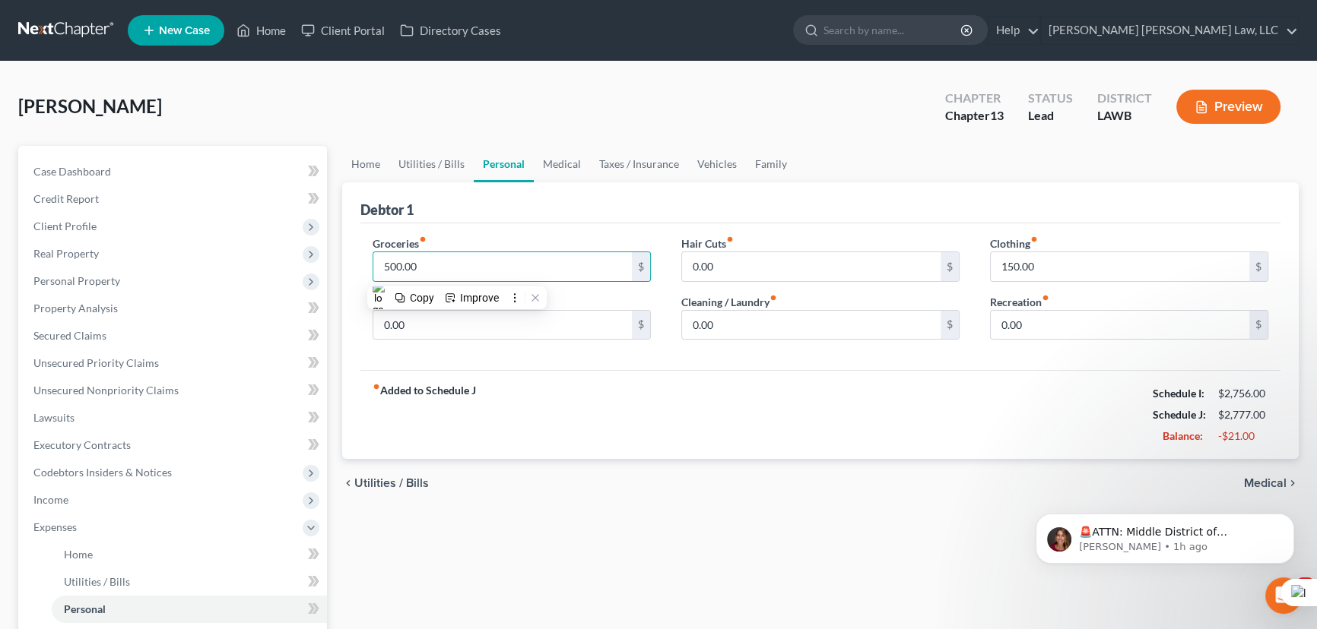
click at [508, 201] on div "Debtor 1" at bounding box center [820, 202] width 920 height 41
click at [483, 258] on input "500.00" at bounding box center [502, 266] width 258 height 29
click at [509, 223] on div "Groceries fiber_manual_record 500.00 $ Personal Care Products fiber_manual_reco…" at bounding box center [820, 296] width 920 height 147
click at [488, 252] on input "500.00" at bounding box center [502, 266] width 258 height 29
click at [505, 225] on div "Groceries fiber_manual_record 500.00 $ Personal Care Products fiber_manual_reco…" at bounding box center [820, 296] width 920 height 147
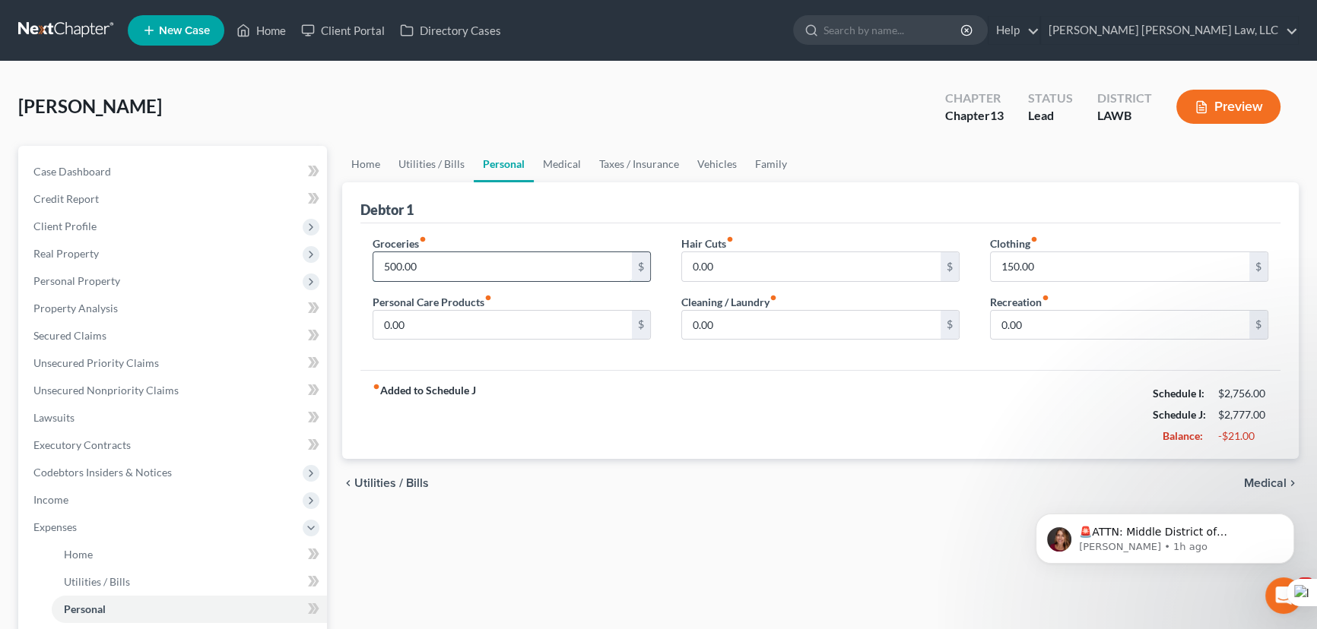
click at [502, 256] on input "500.00" at bounding box center [502, 266] width 258 height 29
click at [1104, 271] on input "150.00" at bounding box center [1119, 266] width 258 height 29
type input "50"
click at [433, 274] on input "500.00" at bounding box center [502, 266] width 258 height 29
click at [107, 327] on link "Secured Claims" at bounding box center [174, 335] width 306 height 27
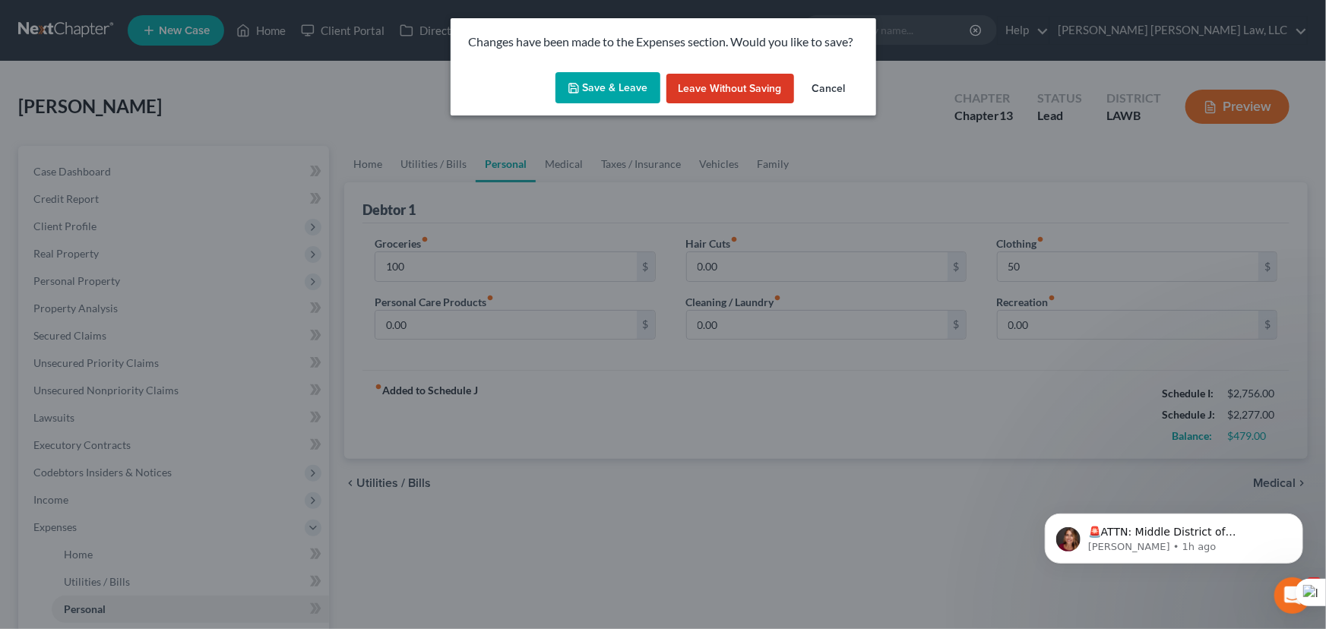
click at [613, 79] on button "Save & Leave" at bounding box center [608, 88] width 105 height 32
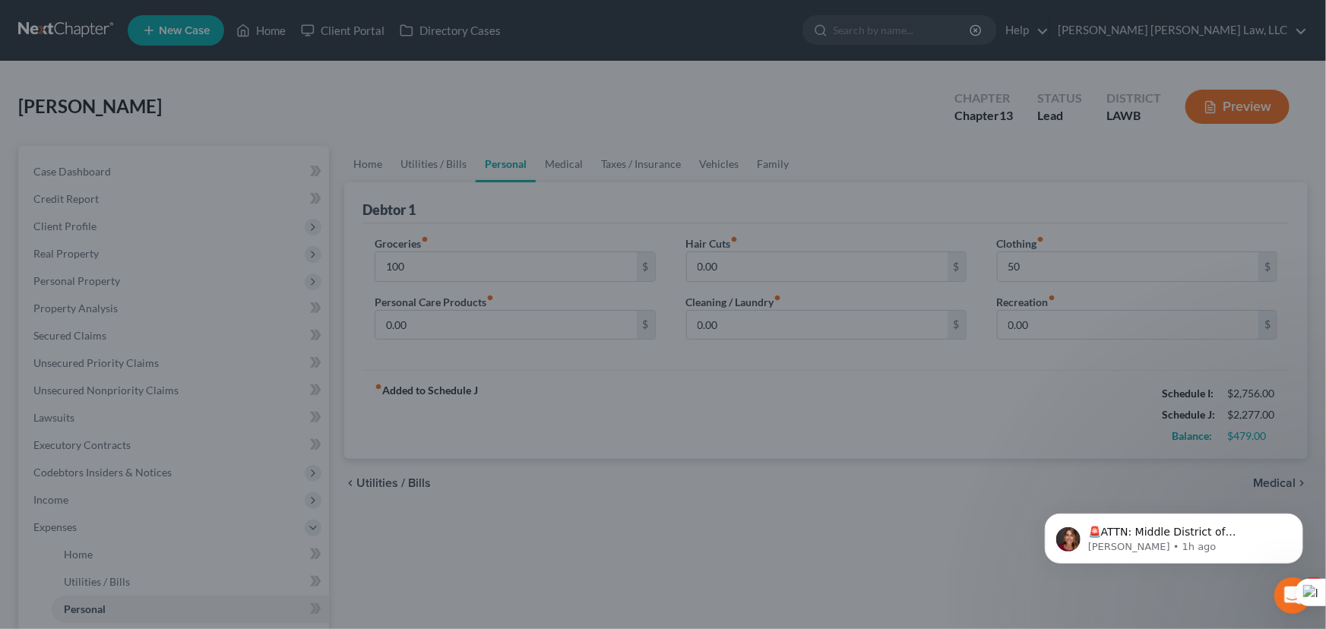
type input "100.00"
type input "50.00"
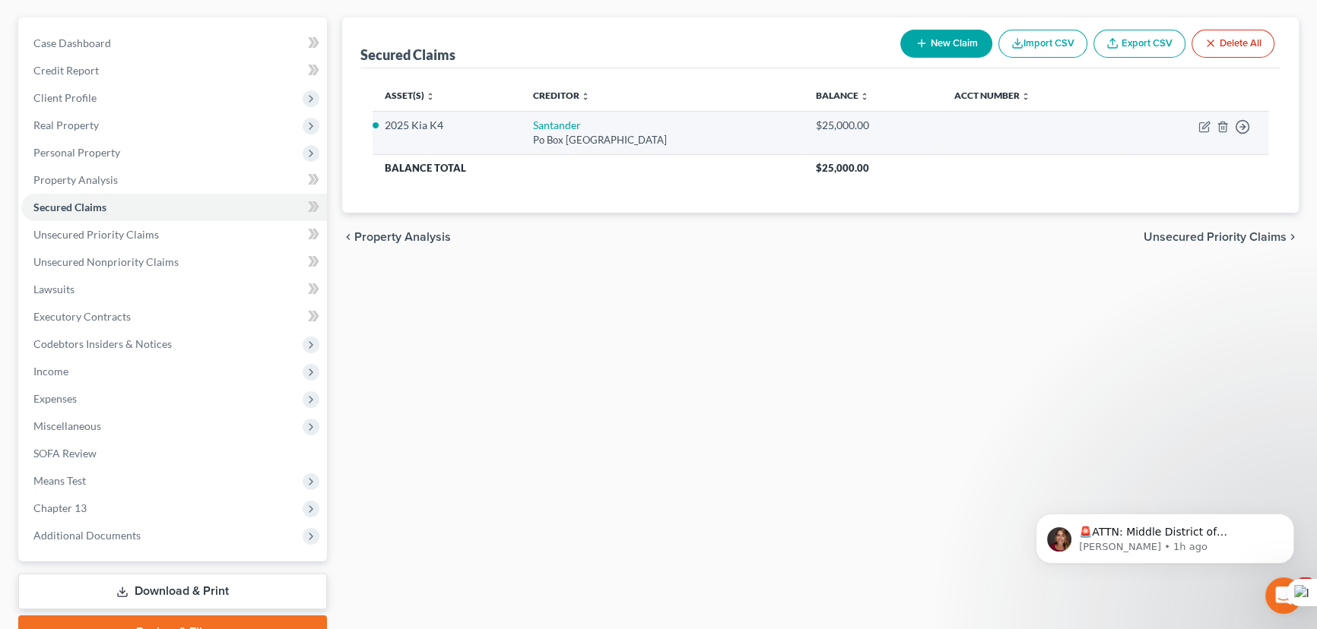
scroll to position [204, 0]
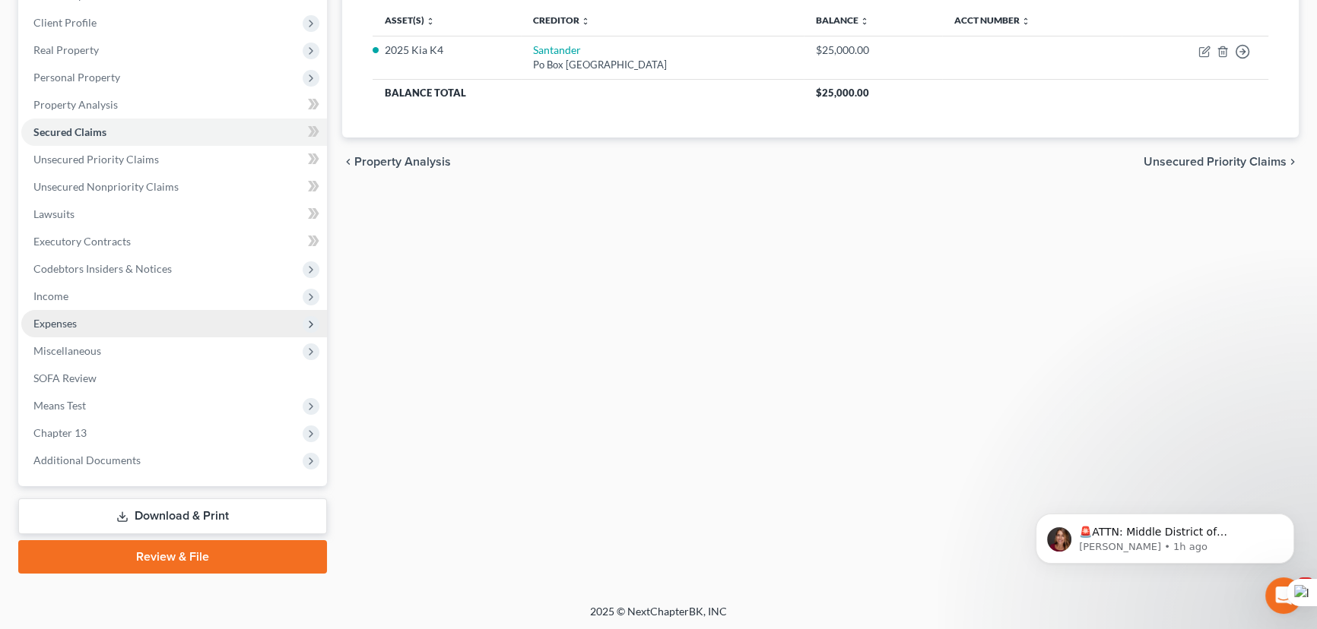
click at [95, 310] on span "Expenses" at bounding box center [174, 323] width 306 height 27
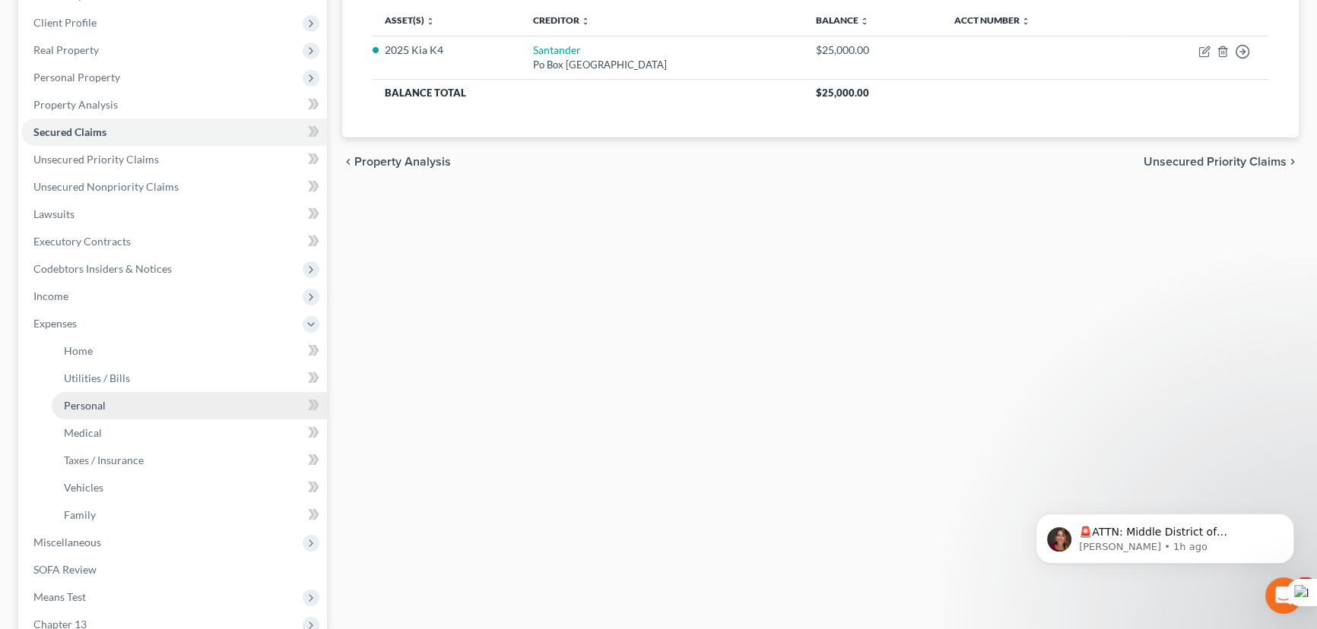
click at [154, 417] on link "Personal" at bounding box center [189, 405] width 275 height 27
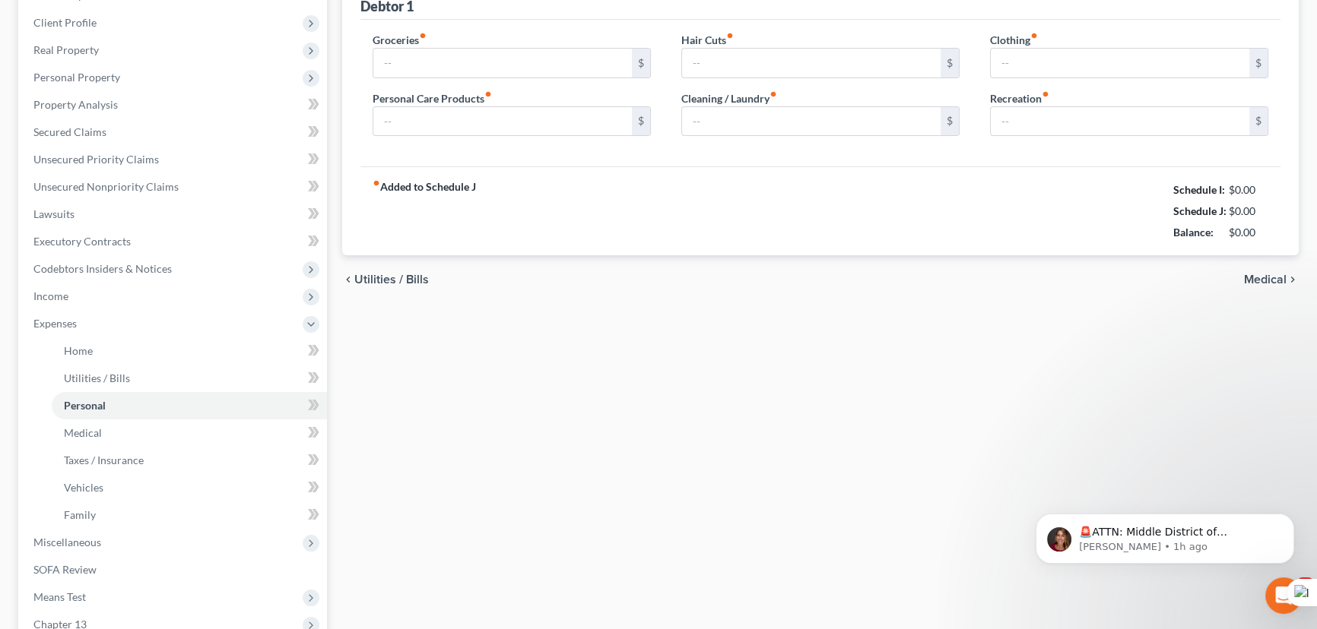
scroll to position [114, 0]
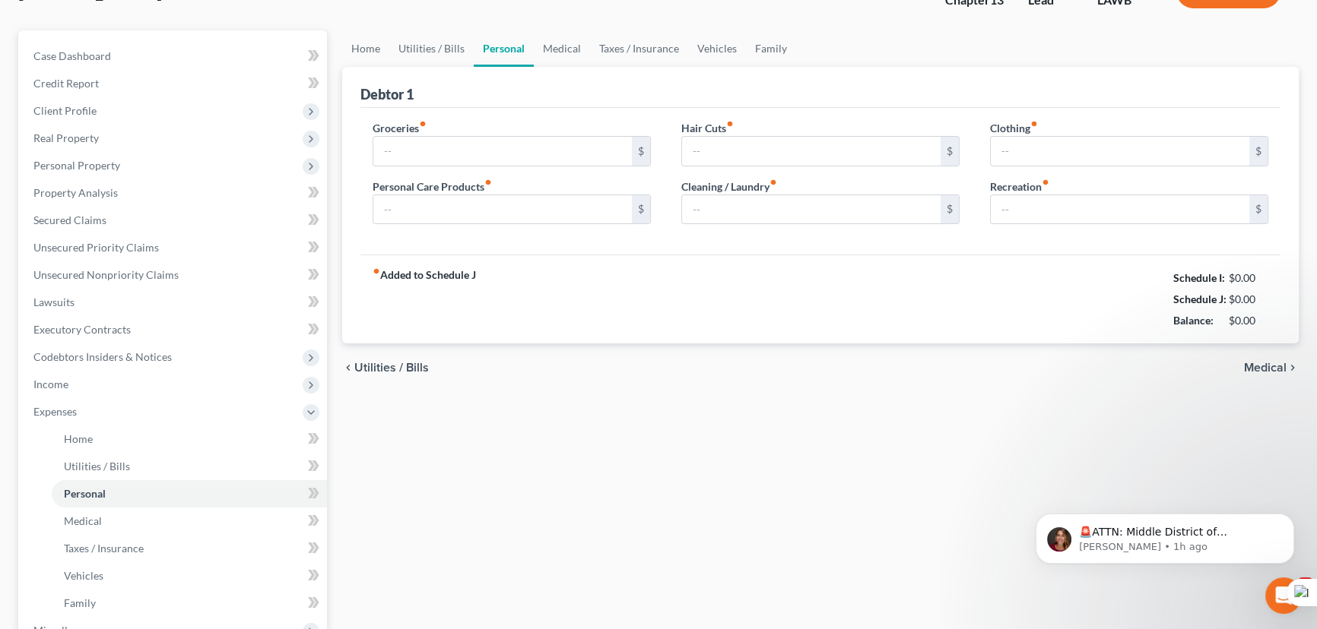
type input "100.00"
type input "0.00"
type input "50.00"
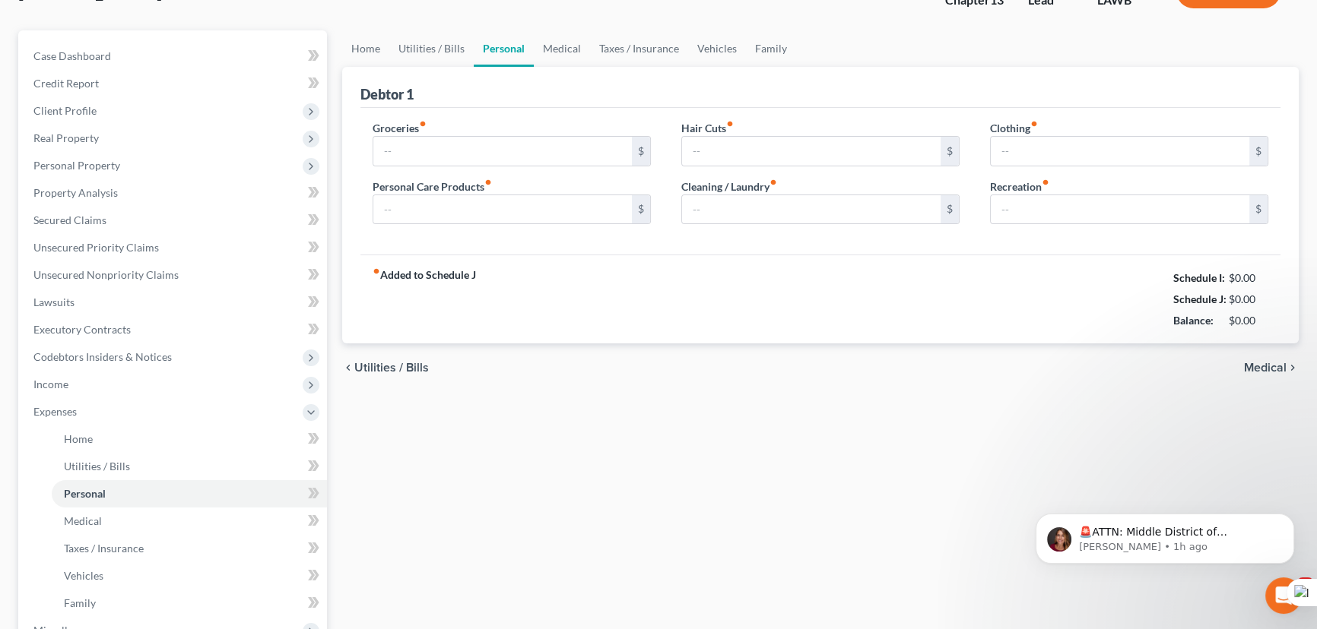
type input "0.00"
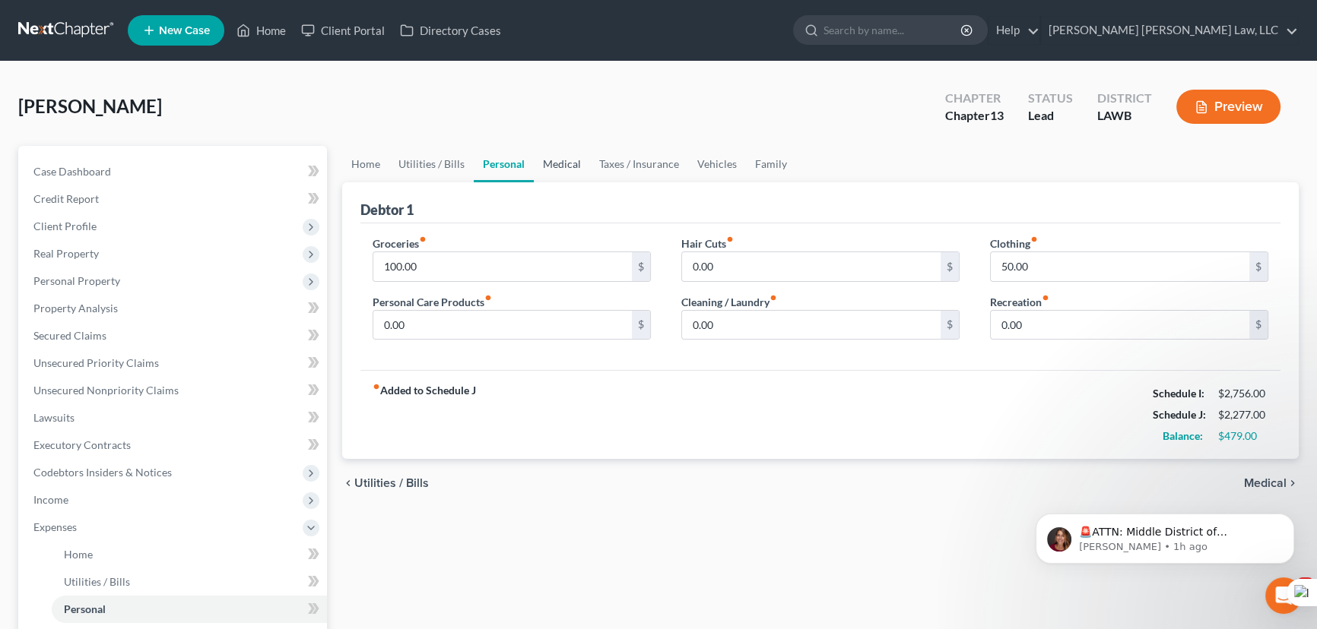
click at [552, 158] on link "Medical" at bounding box center [562, 164] width 56 height 36
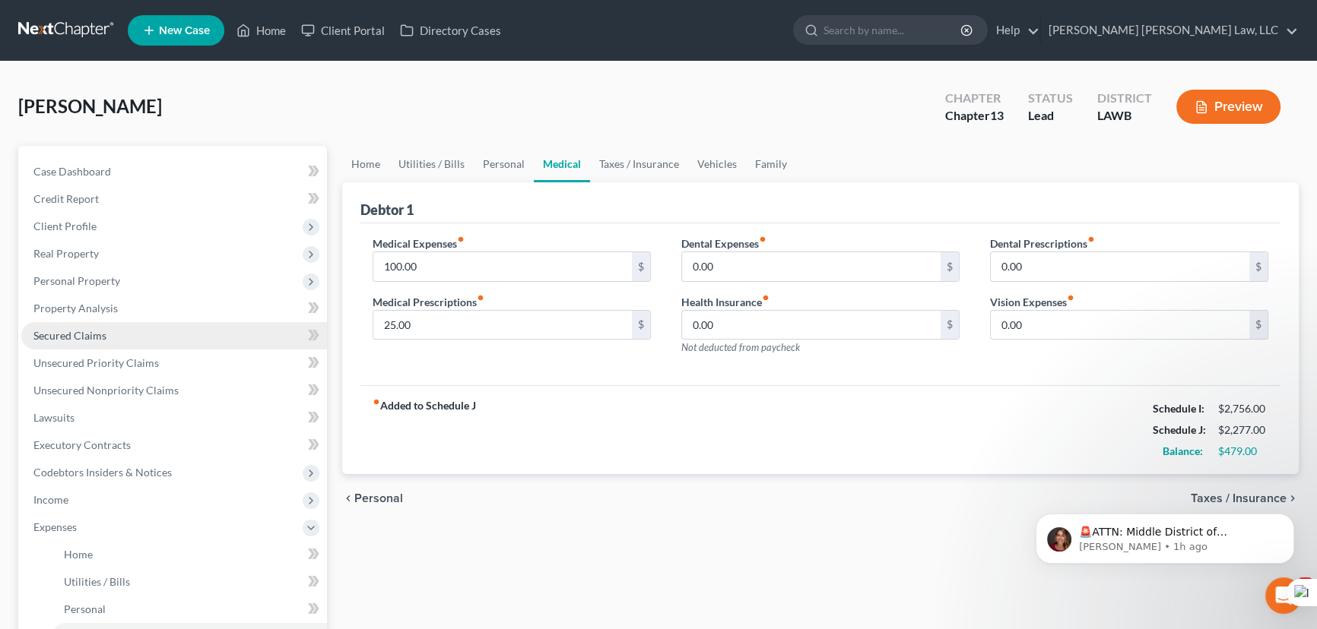
click at [137, 336] on link "Secured Claims" at bounding box center [174, 335] width 306 height 27
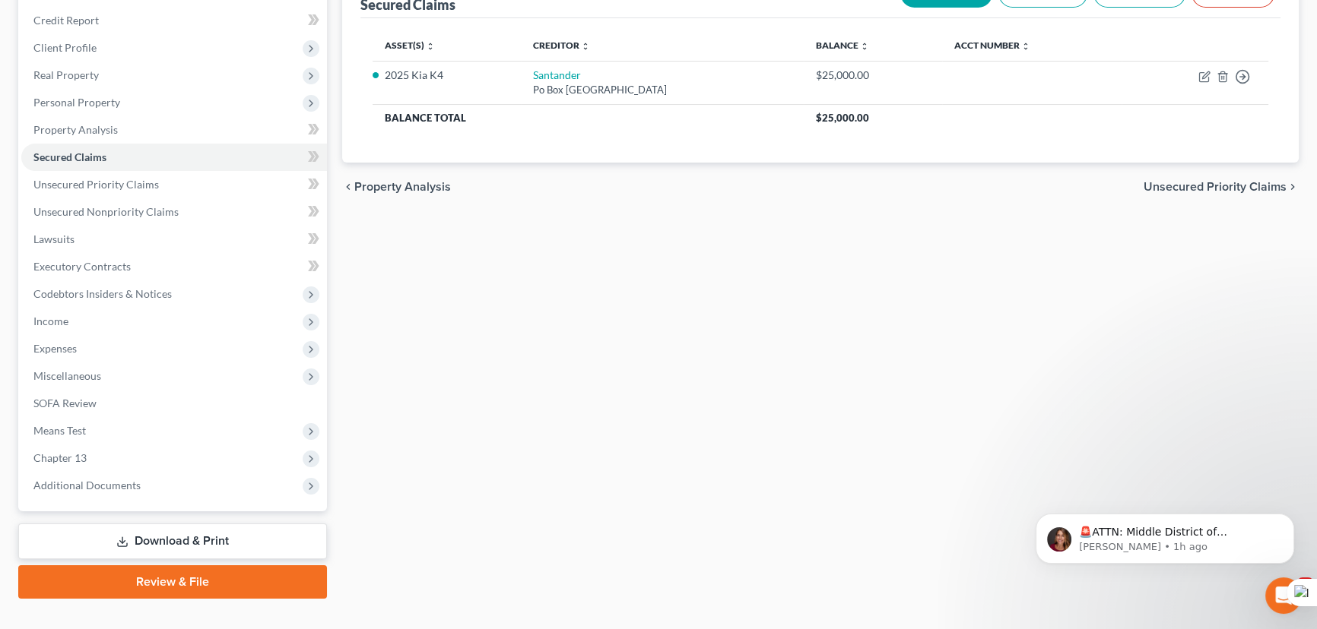
scroll to position [204, 0]
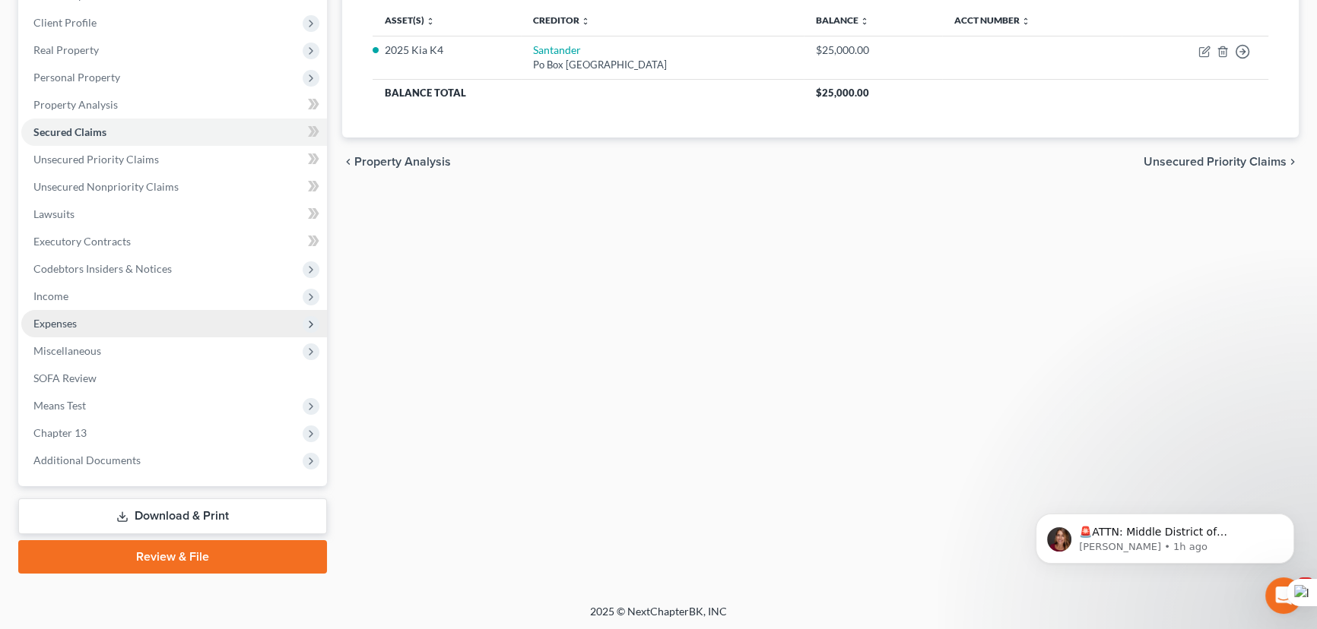
click at [196, 310] on span "Expenses" at bounding box center [174, 323] width 306 height 27
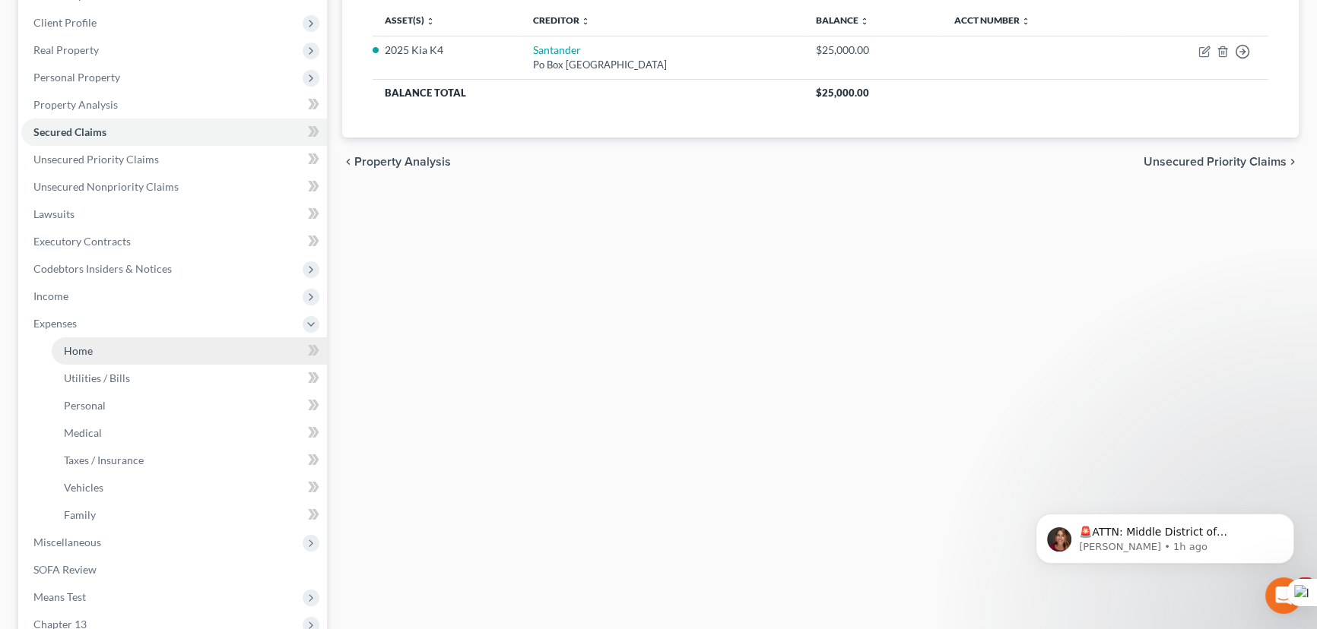
click at [192, 349] on link "Home" at bounding box center [189, 350] width 275 height 27
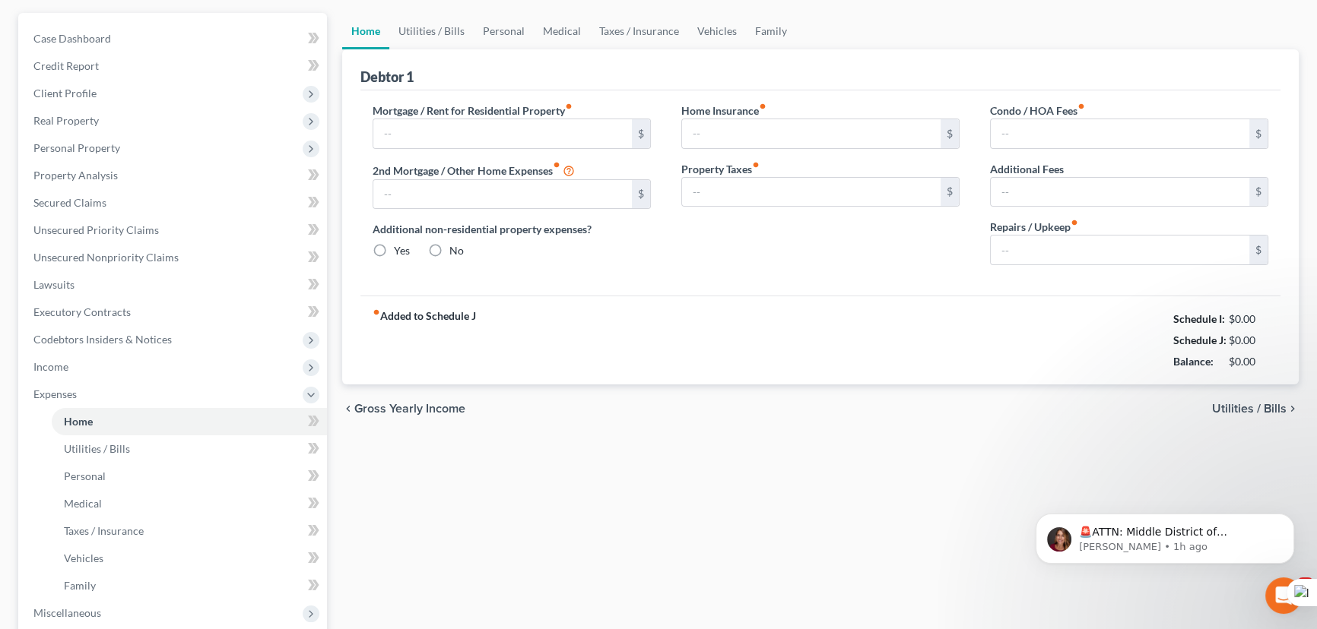
type input "694.00"
type input "0.00"
radio input "true"
type input "0.00"
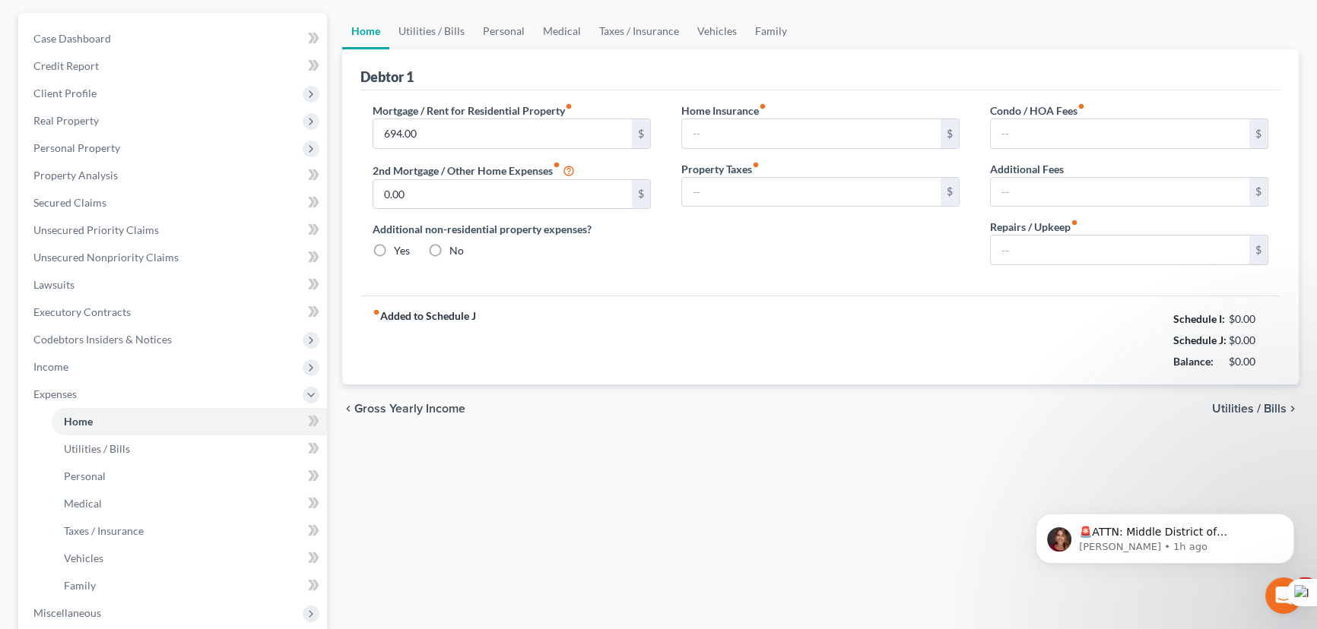
type input "0.00"
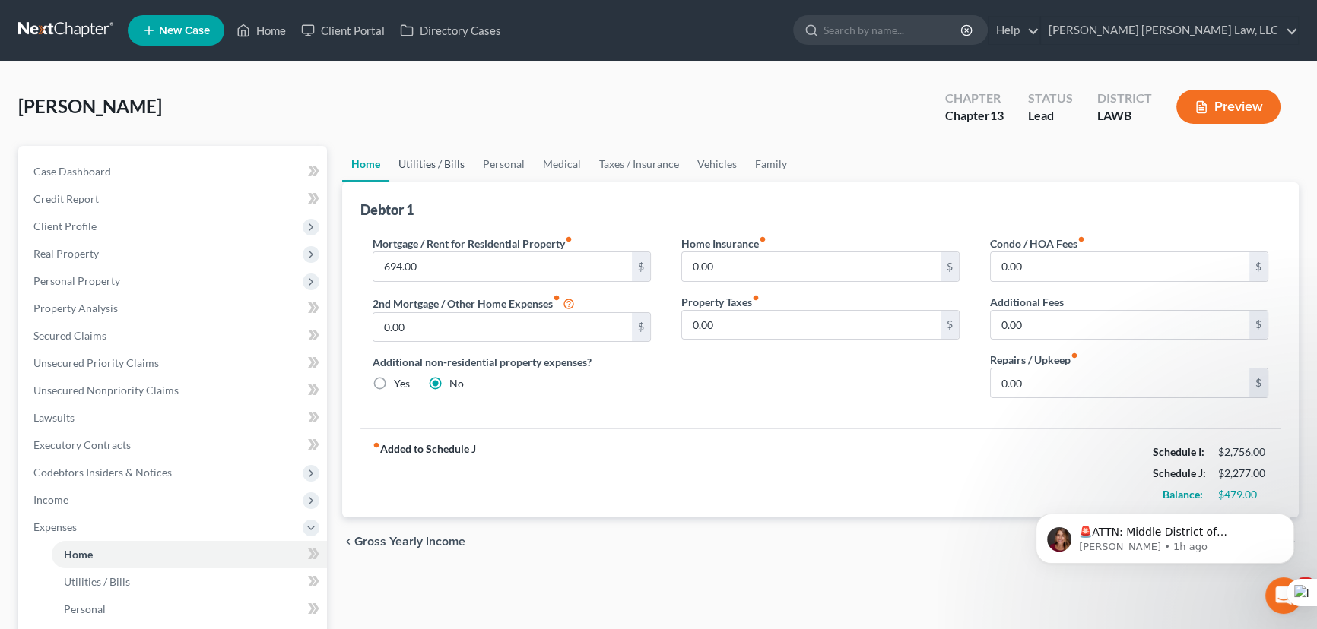
click at [448, 165] on link "Utilities / Bills" at bounding box center [431, 164] width 84 height 36
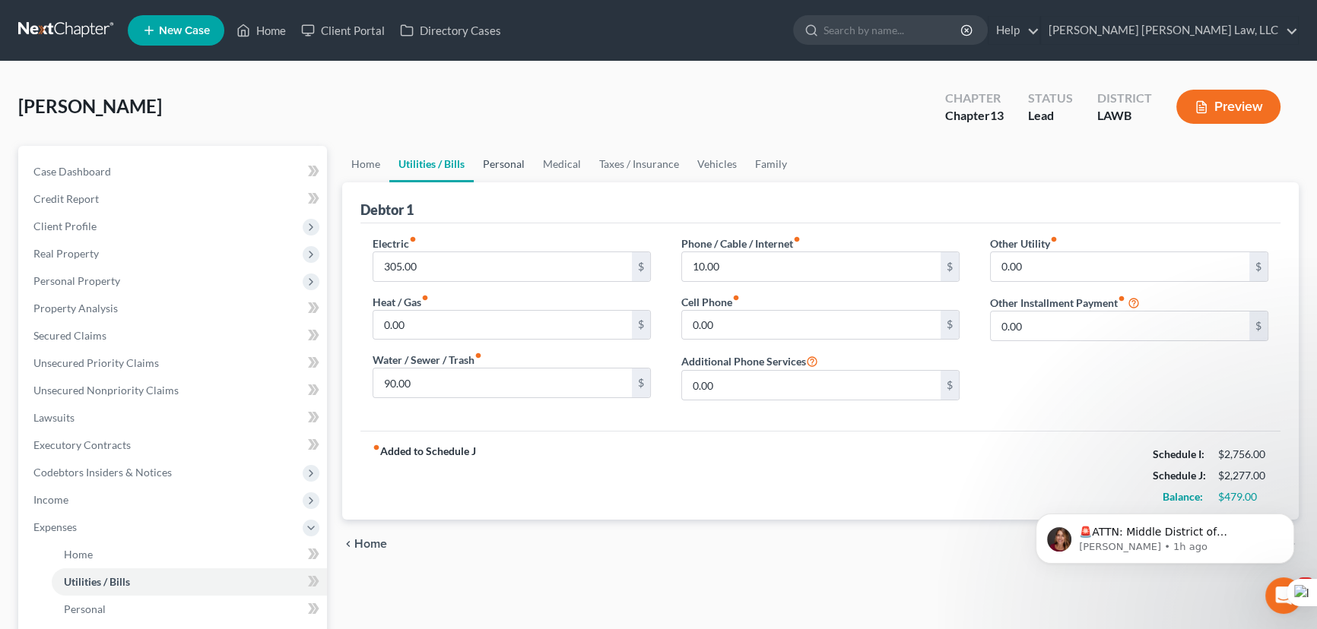
click at [486, 163] on link "Personal" at bounding box center [504, 164] width 60 height 36
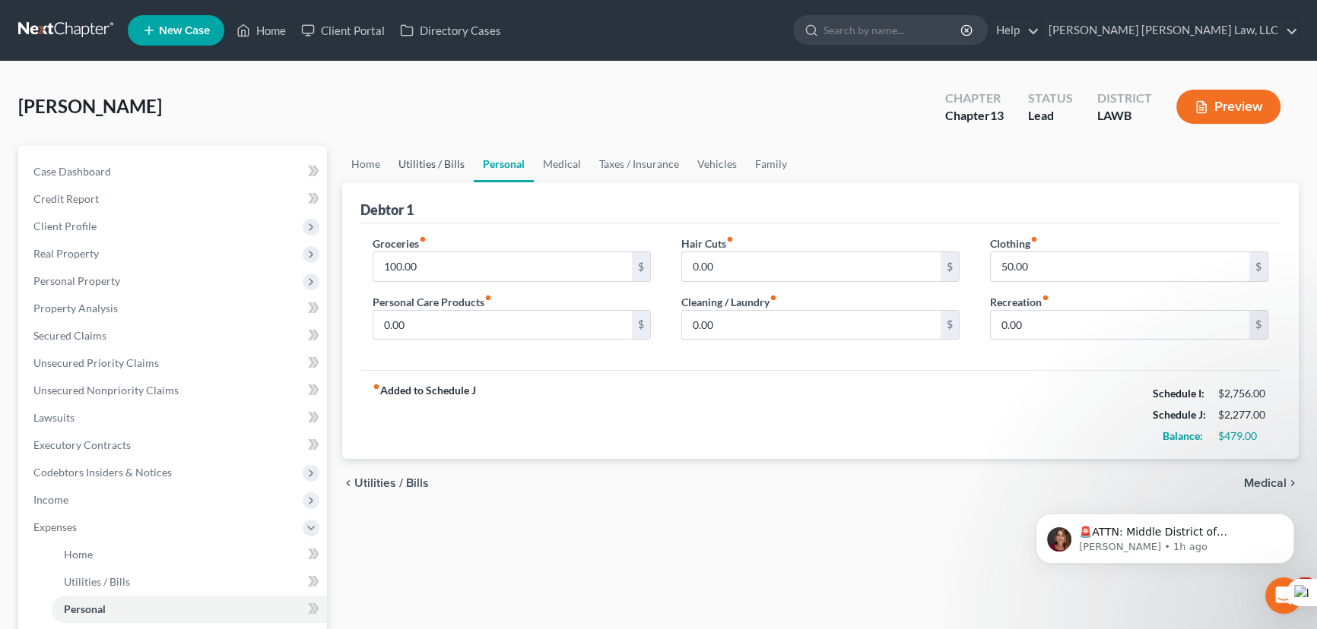
click at [436, 166] on link "Utilities / Bills" at bounding box center [431, 164] width 84 height 36
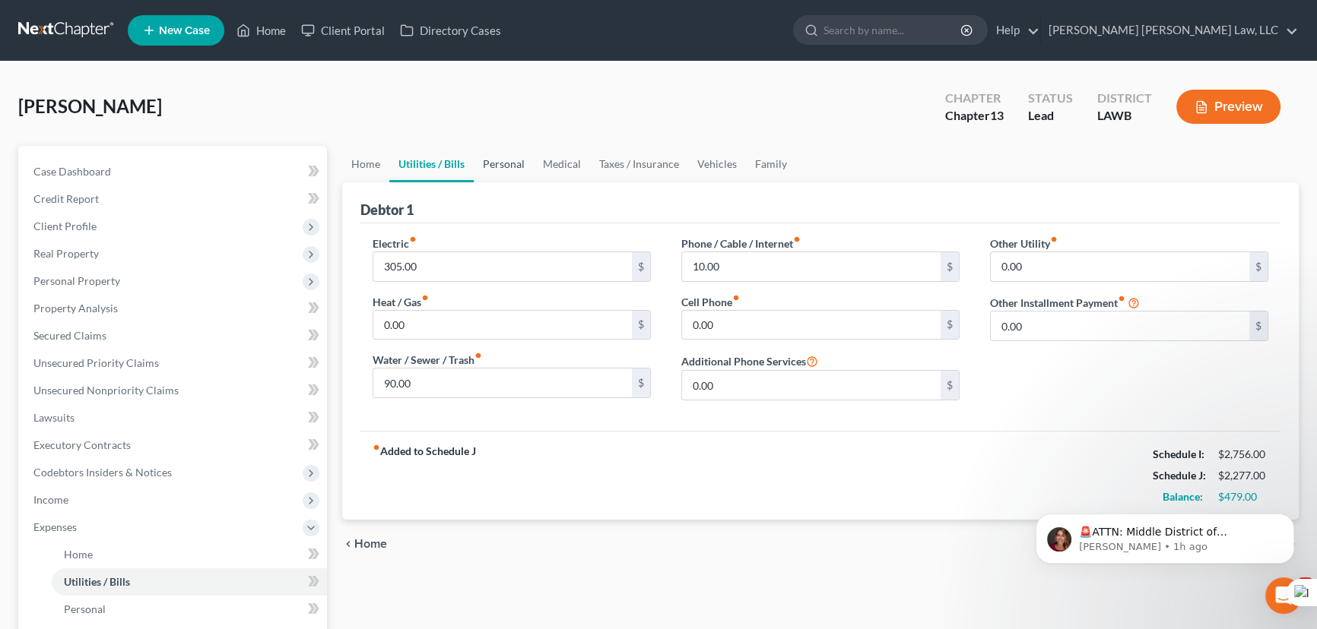
click at [514, 165] on link "Personal" at bounding box center [504, 164] width 60 height 36
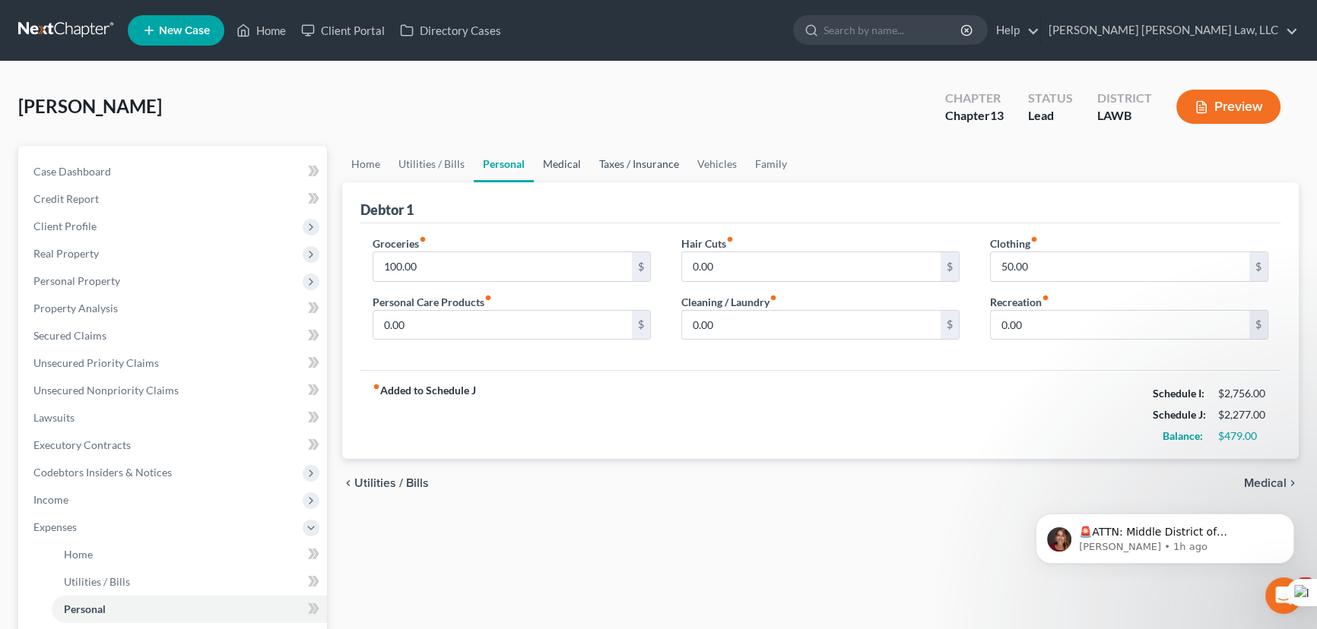
click at [556, 164] on link "Medical" at bounding box center [562, 164] width 56 height 36
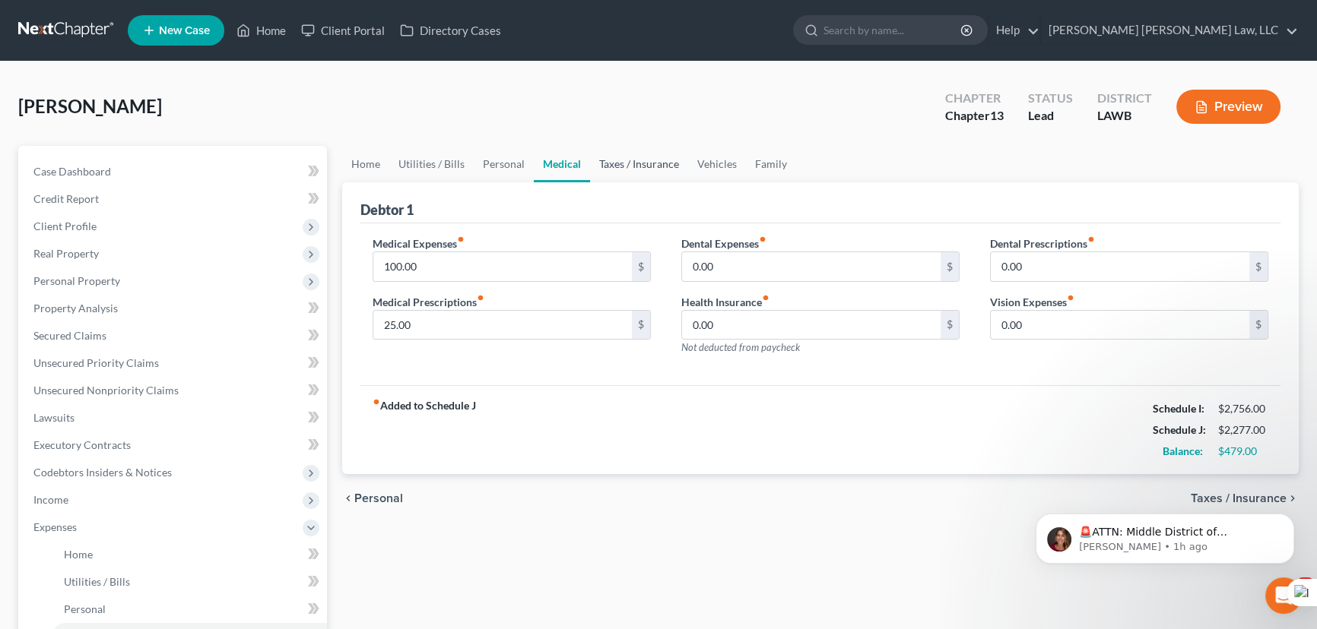
click at [639, 157] on link "Taxes / Insurance" at bounding box center [639, 164] width 98 height 36
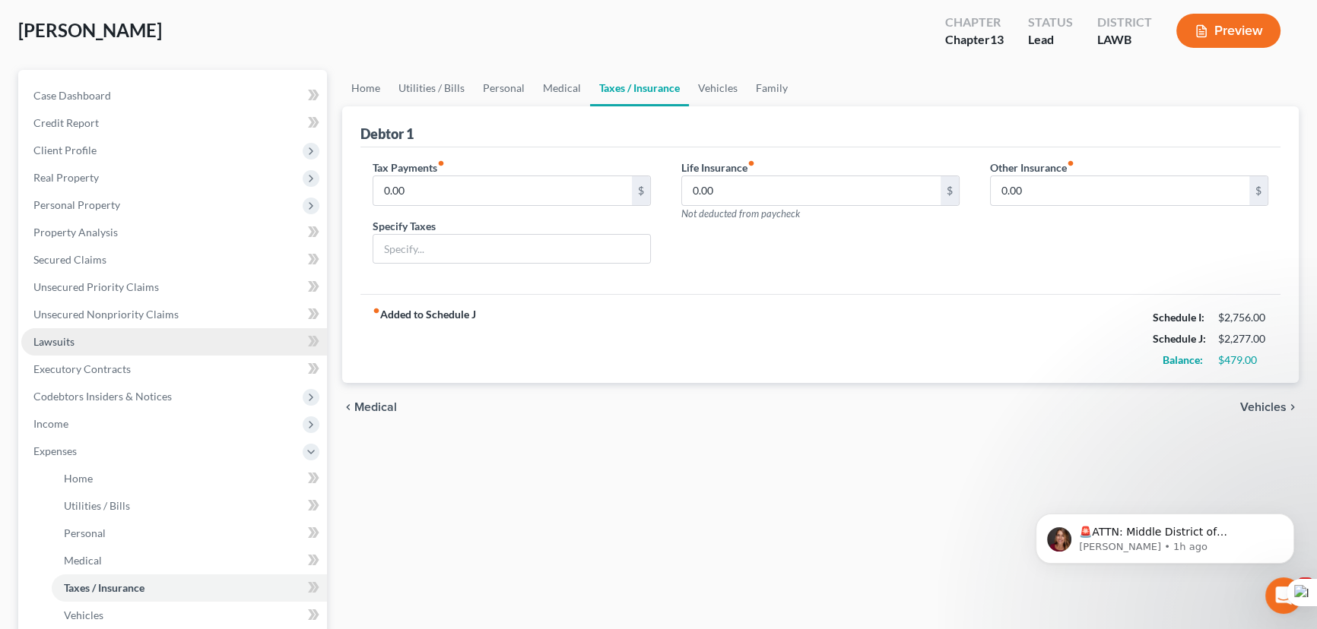
scroll to position [138, 0]
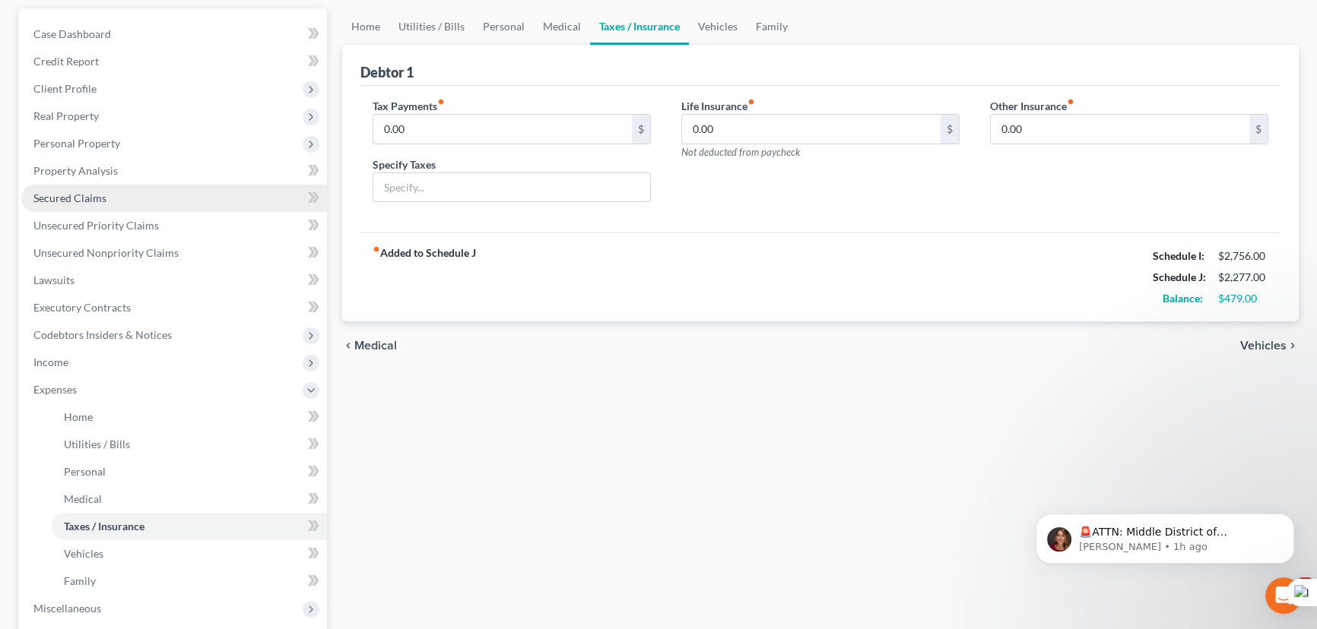
click at [105, 192] on link "Secured Claims" at bounding box center [174, 198] width 306 height 27
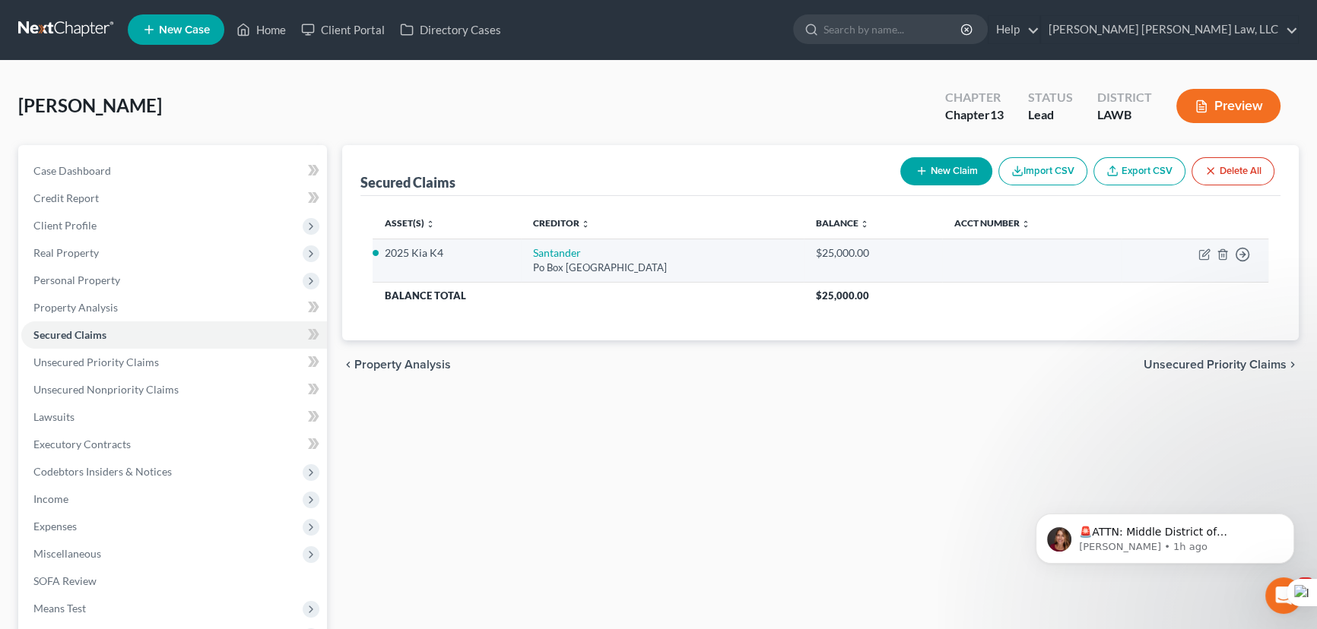
scroll to position [204, 0]
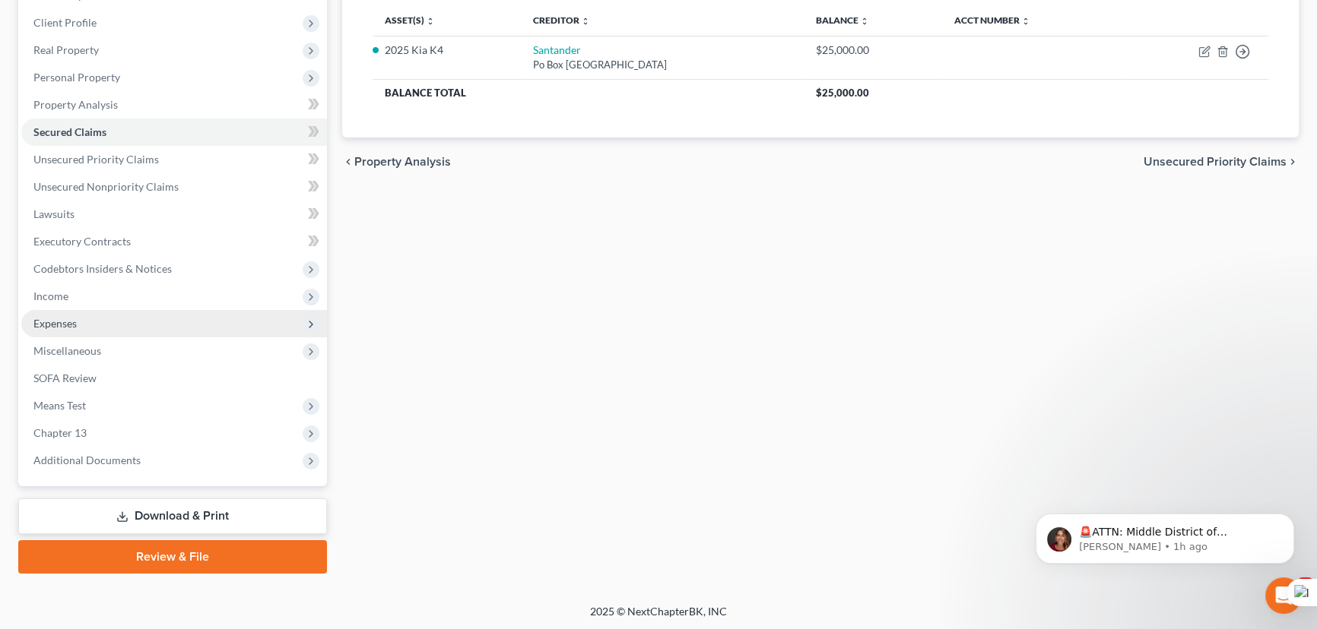
click at [215, 324] on span "Expenses" at bounding box center [174, 323] width 306 height 27
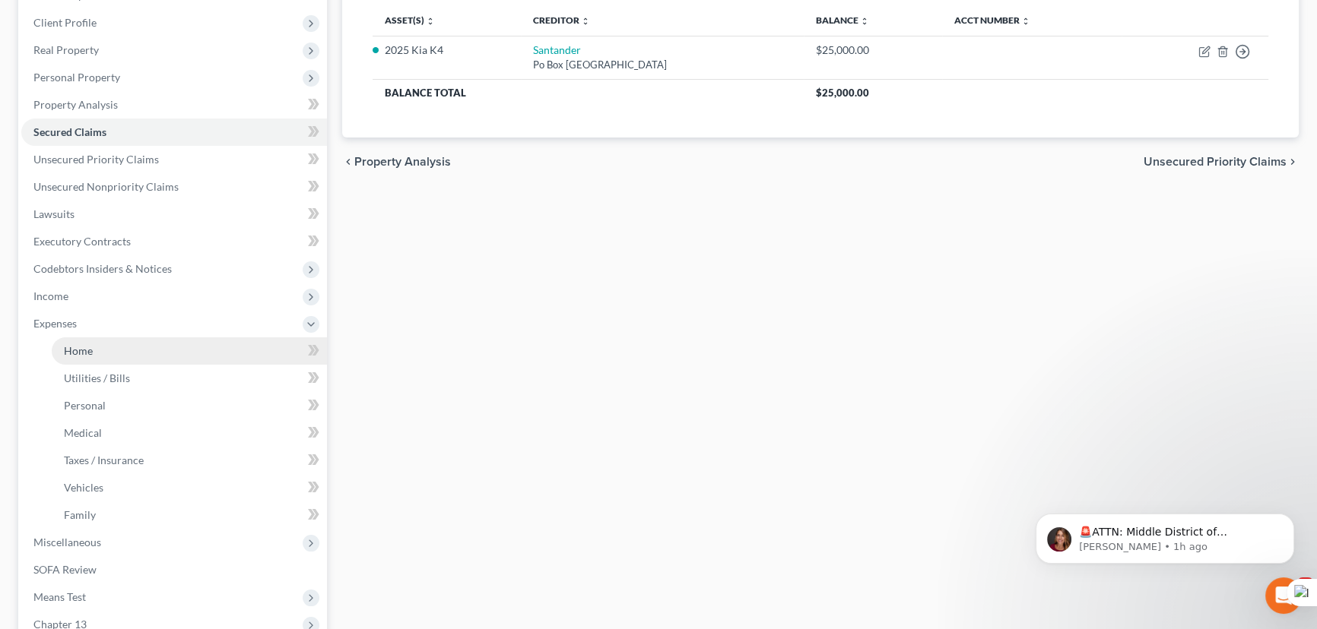
click at [211, 356] on link "Home" at bounding box center [189, 350] width 275 height 27
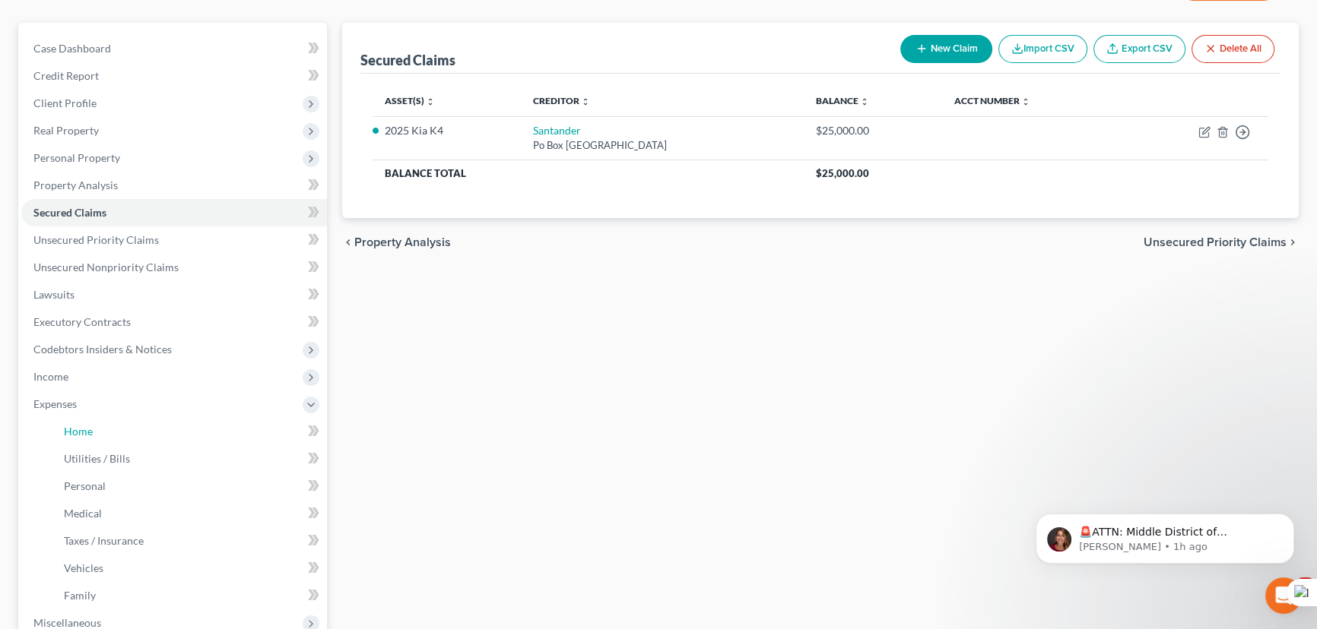
scroll to position [0, 0]
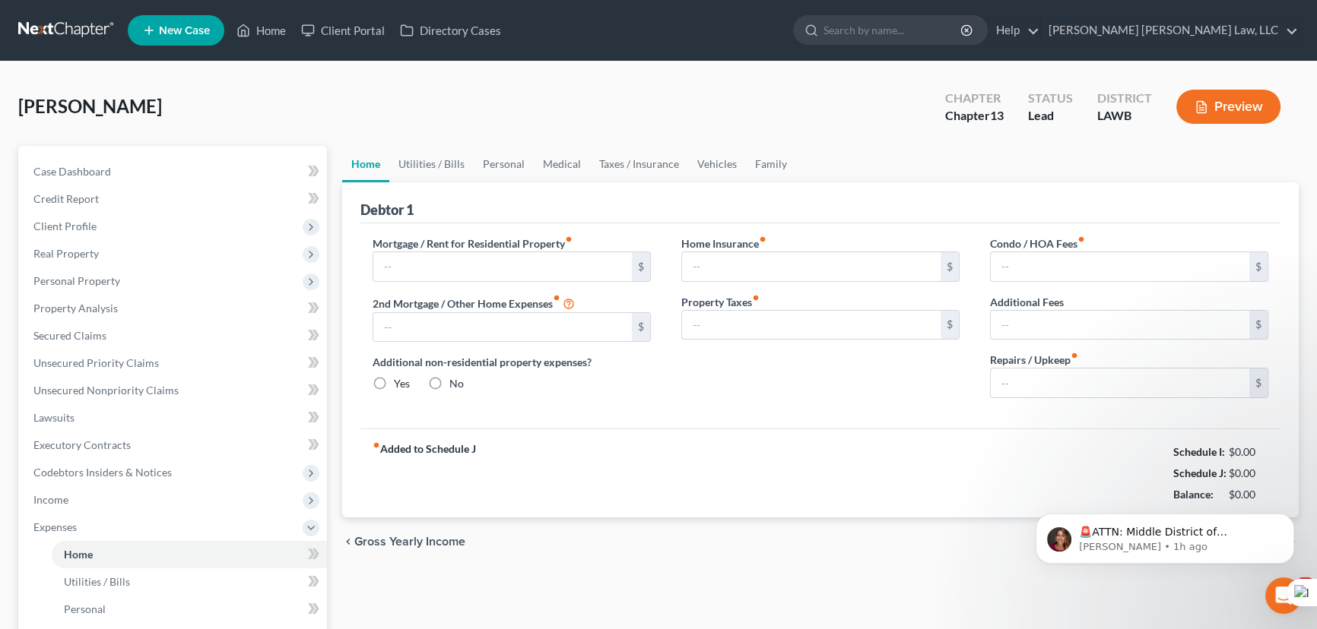
type input "694.00"
type input "0.00"
radio input "true"
type input "0.00"
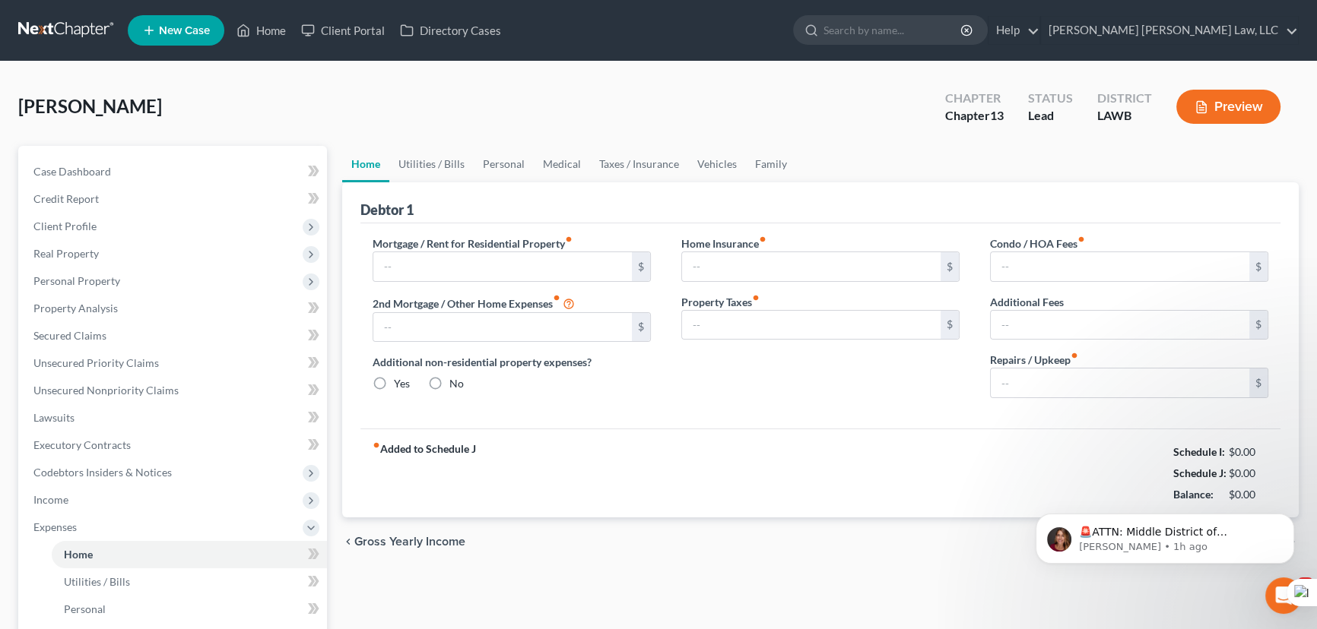
type input "0.00"
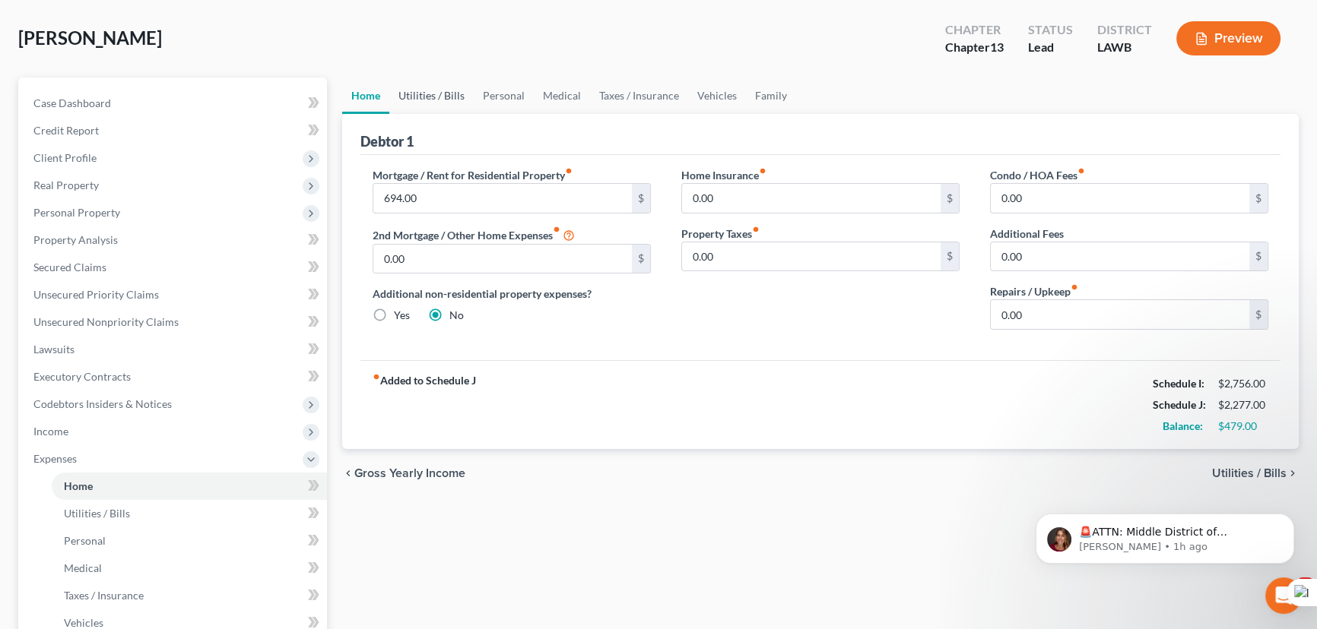
click at [448, 78] on link "Utilities / Bills" at bounding box center [431, 96] width 84 height 36
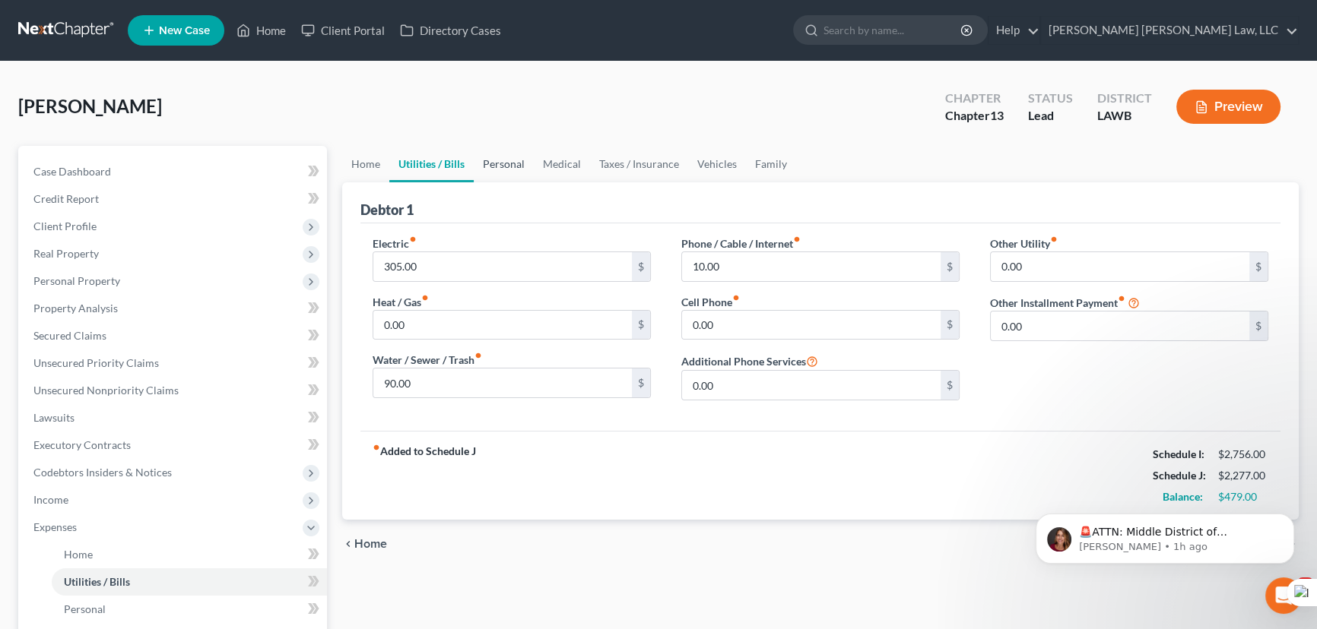
click at [513, 175] on link "Personal" at bounding box center [504, 164] width 60 height 36
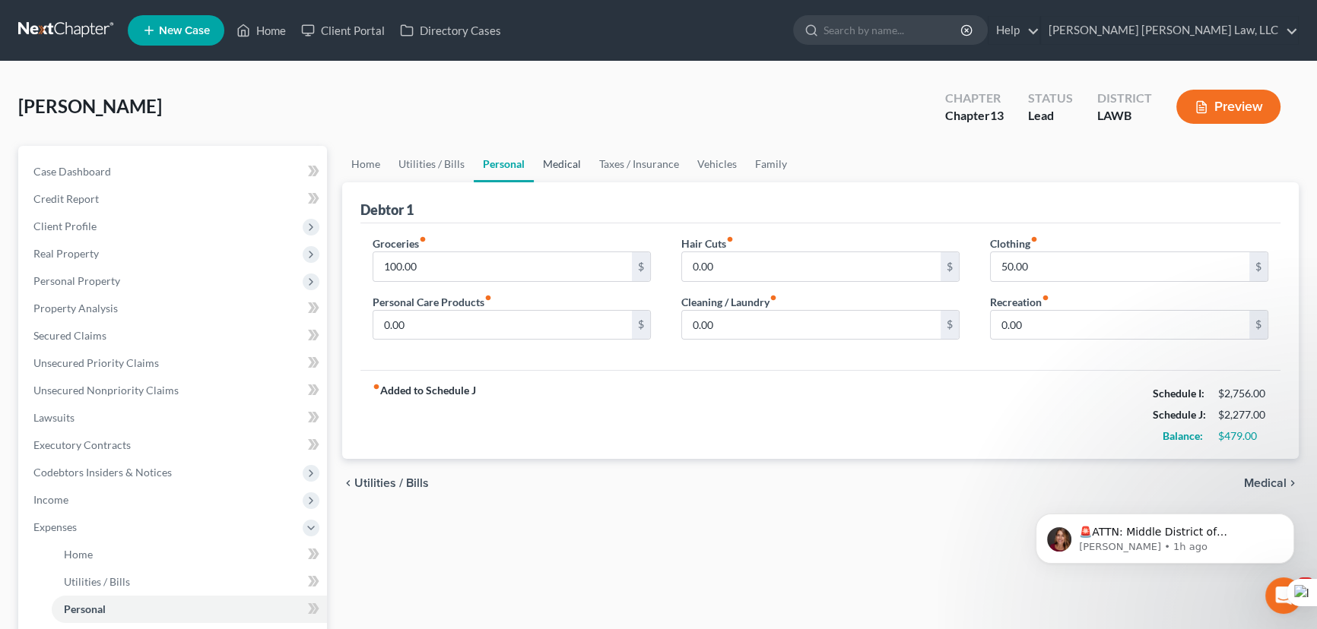
click at [544, 155] on link "Medical" at bounding box center [562, 164] width 56 height 36
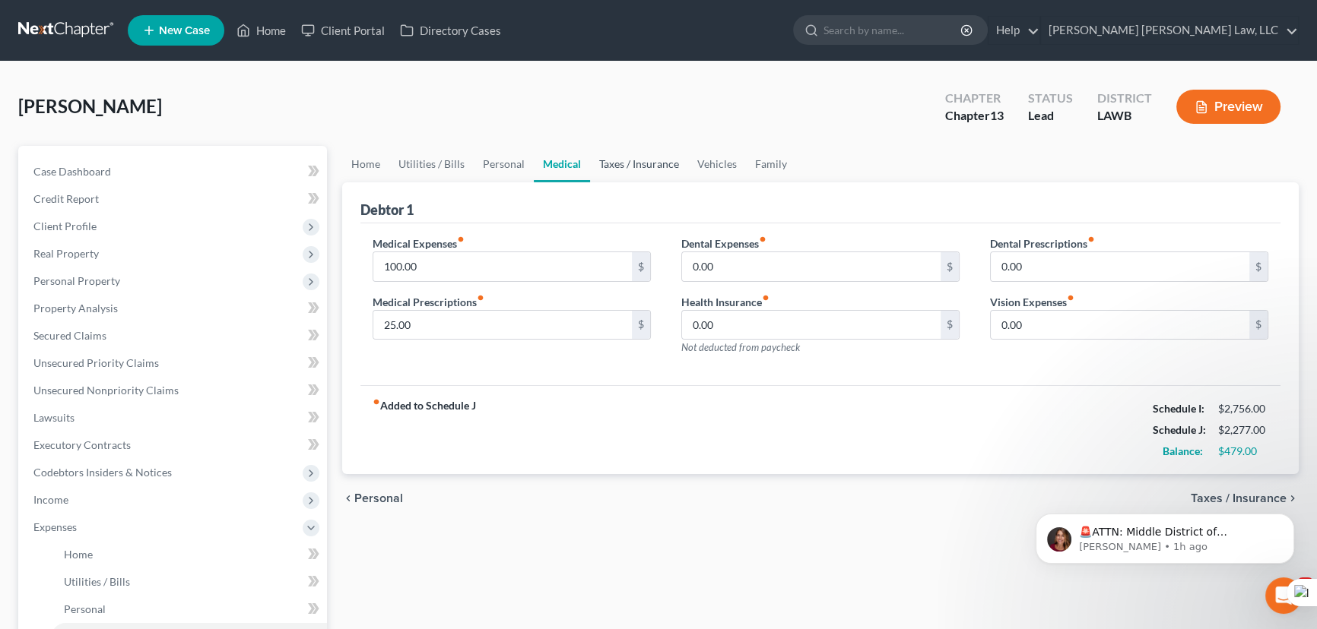
click at [677, 180] on link "Taxes / Insurance" at bounding box center [639, 164] width 98 height 36
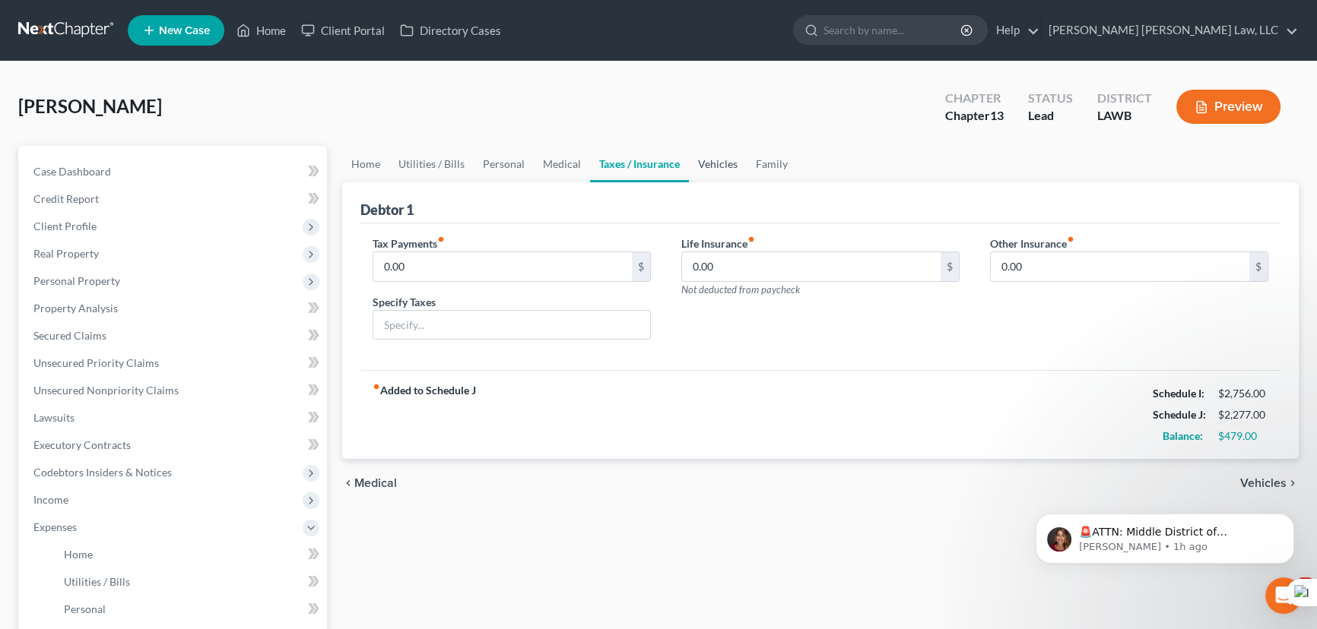
click at [725, 170] on link "Vehicles" at bounding box center [718, 164] width 58 height 36
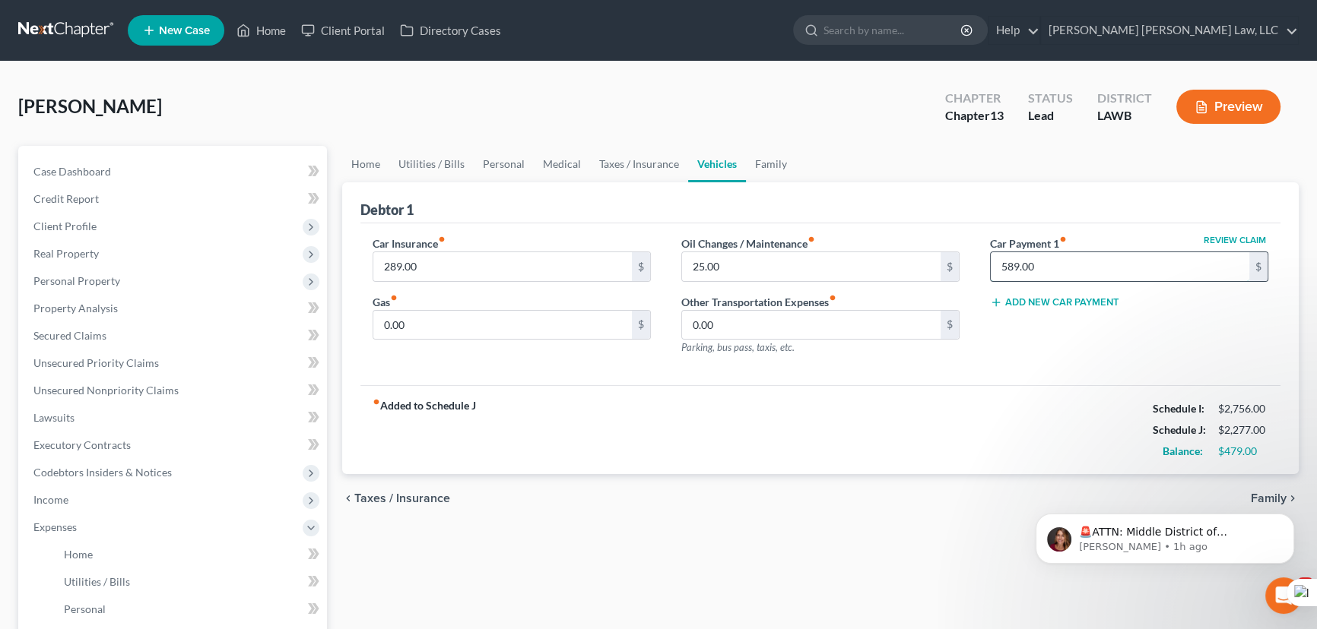
click at [1084, 267] on input "589.00" at bounding box center [1119, 266] width 258 height 29
click at [1081, 236] on div "Review Claim Car Payment 1 fiber_manual_record 589.00 $" at bounding box center [1129, 259] width 278 height 46
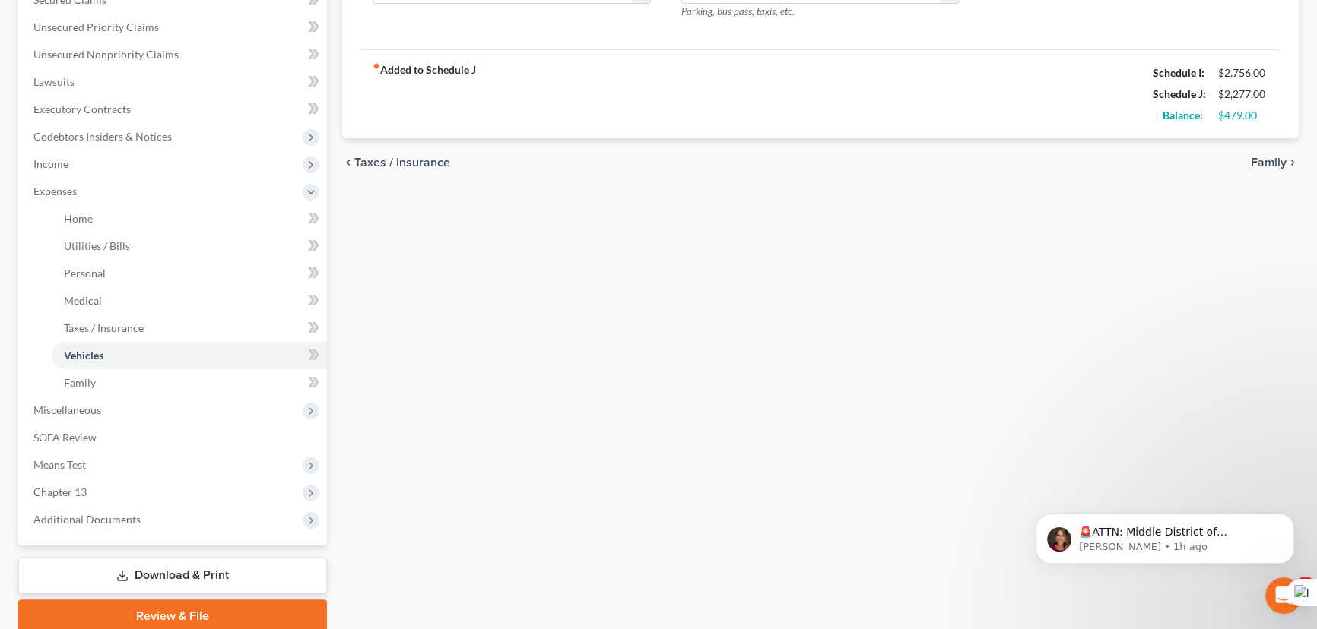
scroll to position [395, 0]
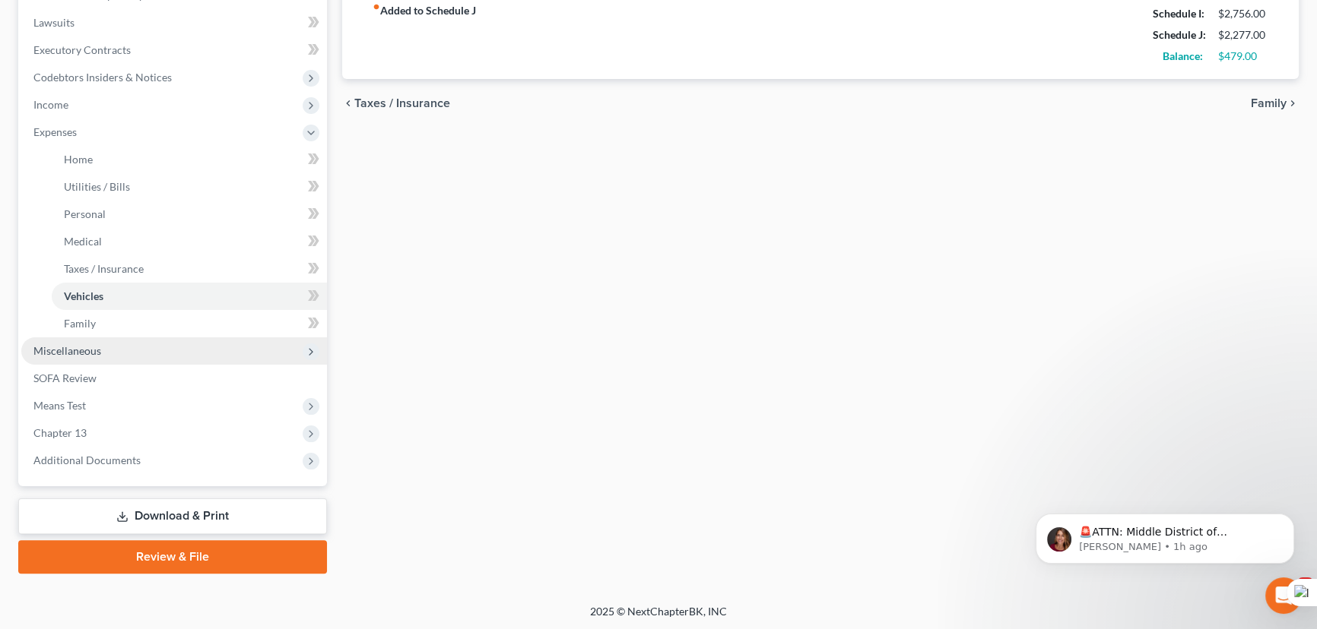
click at [227, 341] on span "Miscellaneous" at bounding box center [174, 350] width 306 height 27
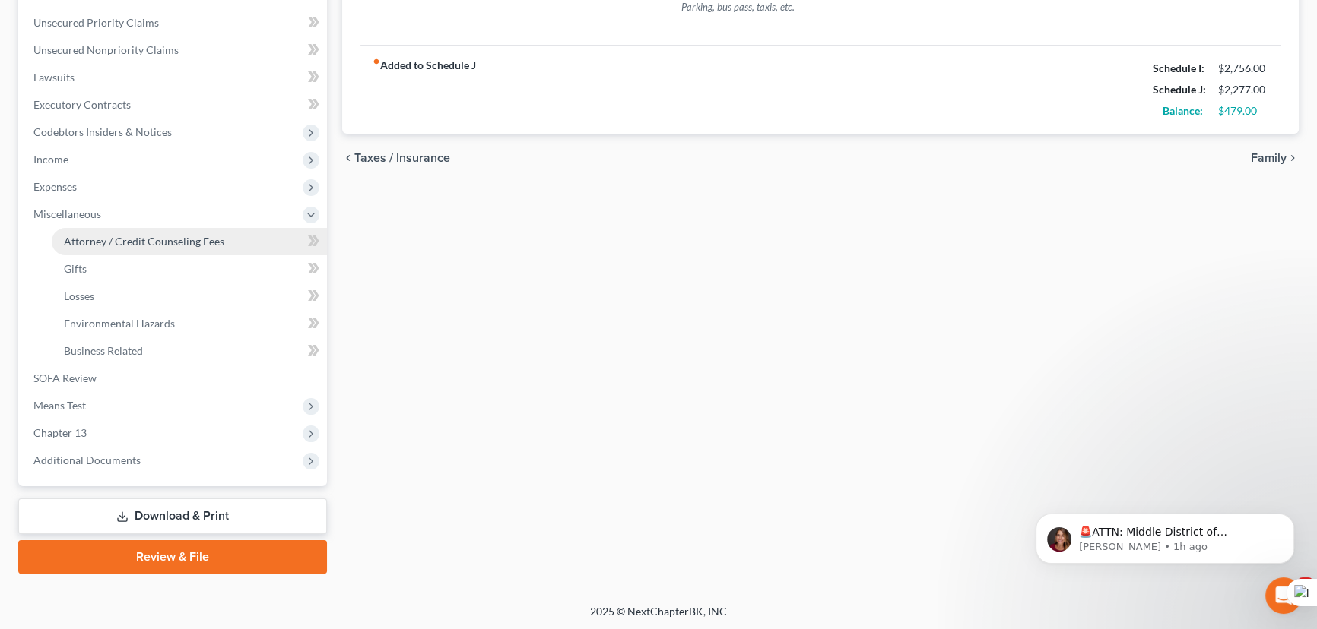
click at [194, 235] on span "Attorney / Credit Counseling Fees" at bounding box center [144, 241] width 160 height 13
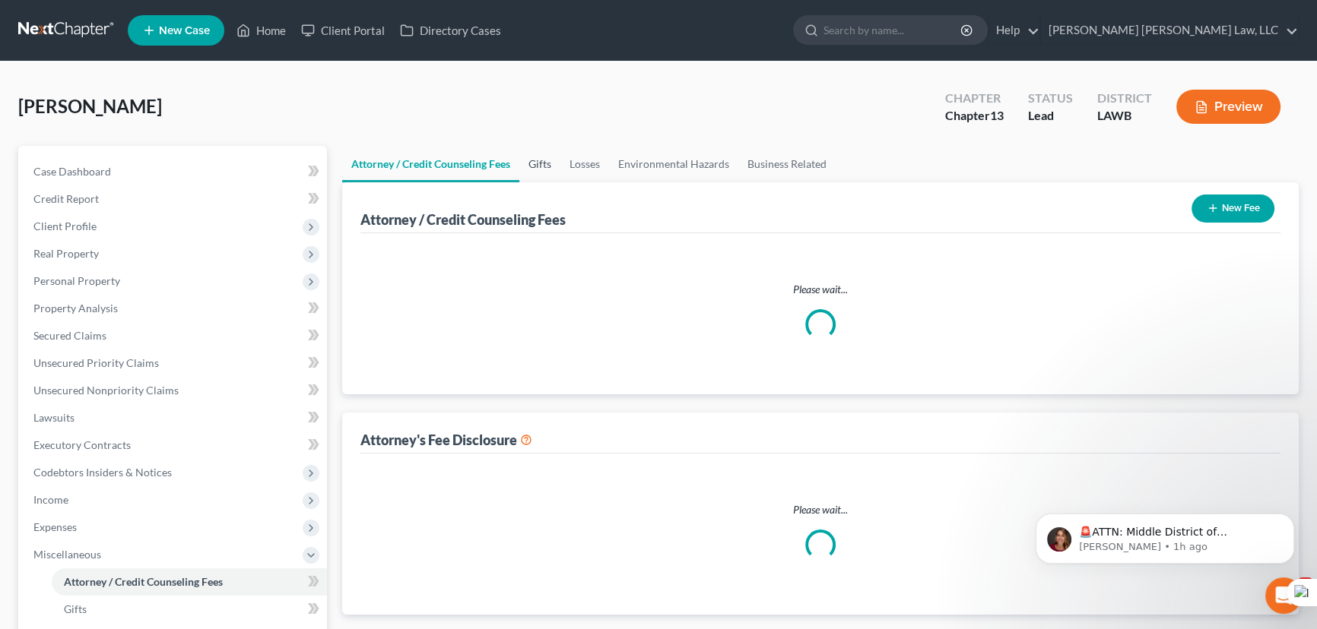
click at [552, 163] on link "Gifts" at bounding box center [539, 164] width 41 height 36
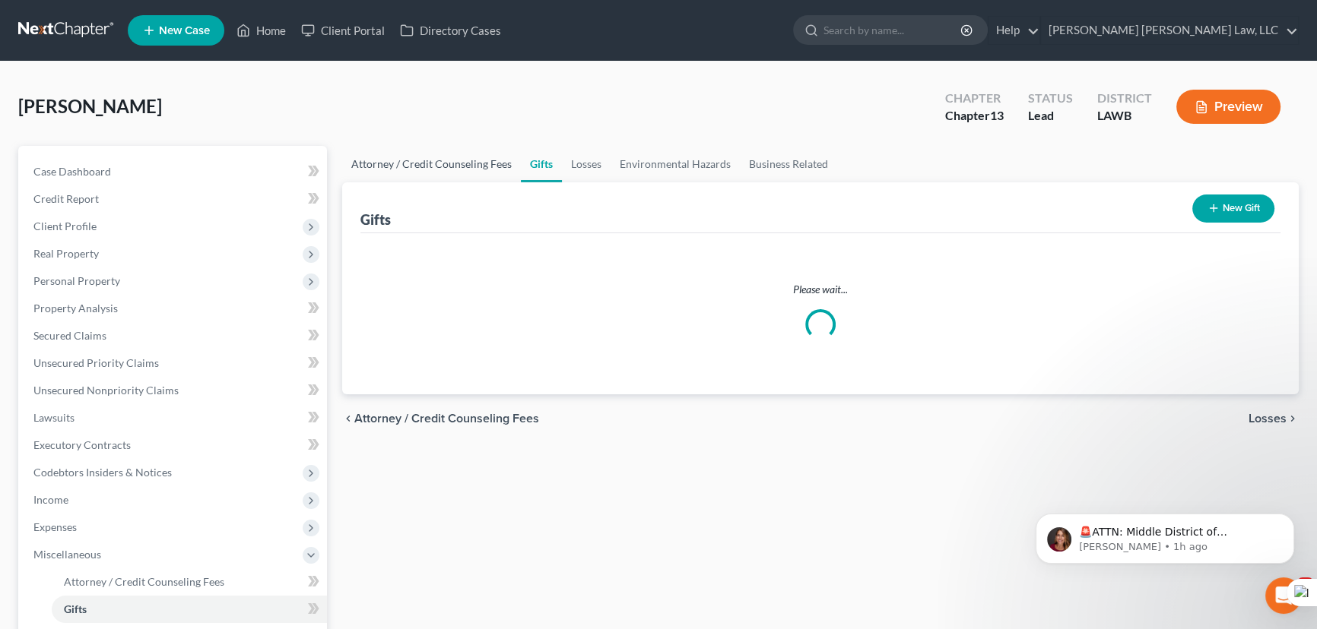
click at [480, 160] on link "Attorney / Credit Counseling Fees" at bounding box center [431, 164] width 179 height 36
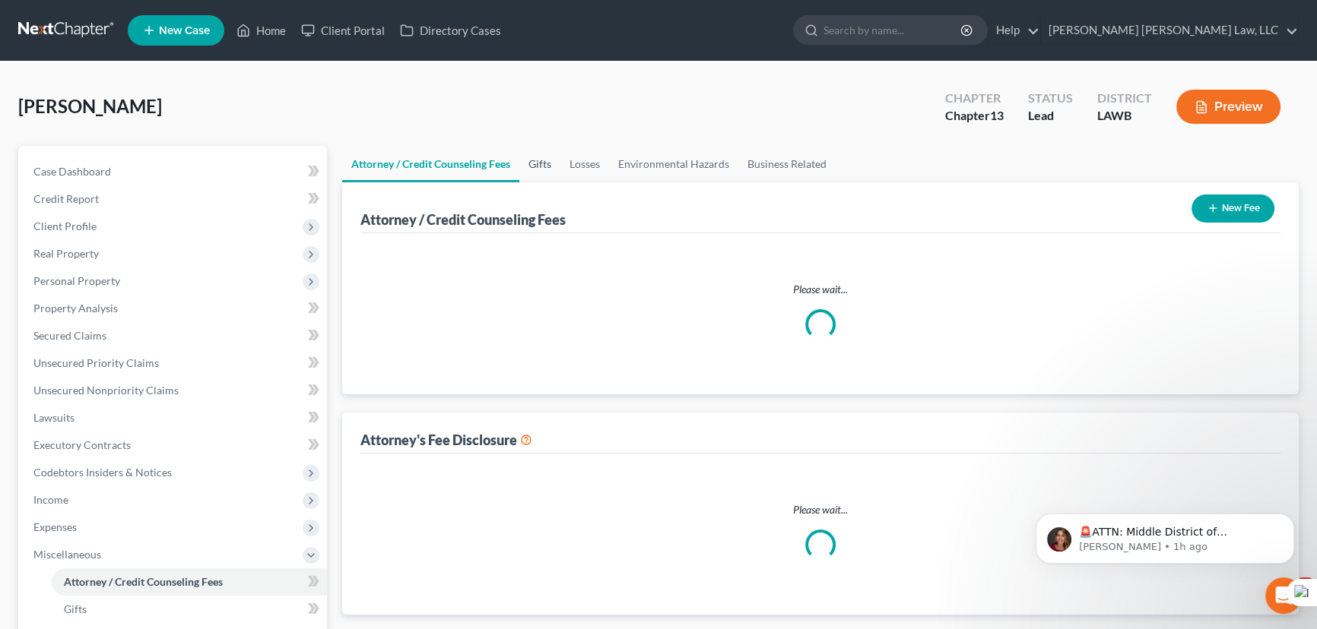
click at [524, 163] on link "Gifts" at bounding box center [539, 164] width 41 height 36
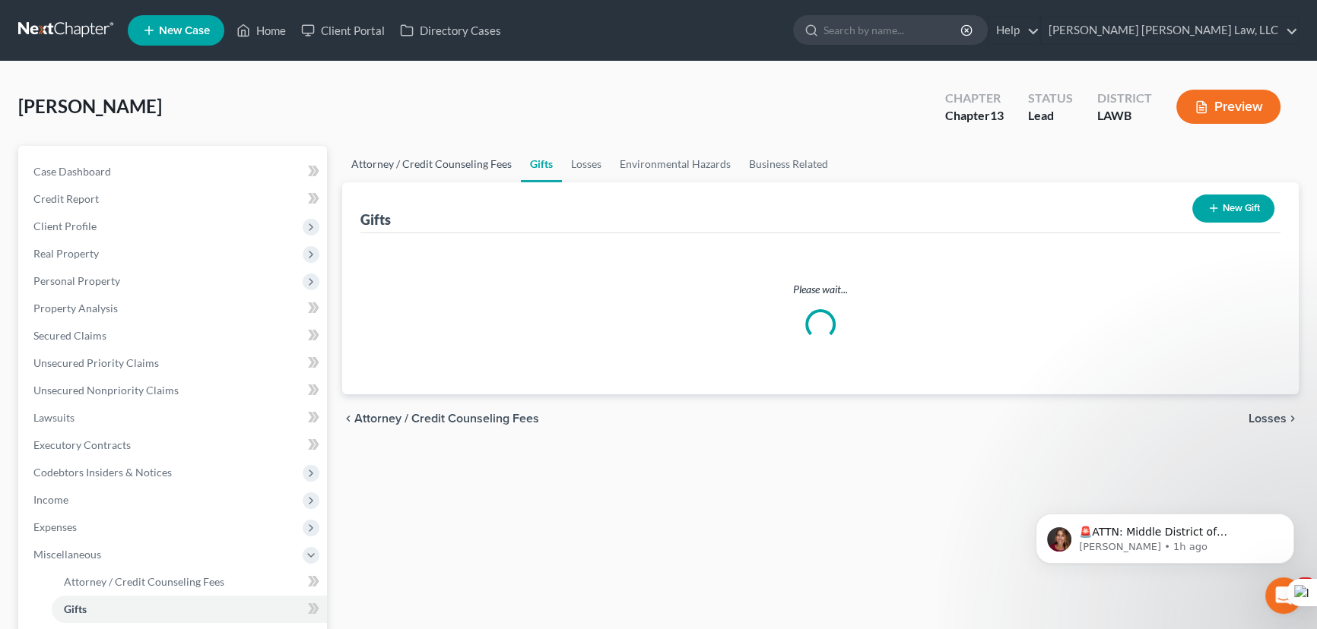
click at [395, 163] on link "Attorney / Credit Counseling Fees" at bounding box center [431, 164] width 179 height 36
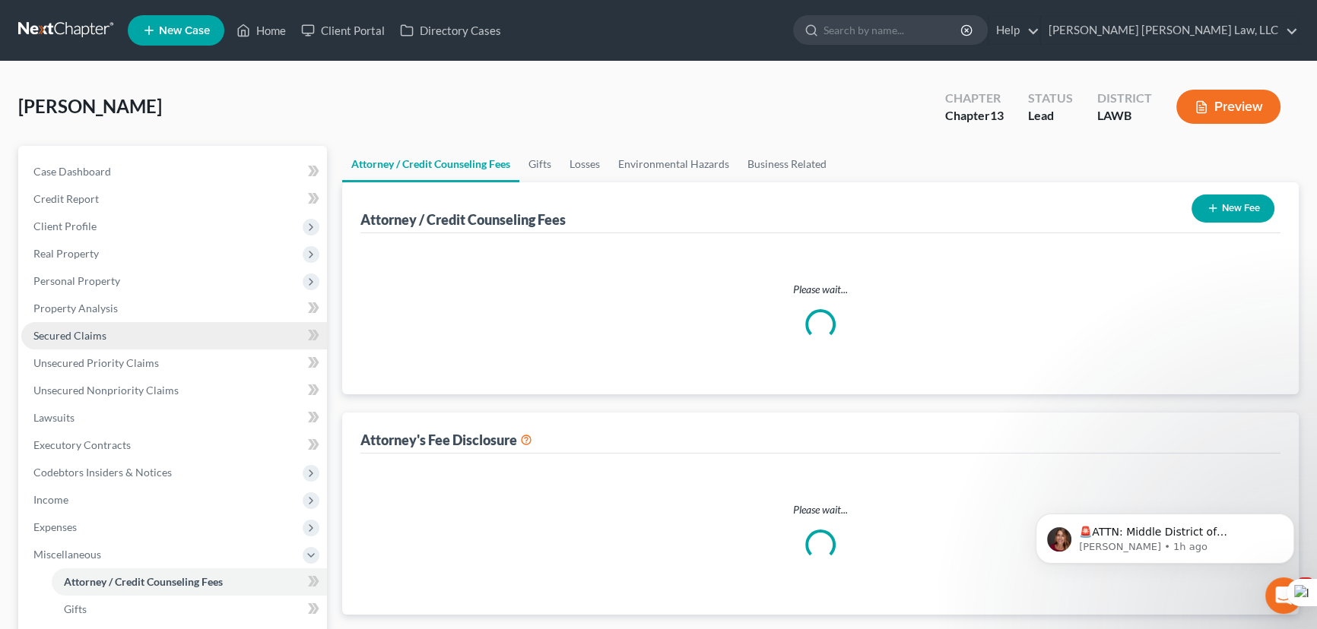
click at [122, 322] on link "Secured Claims" at bounding box center [174, 335] width 306 height 27
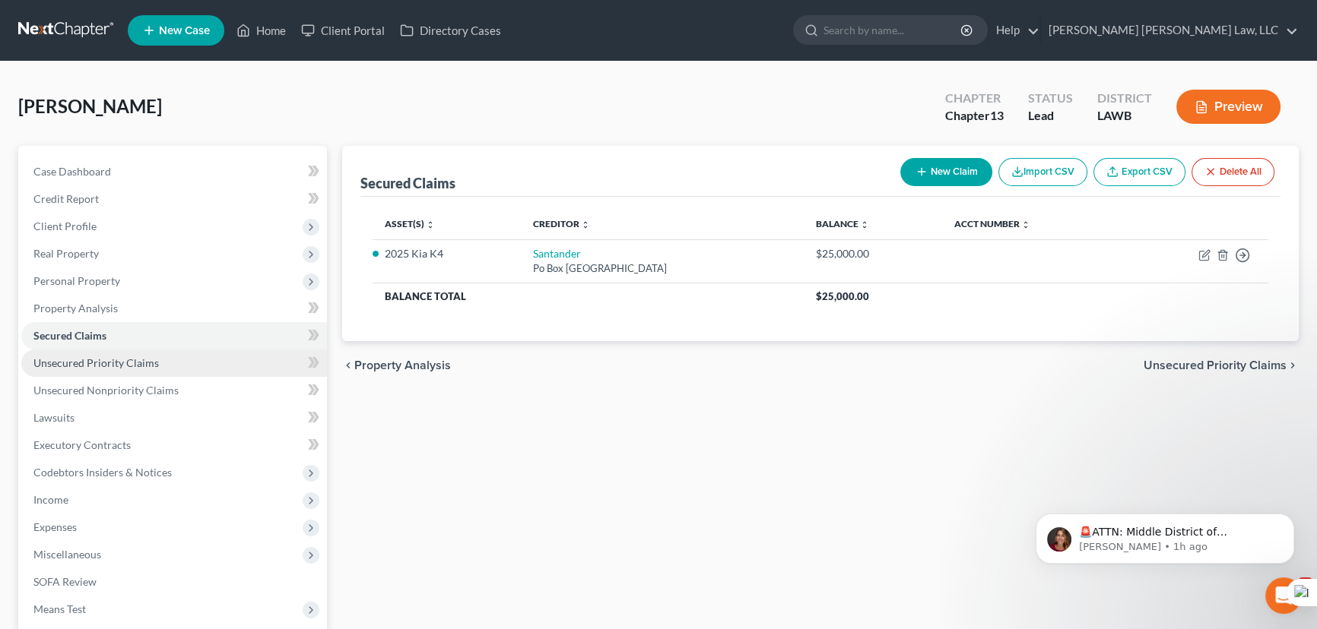
click at [115, 351] on link "Unsecured Priority Claims" at bounding box center [174, 363] width 306 height 27
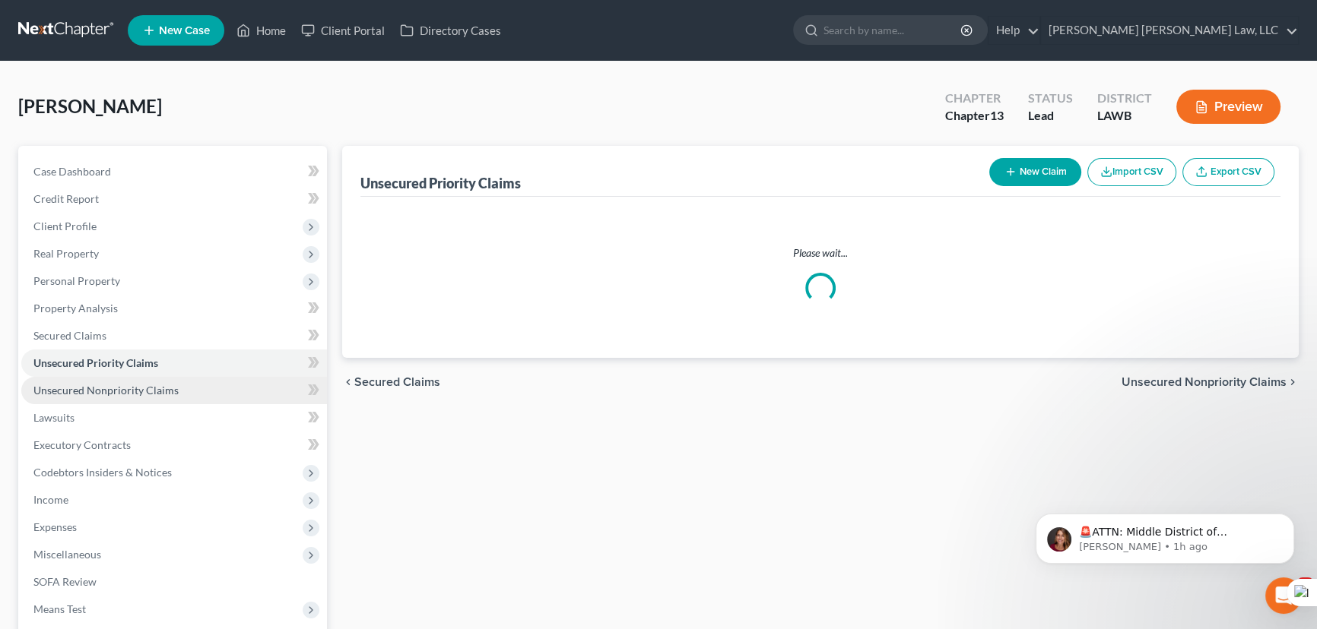
click at [114, 387] on span "Unsecured Nonpriority Claims" at bounding box center [105, 390] width 145 height 13
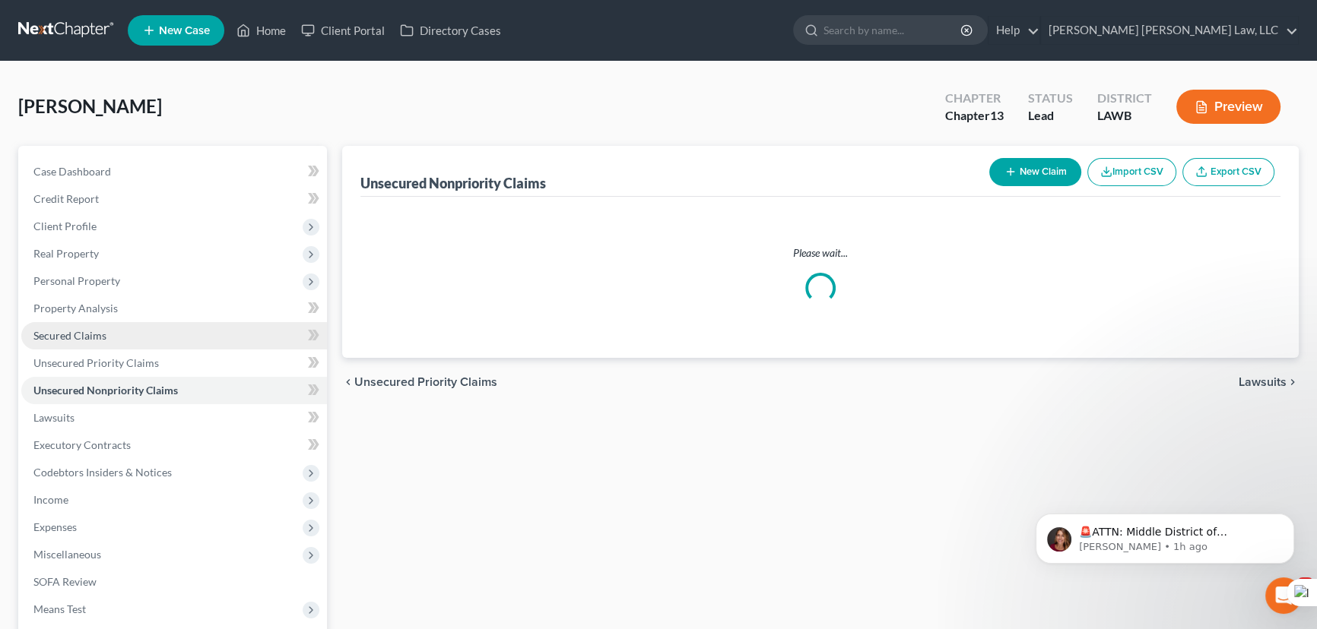
click at [112, 322] on link "Secured Claims" at bounding box center [174, 335] width 306 height 27
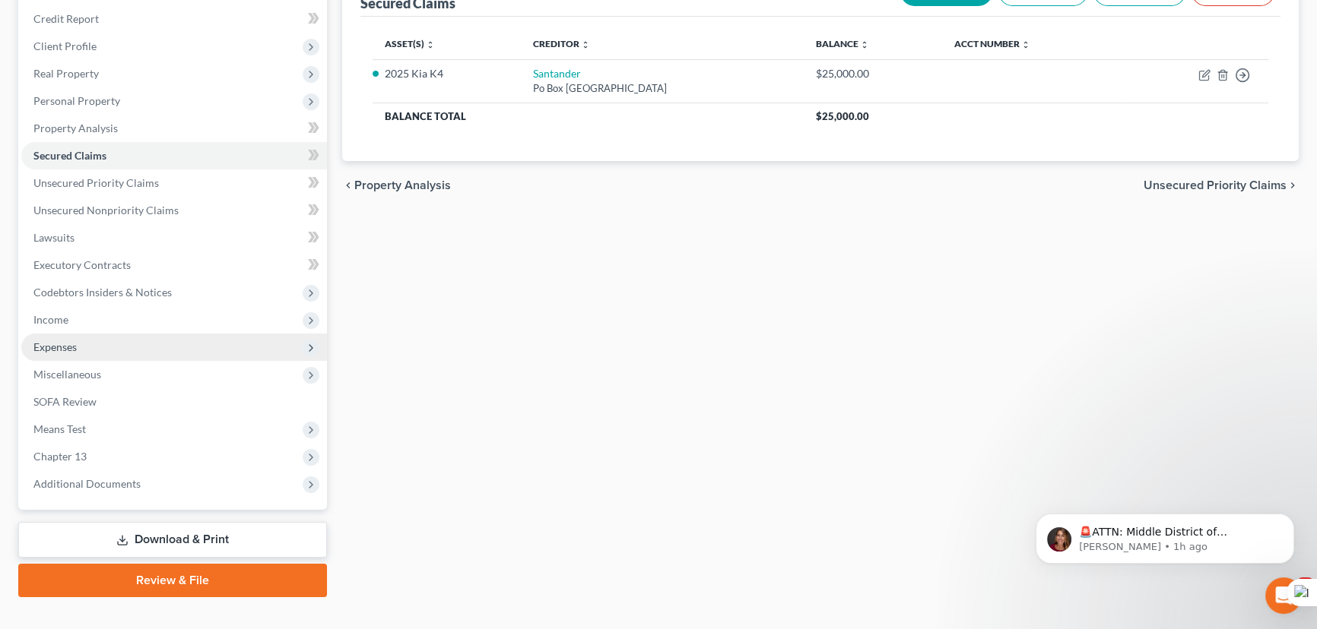
scroll to position [204, 0]
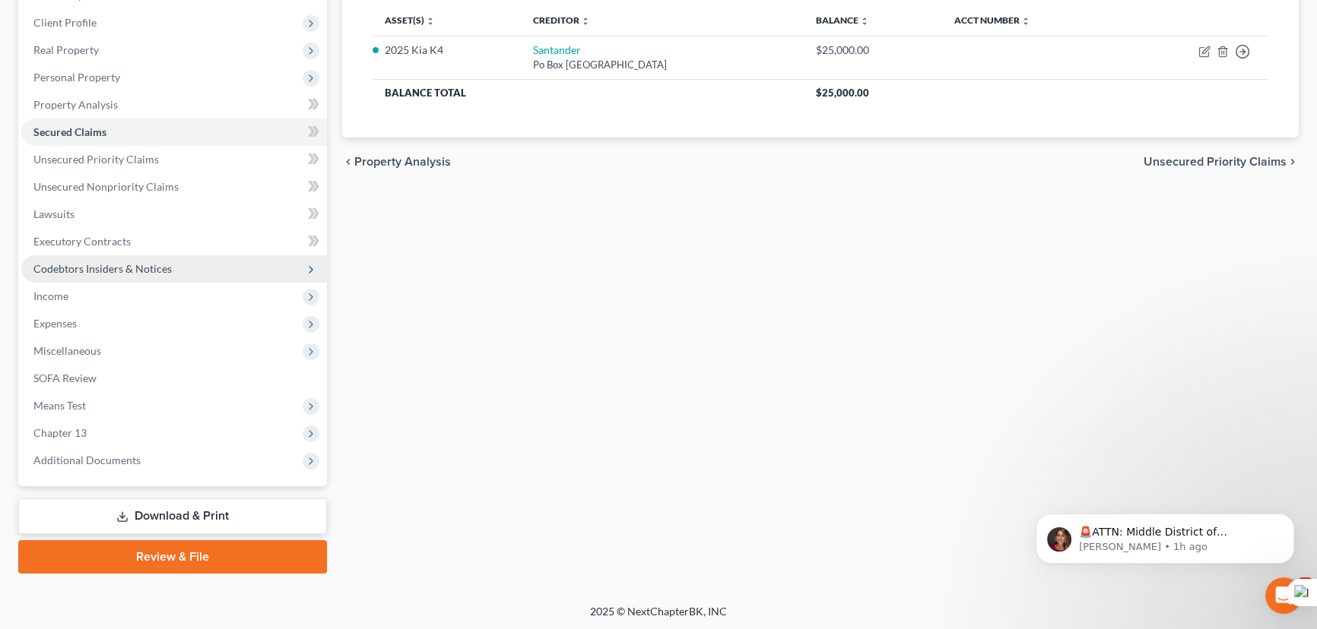
click at [125, 277] on span "Codebtors Insiders & Notices" at bounding box center [174, 268] width 306 height 27
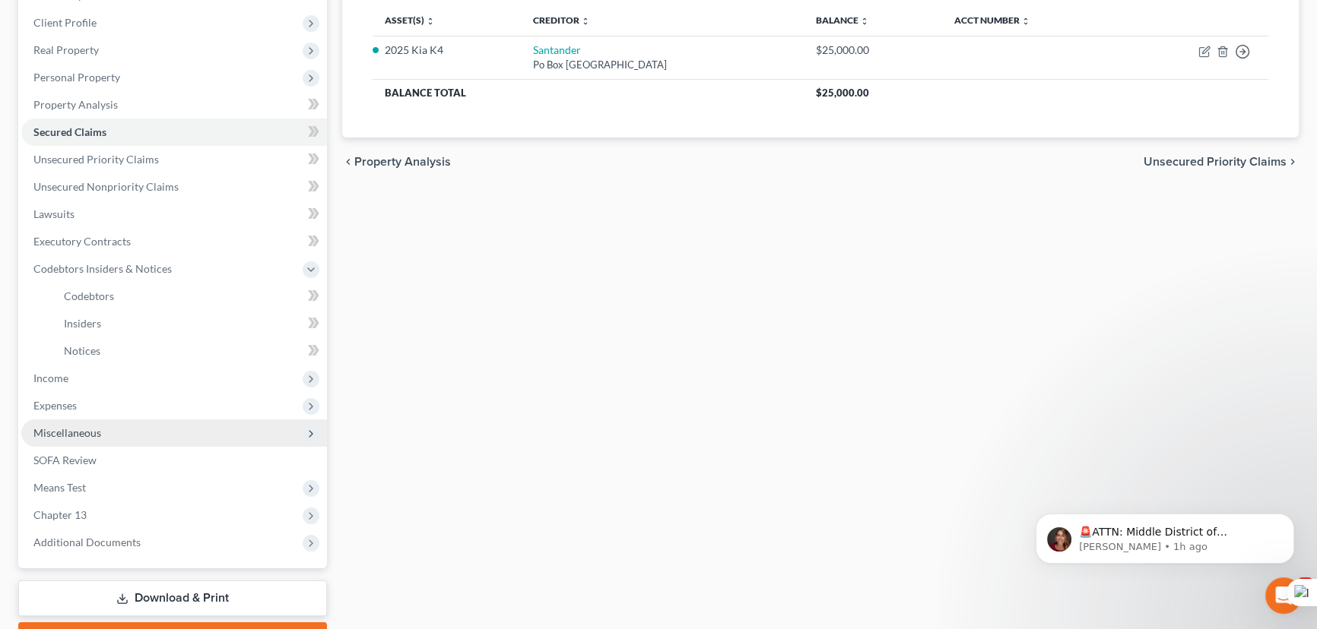
drag, startPoint x: 114, startPoint y: 375, endPoint x: 125, endPoint y: 421, distance: 47.7
click at [114, 375] on span "Income" at bounding box center [174, 378] width 306 height 27
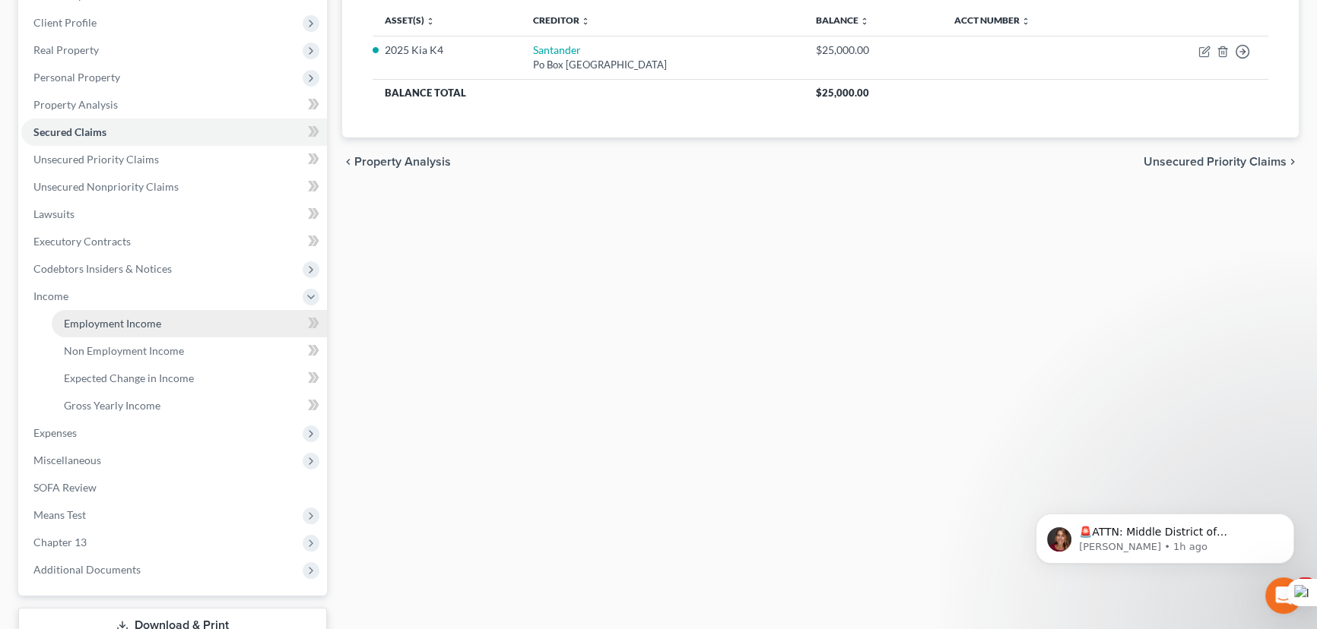
click at [132, 327] on span "Employment Income" at bounding box center [112, 323] width 97 height 13
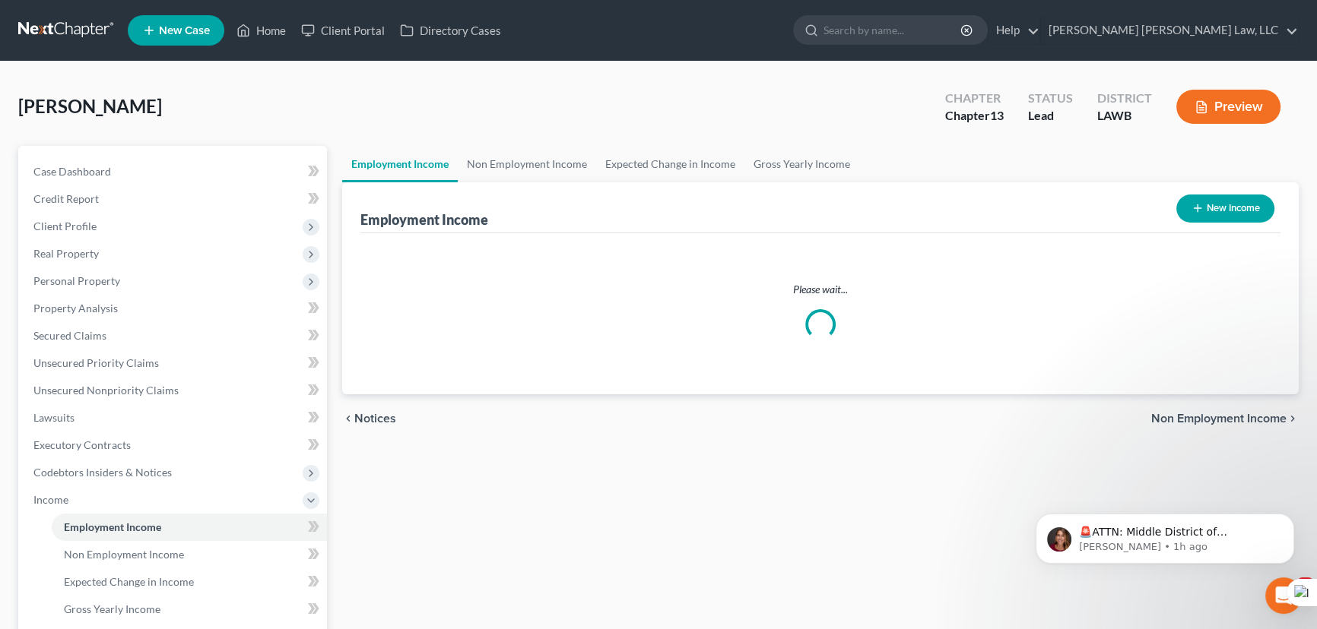
scroll to position [313, 0]
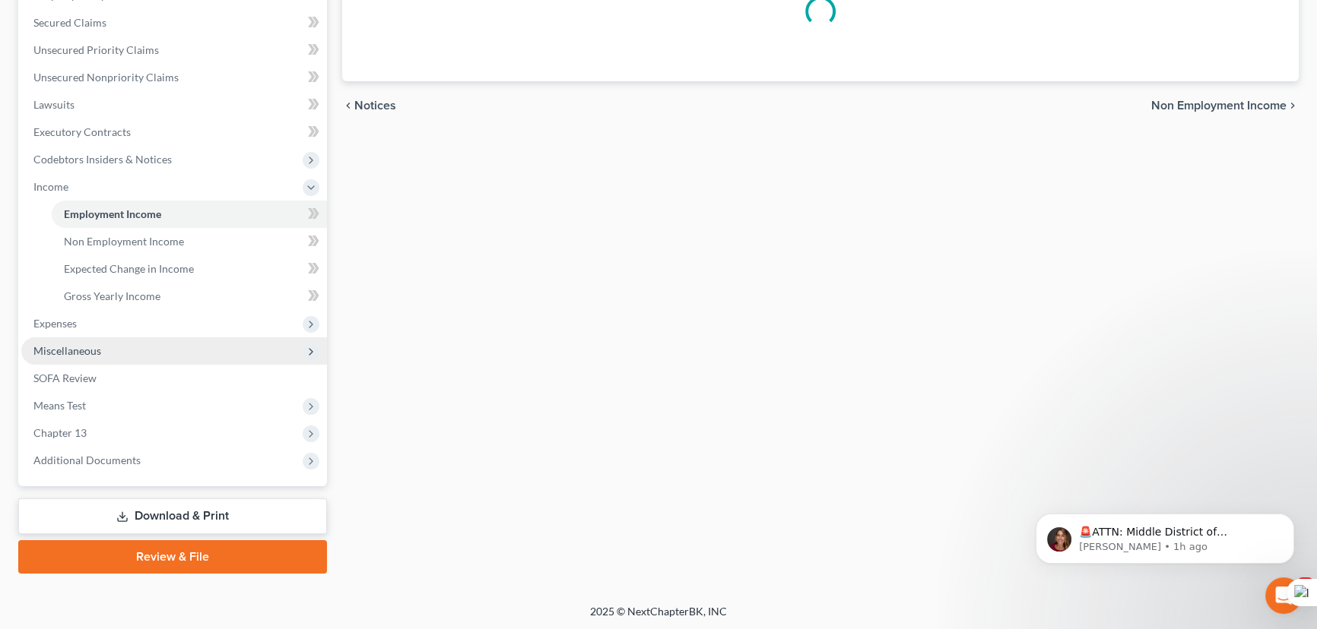
click at [166, 341] on span "Miscellaneous" at bounding box center [174, 350] width 306 height 27
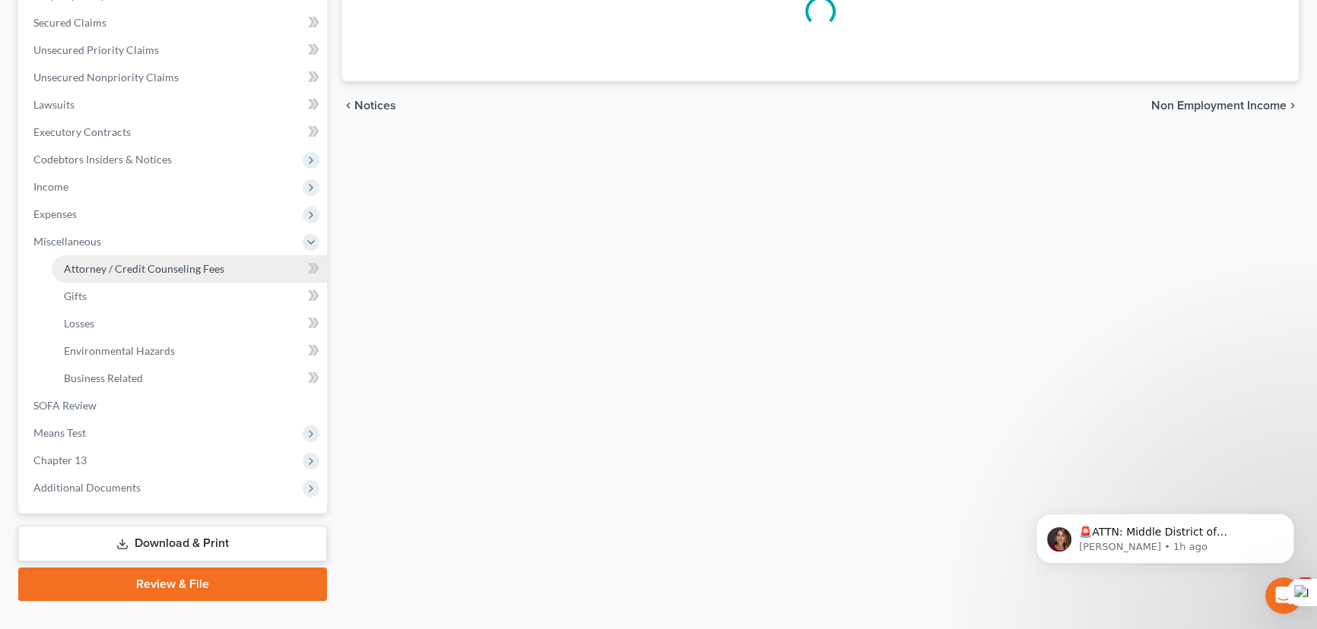
click at [184, 267] on span "Attorney / Credit Counseling Fees" at bounding box center [144, 268] width 160 height 13
select select "1"
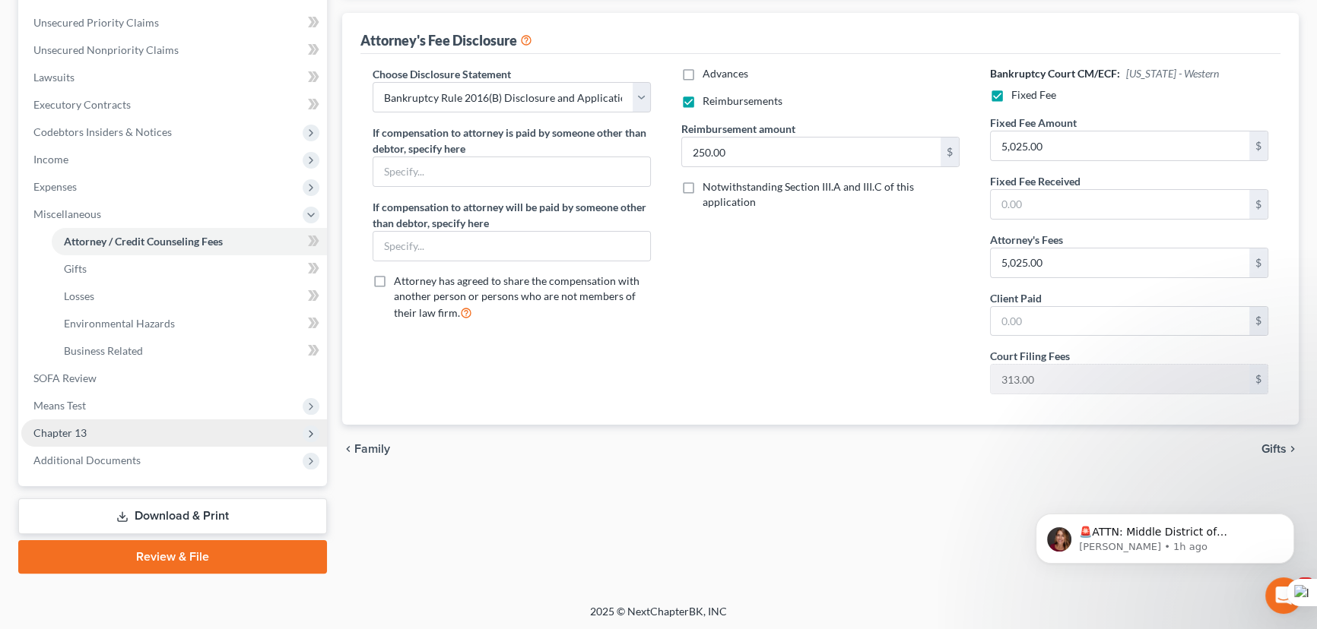
click at [149, 441] on span "Chapter 13" at bounding box center [174, 433] width 306 height 27
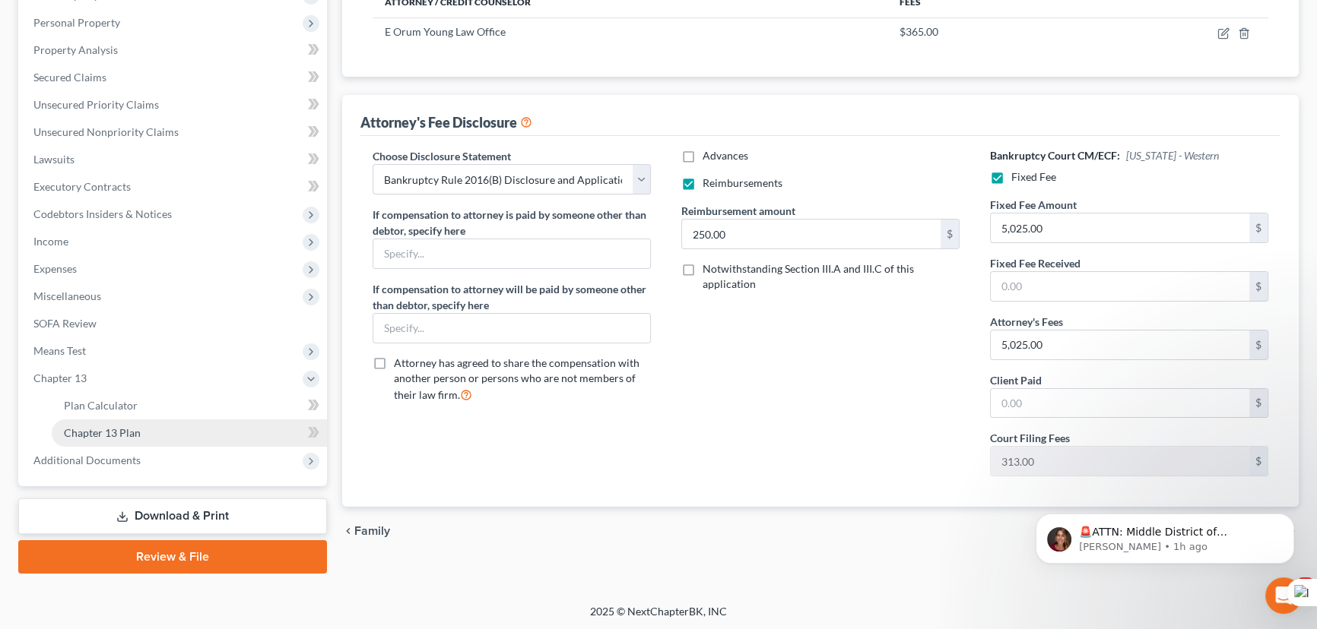
click at [154, 423] on link "Chapter 13 Plan" at bounding box center [189, 433] width 275 height 27
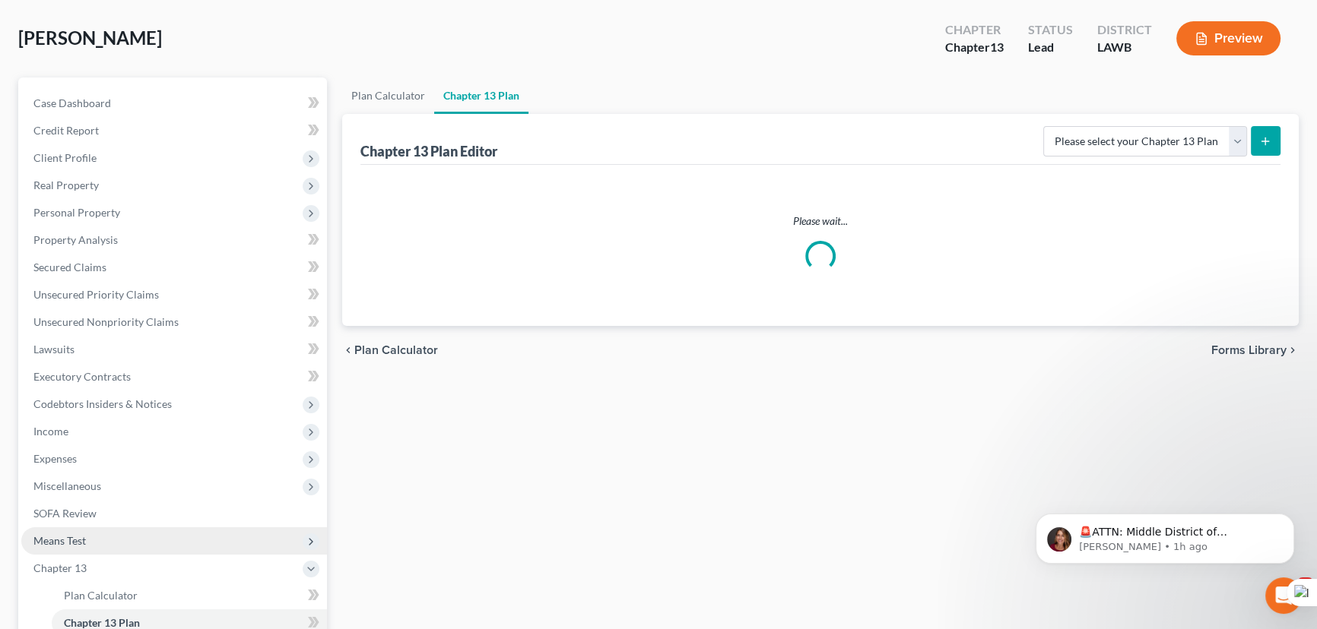
scroll to position [207, 0]
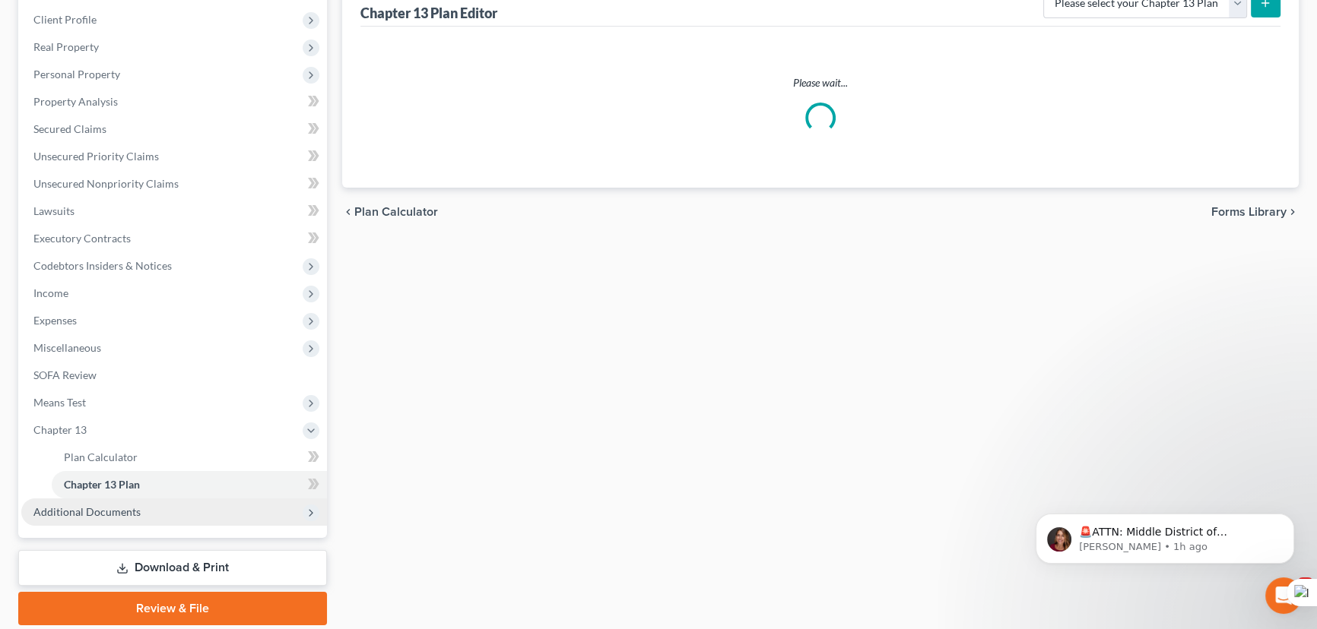
click at [165, 503] on span "Additional Documents" at bounding box center [174, 512] width 306 height 27
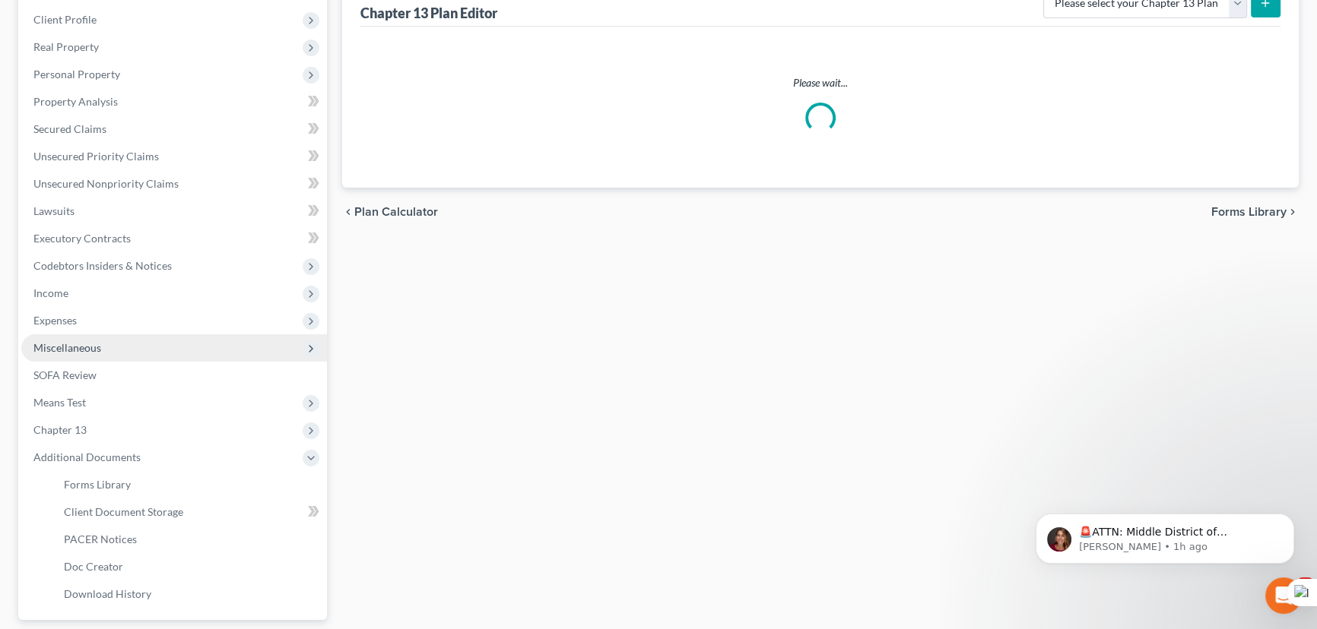
click at [137, 337] on span "Miscellaneous" at bounding box center [174, 347] width 306 height 27
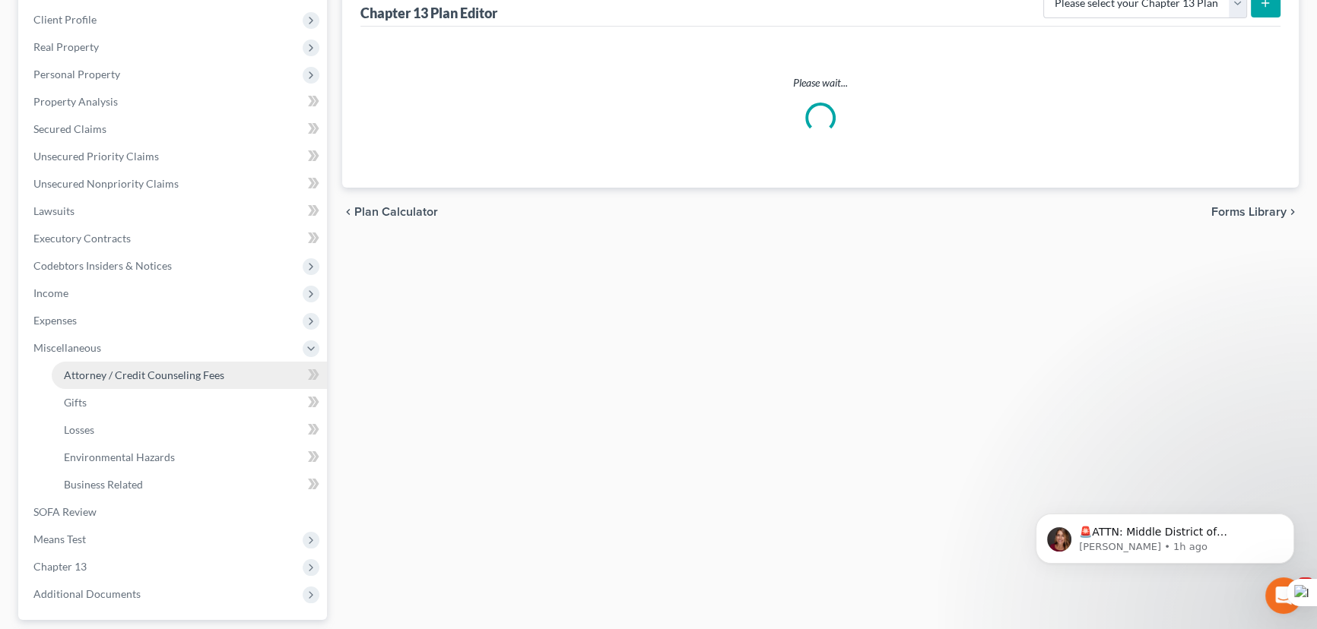
click at [147, 369] on span "Attorney / Credit Counseling Fees" at bounding box center [144, 375] width 160 height 13
select select "1"
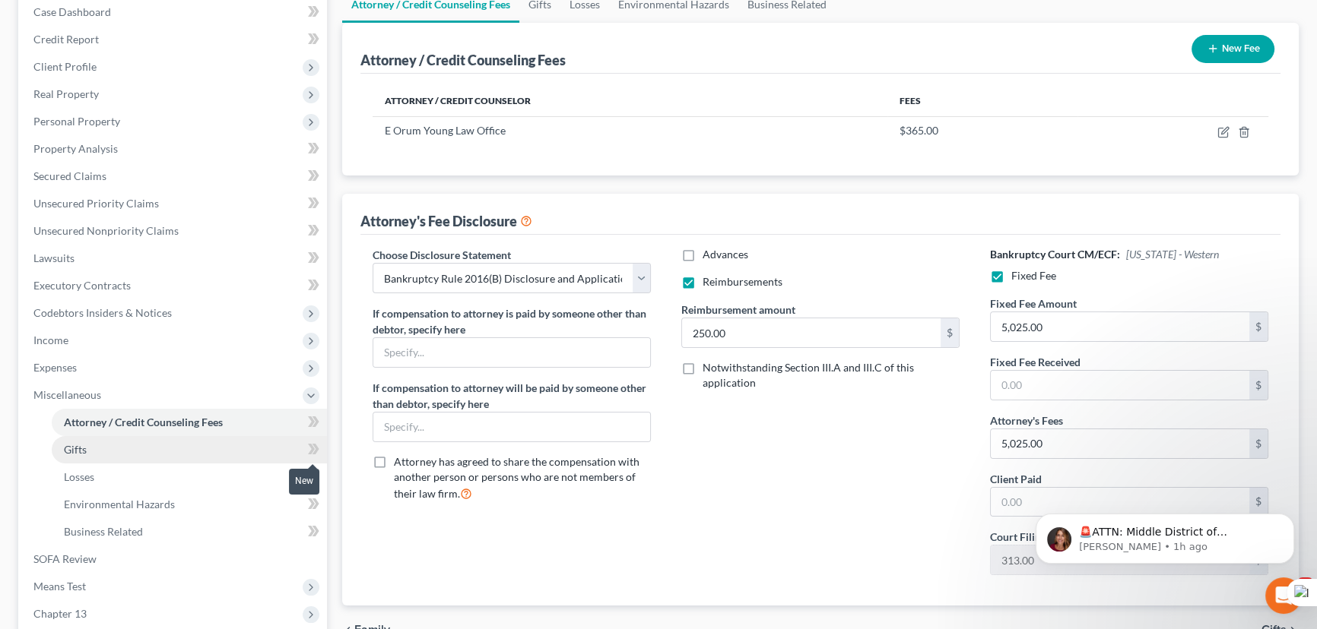
scroll to position [271, 0]
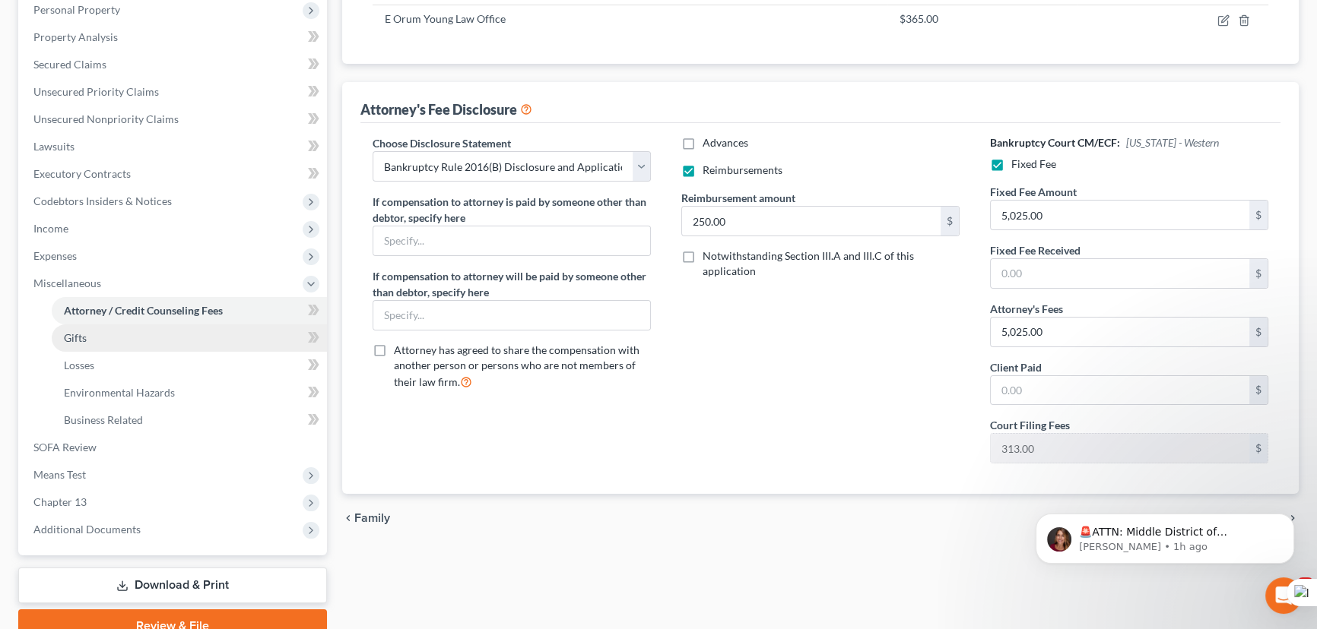
drag, startPoint x: 125, startPoint y: 230, endPoint x: 127, endPoint y: 334, distance: 103.4
click at [125, 230] on span "Income" at bounding box center [174, 228] width 306 height 27
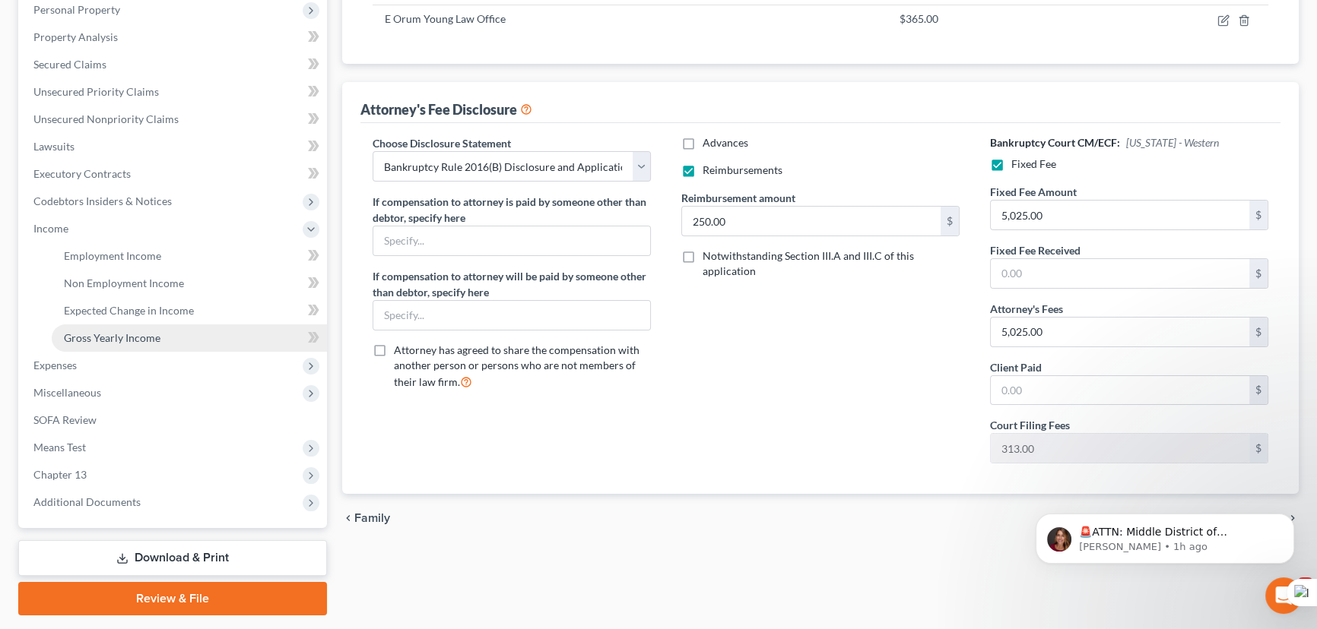
click at [128, 345] on link "Gross Yearly Income" at bounding box center [189, 338] width 275 height 27
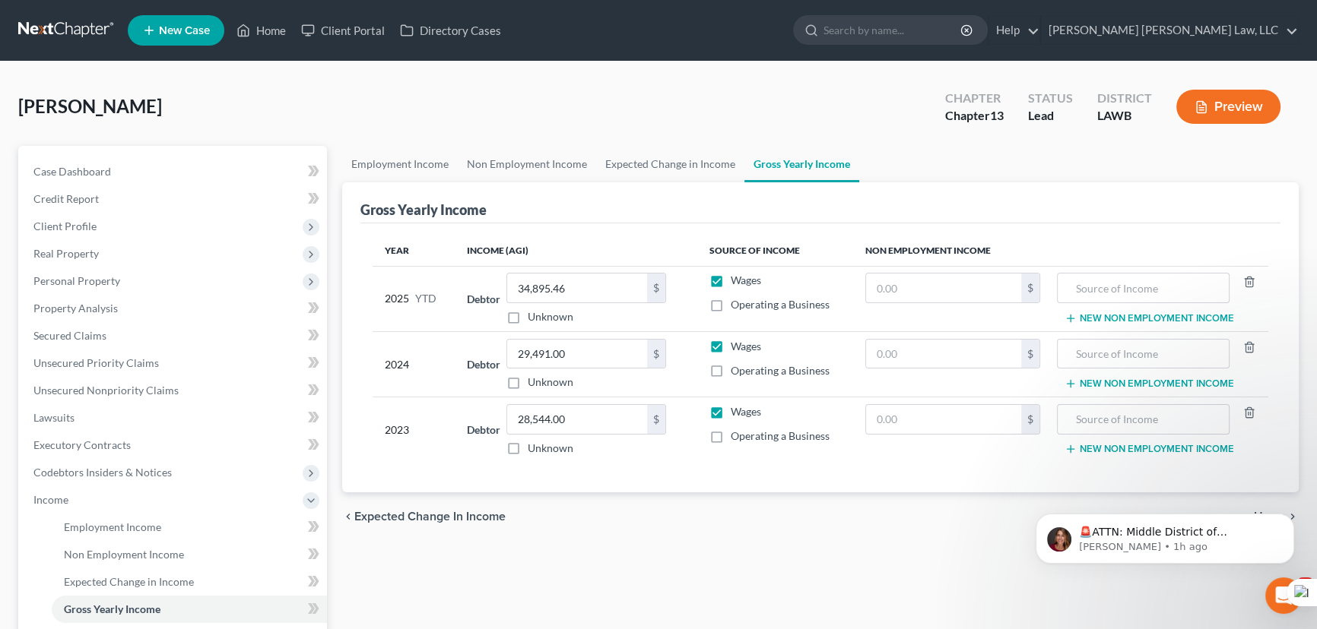
click at [28, 36] on link at bounding box center [66, 30] width 97 height 27
